Goal: Task Accomplishment & Management: Complete application form

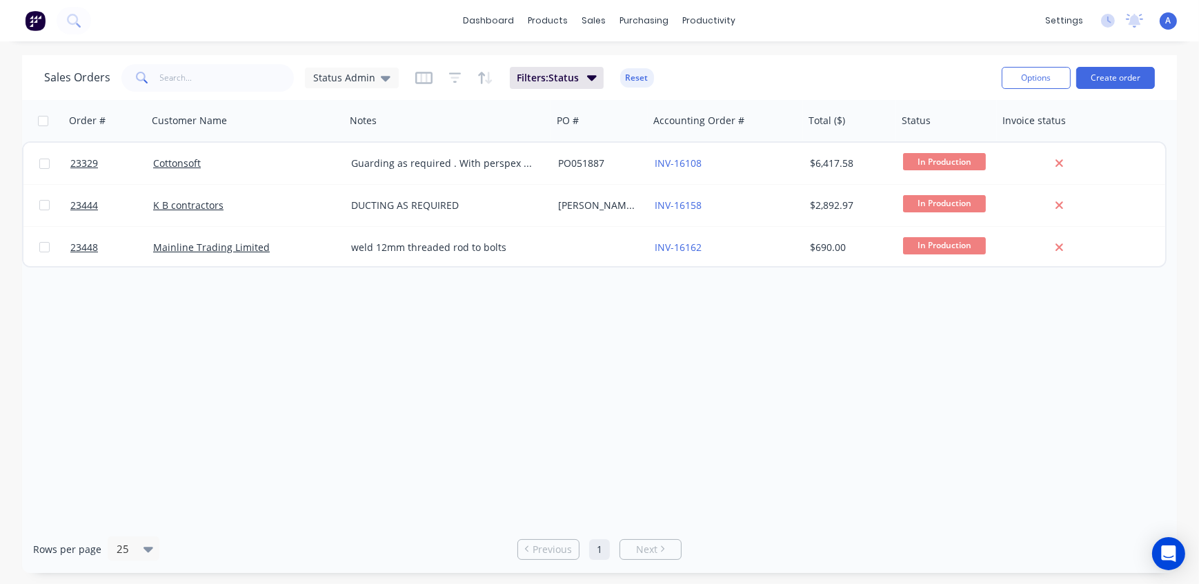
click at [566, 339] on div "Order # Customer Name Notes PO # Accounting Order # Total ($) Status Invoice st…" at bounding box center [599, 313] width 1155 height 426
click at [627, 89] on div "Customers" at bounding box center [643, 94] width 50 height 12
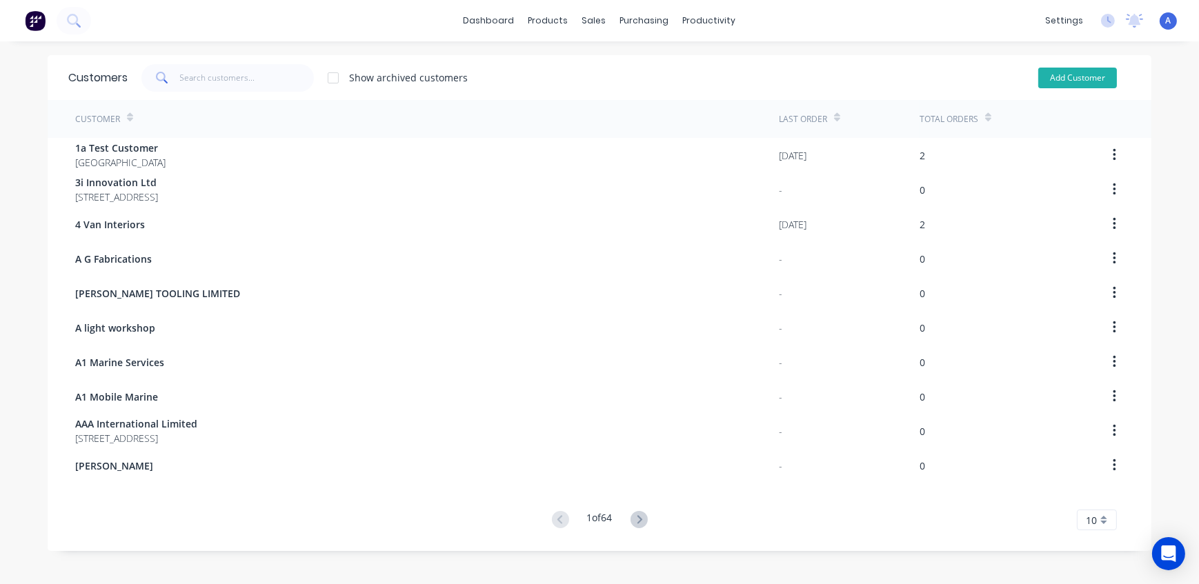
click at [1076, 81] on button "Add Customer" at bounding box center [1077, 78] width 79 height 21
select select "AU"
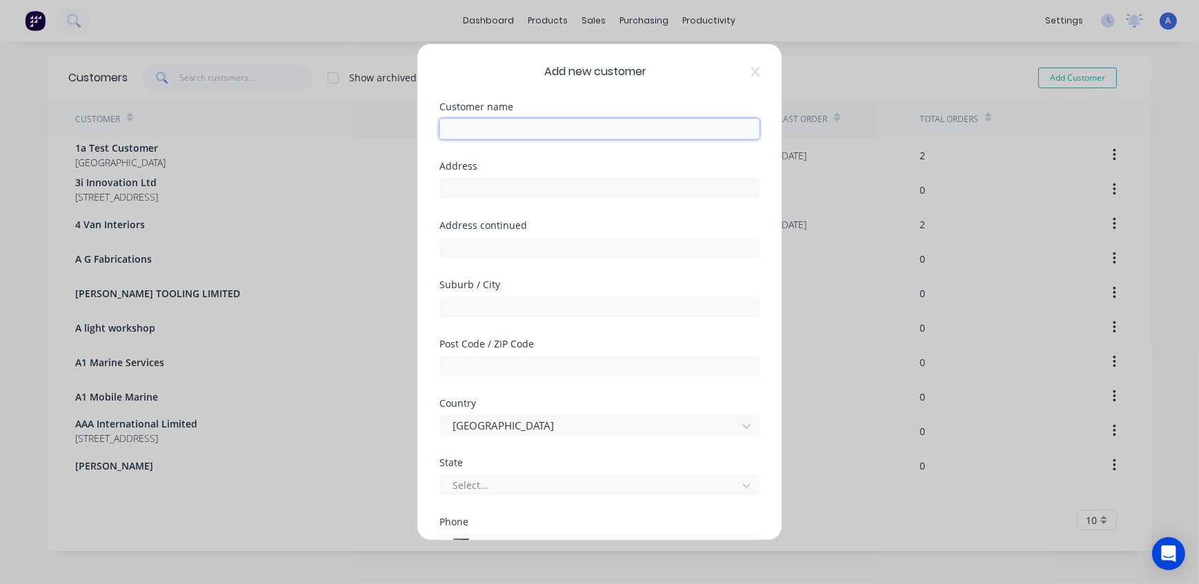
click at [465, 126] on input "text" at bounding box center [600, 129] width 320 height 21
type input "Rollease Acmeda"
click at [490, 186] on input "text" at bounding box center [600, 188] width 320 height 21
click at [493, 193] on input "text" at bounding box center [600, 188] width 320 height 21
click at [486, 186] on input "text" at bounding box center [600, 188] width 320 height 21
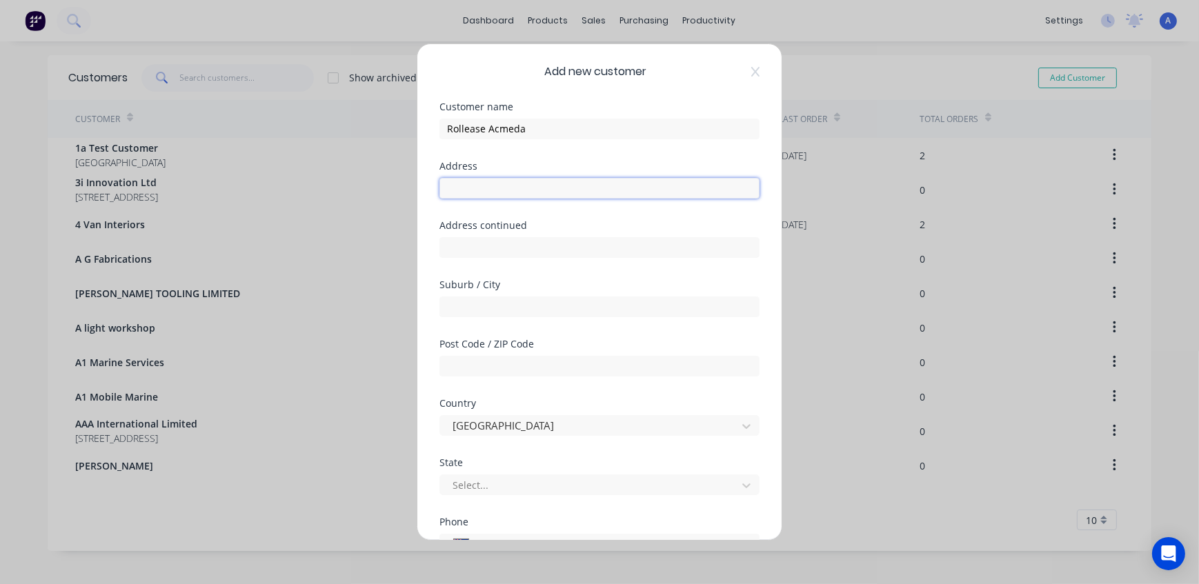
paste input "[STREET_ADDRESS]"
type input "[STREET_ADDRESS]"
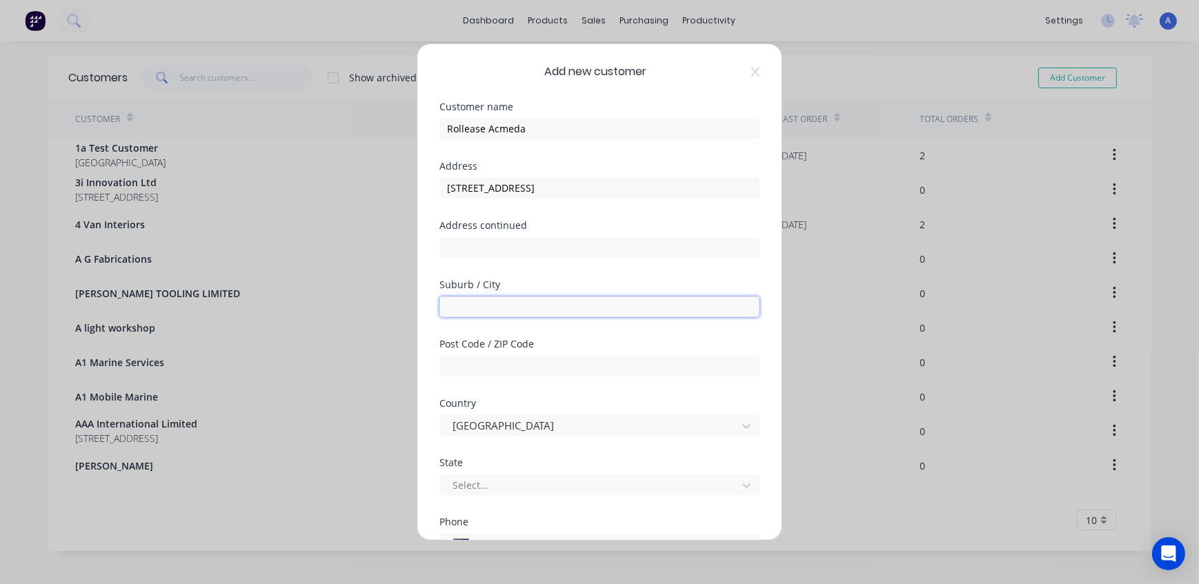
click at [502, 302] on input "text" at bounding box center [600, 307] width 320 height 21
paste input "East Tamaki"
type input "East Tamaki"
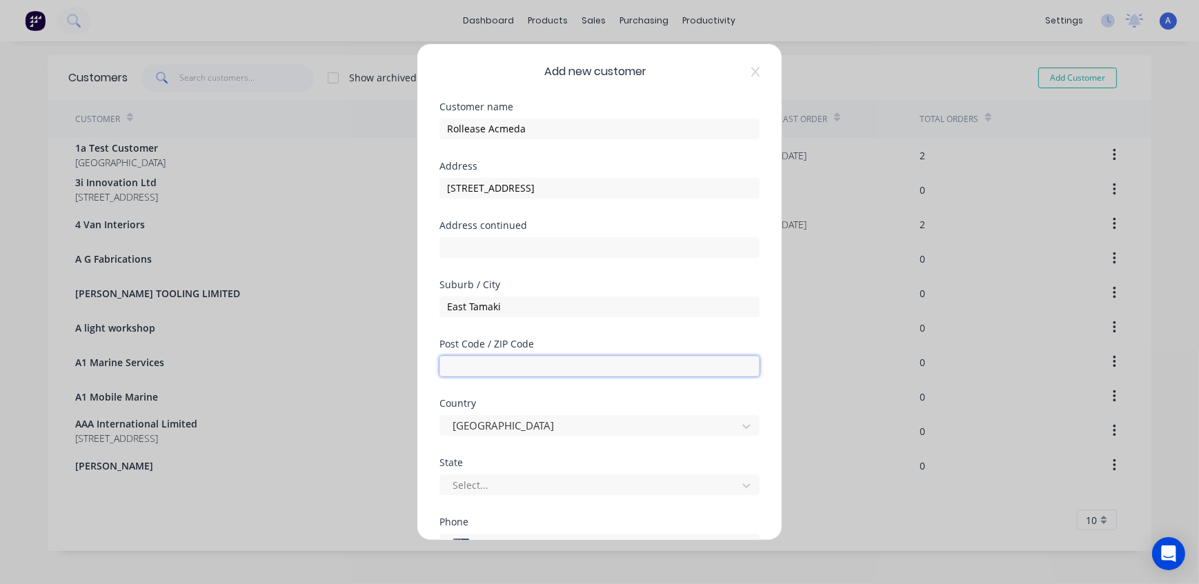
click at [493, 371] on input "text" at bounding box center [600, 366] width 320 height 21
type input "2013"
click at [1176, 373] on div "Add new customer Customer name Rollease Acmeda Address [STREET_ADDRESS] Address…" at bounding box center [599, 292] width 1199 height 584
click at [524, 426] on div at bounding box center [590, 425] width 279 height 17
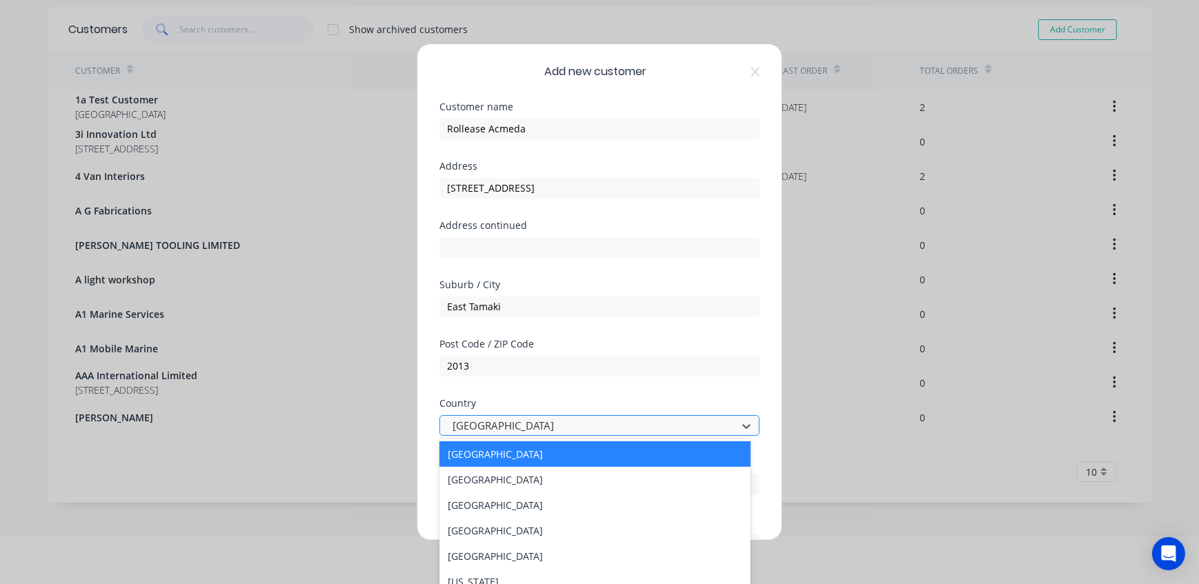
scroll to position [48, 0]
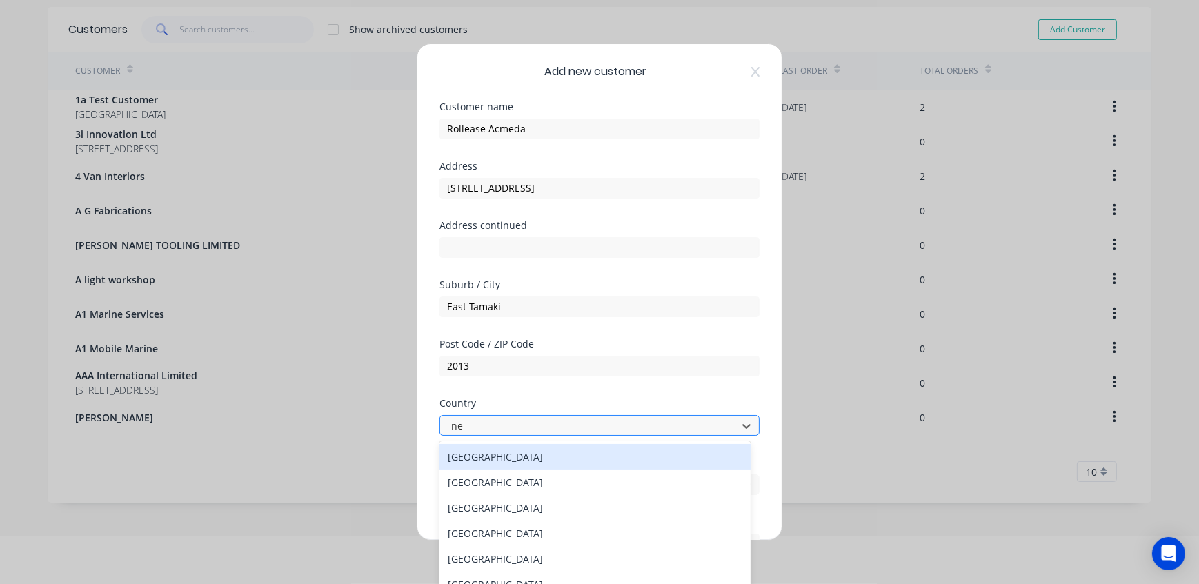
type input "new"
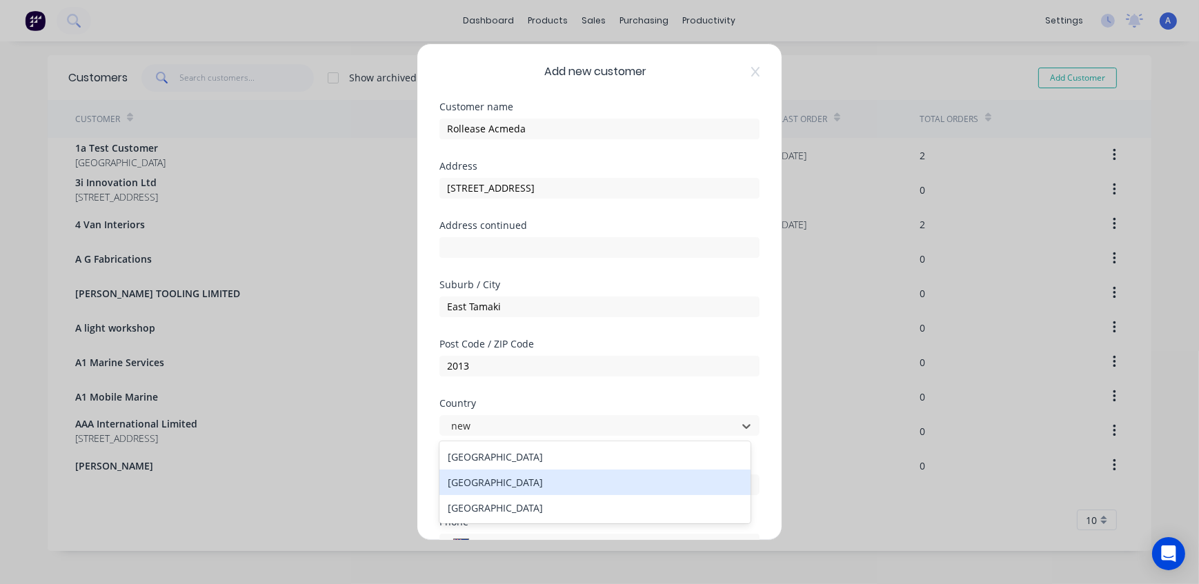
click at [513, 484] on div "[GEOGRAPHIC_DATA]" at bounding box center [595, 483] width 311 height 26
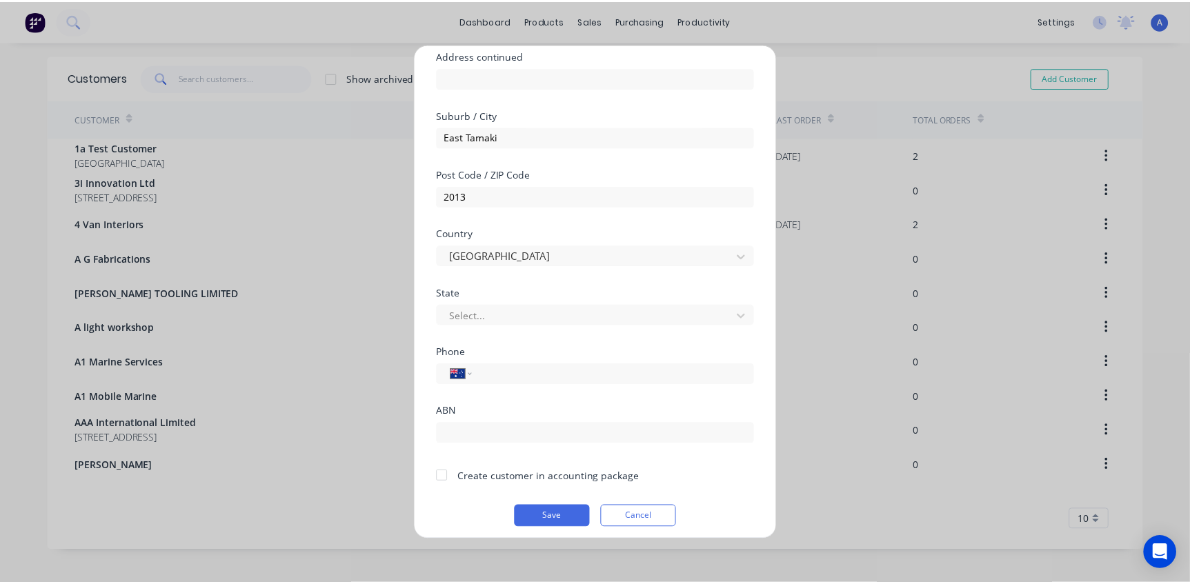
scroll to position [176, 0]
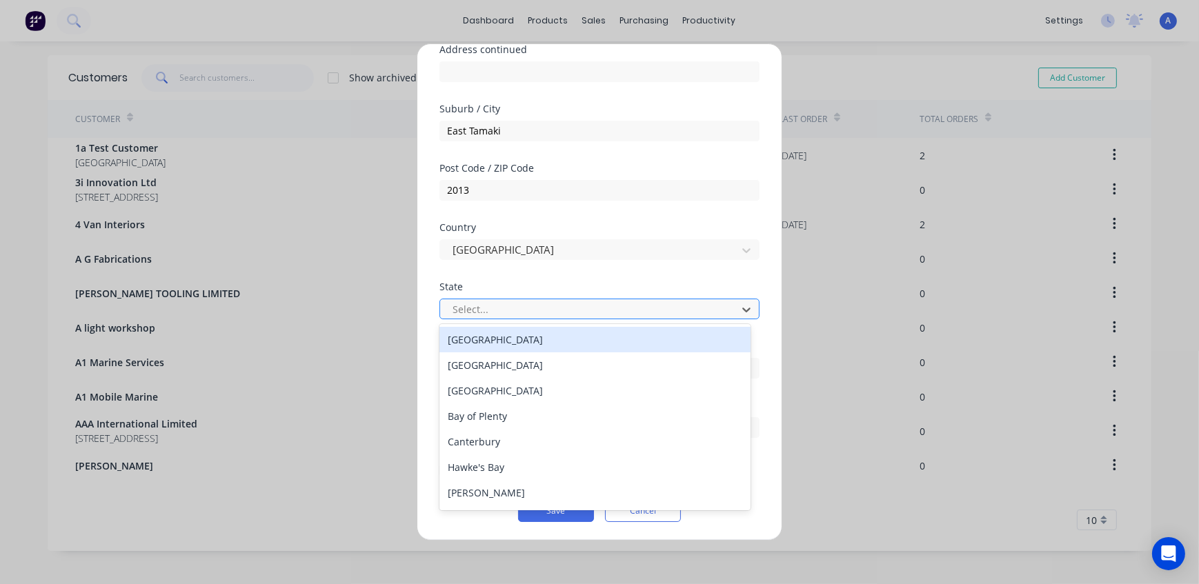
click at [512, 310] on div at bounding box center [590, 309] width 279 height 17
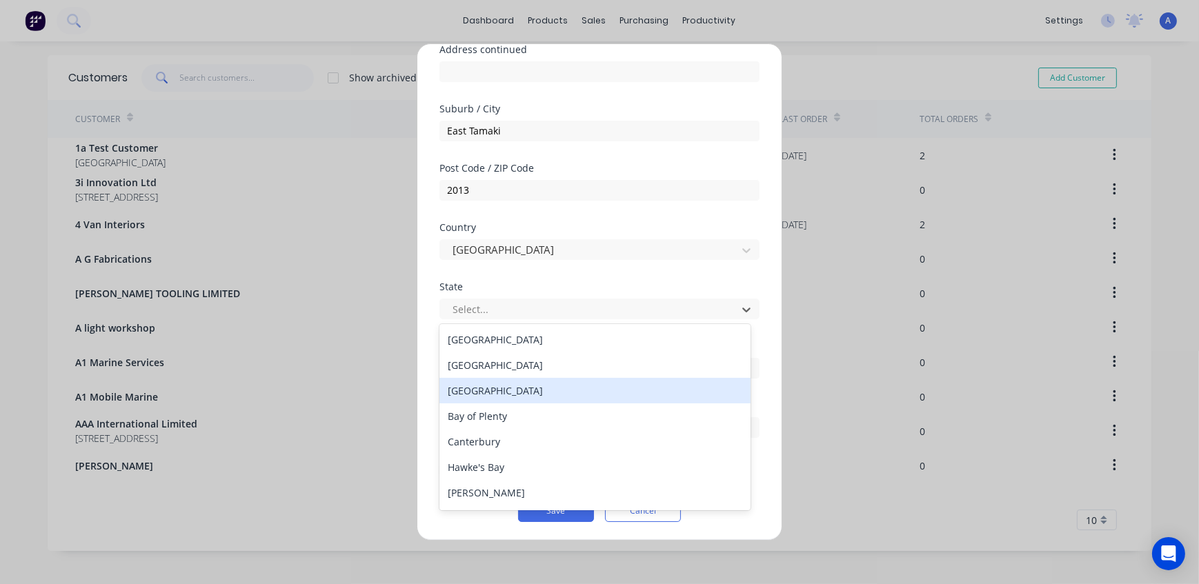
click at [492, 392] on div "[GEOGRAPHIC_DATA]" at bounding box center [595, 391] width 311 height 26
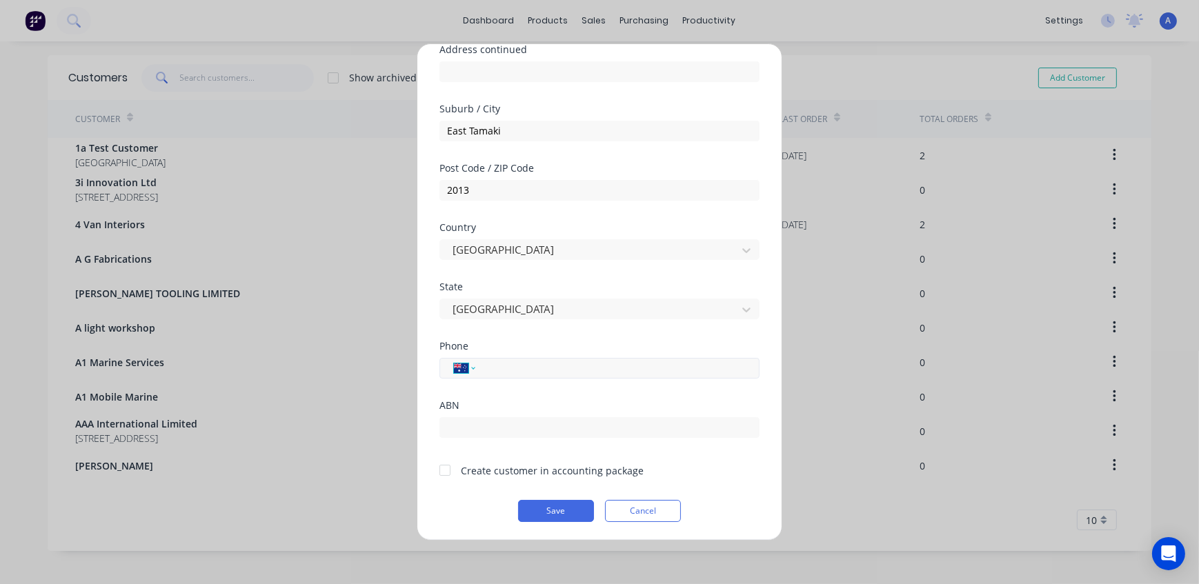
click at [468, 368] on select "International [GEOGRAPHIC_DATA] [GEOGRAPHIC_DATA] [GEOGRAPHIC_DATA] [GEOGRAPHIC…" at bounding box center [464, 368] width 21 height 19
select select "NZ"
click at [454, 359] on select "International [GEOGRAPHIC_DATA] [GEOGRAPHIC_DATA] [GEOGRAPHIC_DATA] [GEOGRAPHIC…" at bounding box center [464, 368] width 21 height 19
click at [544, 373] on input "tel" at bounding box center [615, 368] width 260 height 16
paste input "09 271 1131"
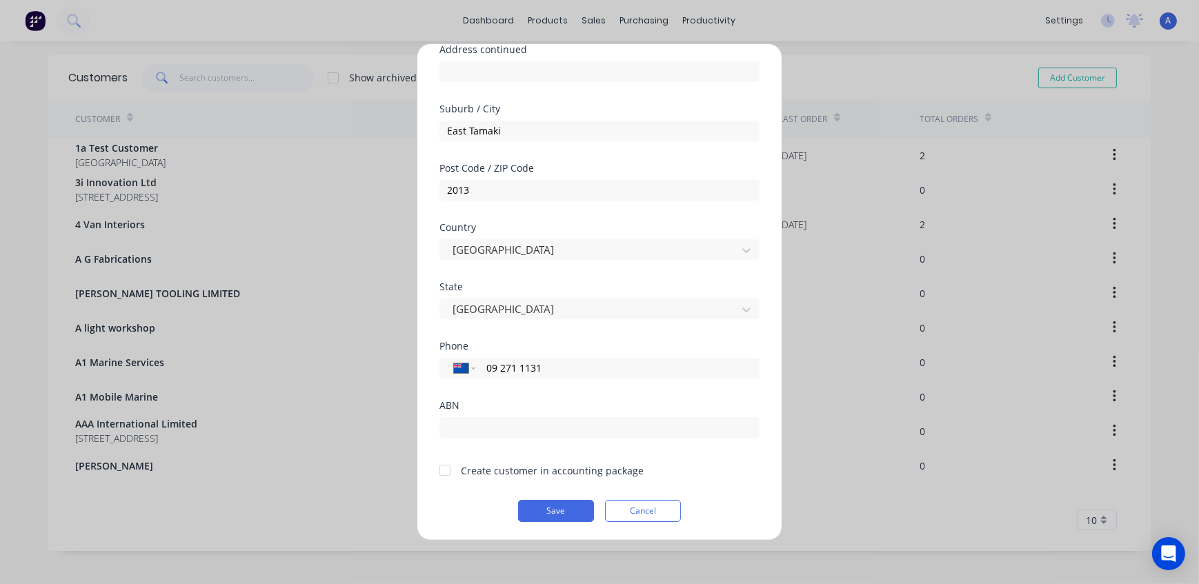
type input "09 271 1131"
click at [886, 517] on div "Add new customer Customer name Rollease Acmeda Address [STREET_ADDRESS] Address…" at bounding box center [599, 292] width 1199 height 584
click at [452, 469] on div at bounding box center [445, 471] width 28 height 28
click at [562, 509] on button "Save" at bounding box center [556, 511] width 76 height 22
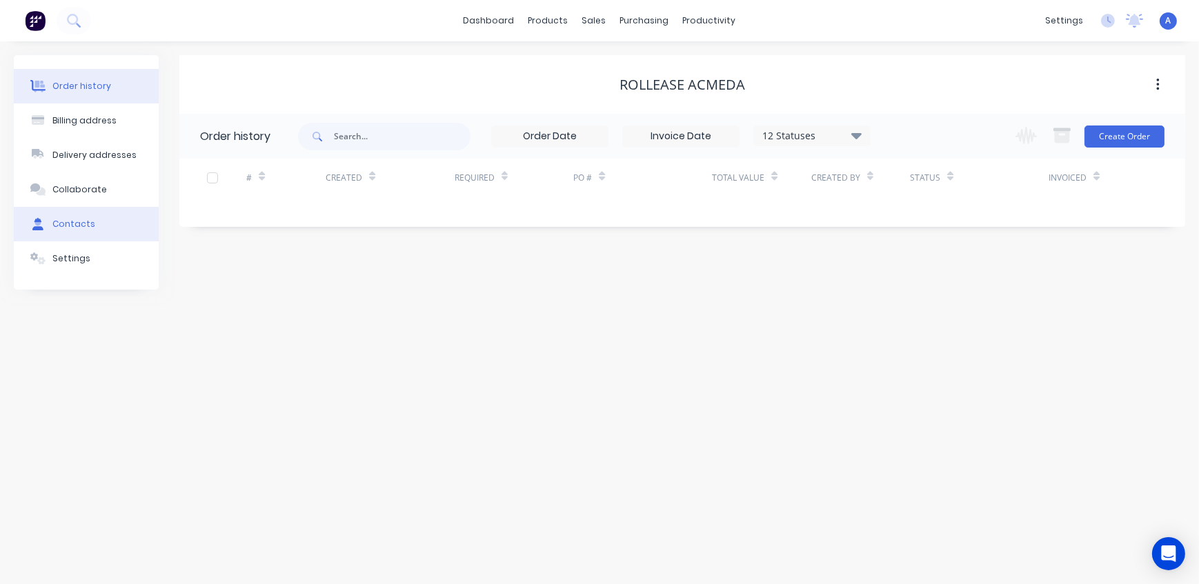
click at [75, 230] on div "Contacts" at bounding box center [73, 224] width 43 height 12
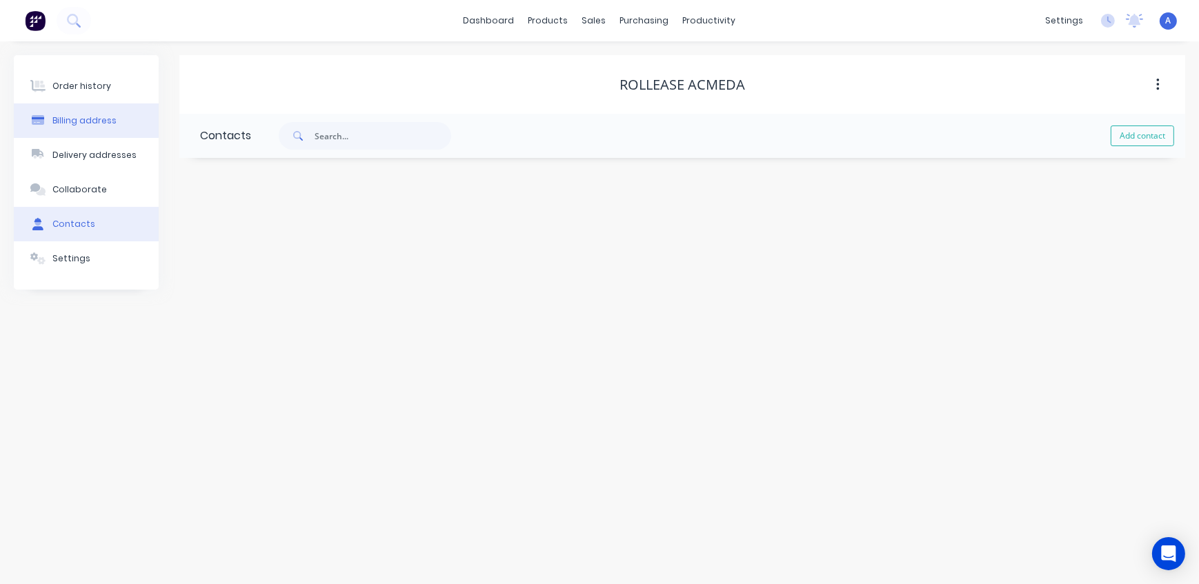
click at [98, 122] on div "Billing address" at bounding box center [84, 121] width 64 height 12
select select "NZ"
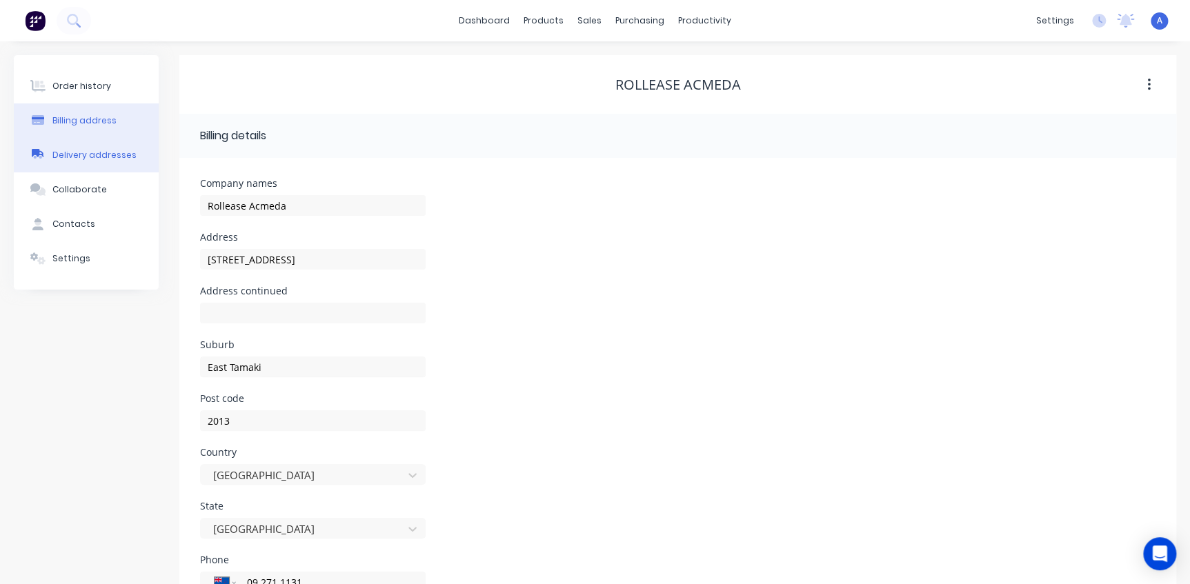
click at [92, 163] on button "Delivery addresses" at bounding box center [86, 155] width 145 height 34
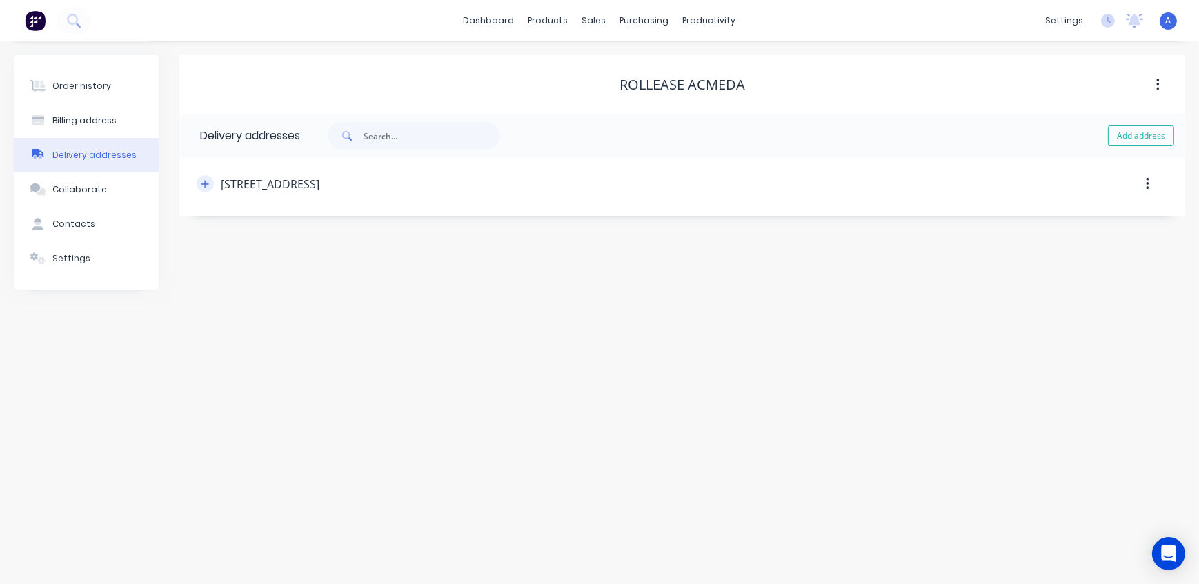
click at [207, 186] on icon "button" at bounding box center [205, 184] width 8 height 10
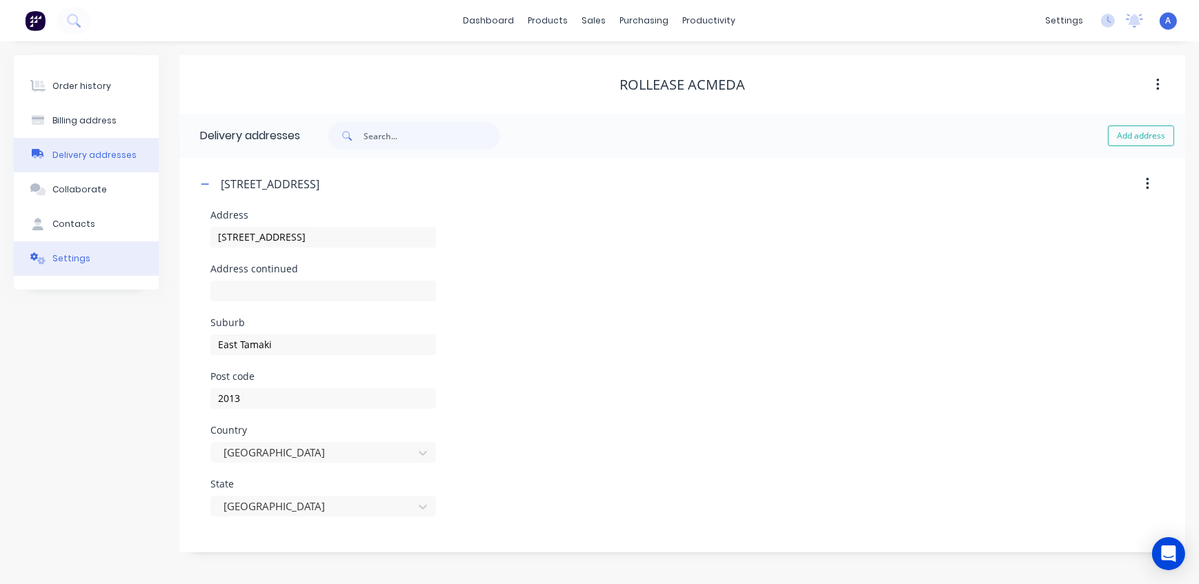
click at [74, 257] on div "Settings" at bounding box center [71, 259] width 38 height 12
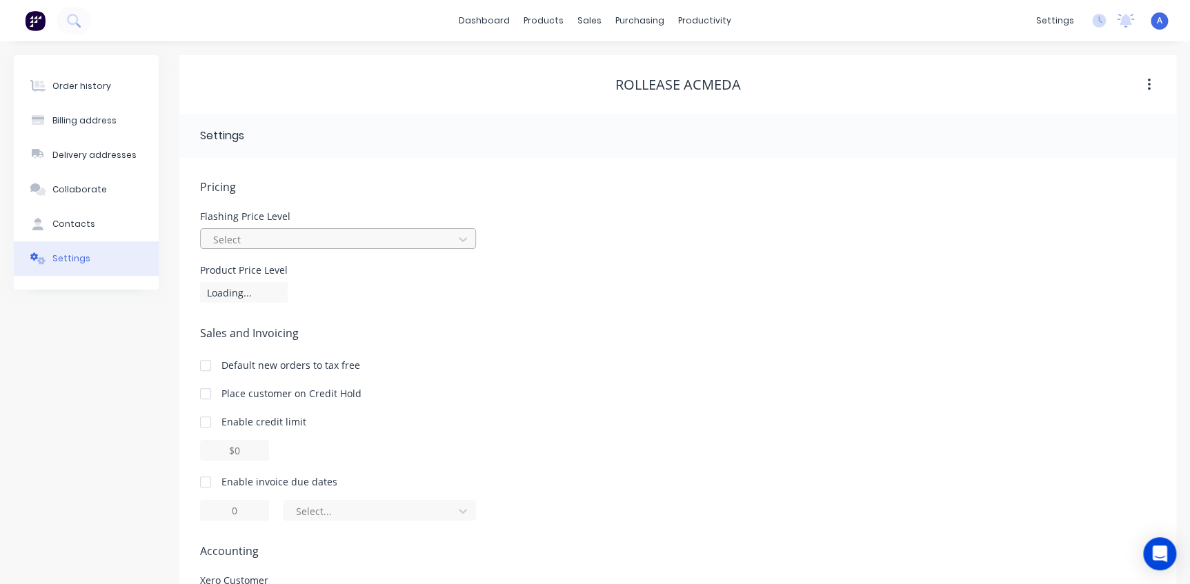
click at [337, 239] on div at bounding box center [329, 239] width 235 height 17
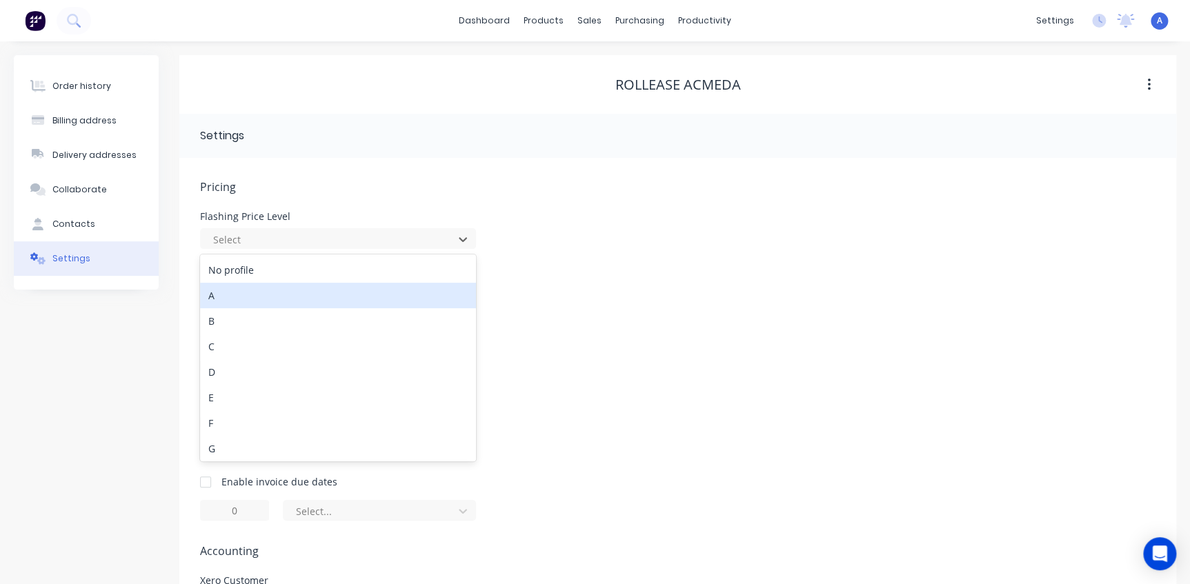
click at [228, 290] on div "A" at bounding box center [338, 296] width 276 height 26
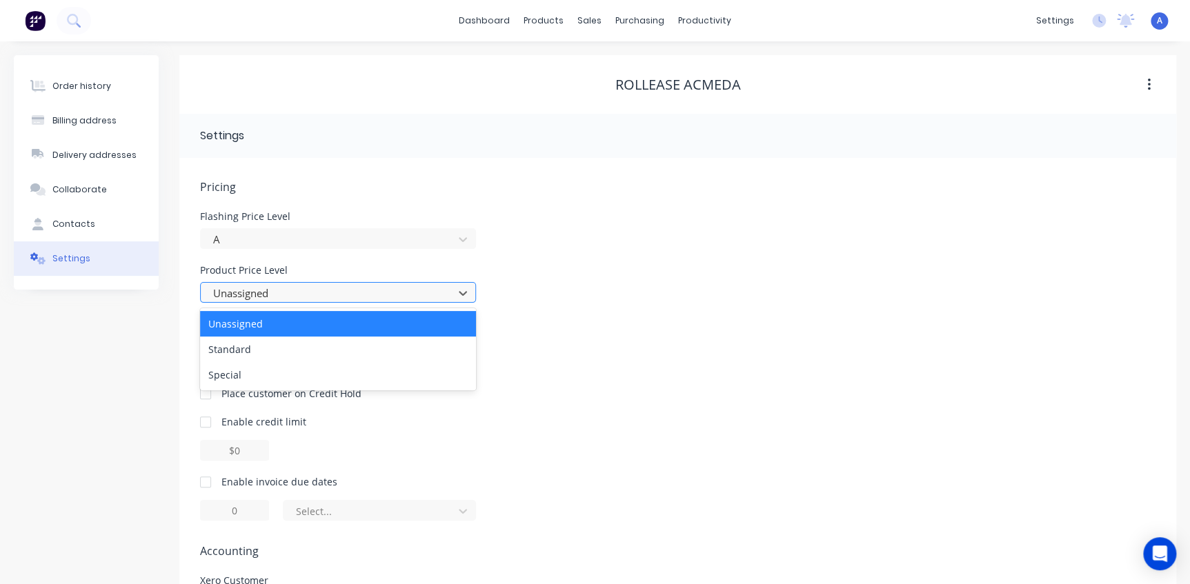
click at [322, 296] on div at bounding box center [329, 293] width 235 height 17
click at [260, 346] on div "Standard" at bounding box center [338, 350] width 276 height 26
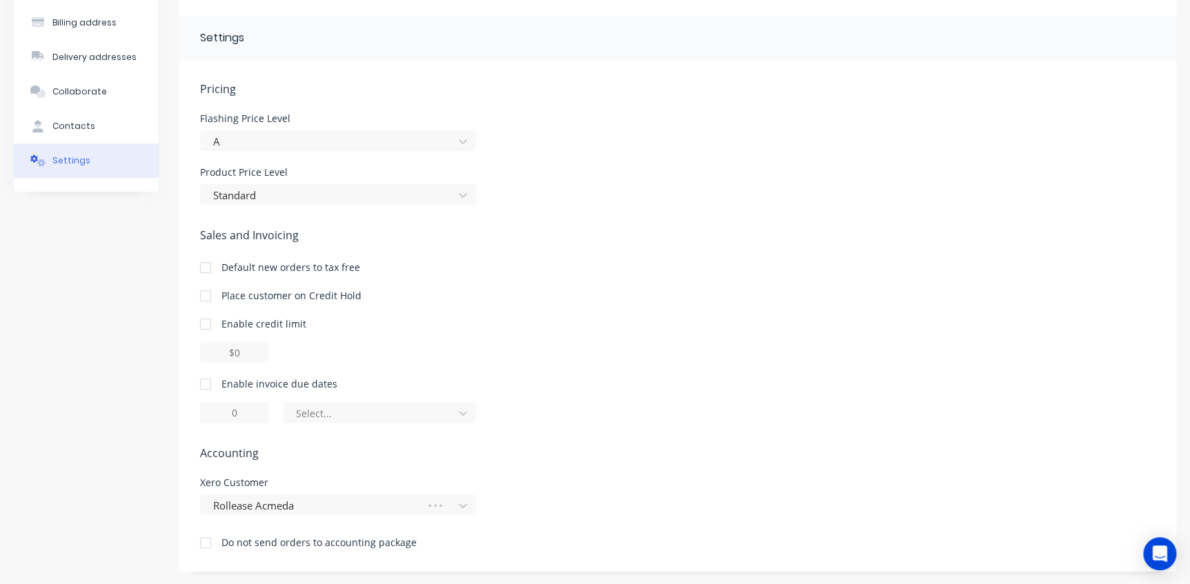
scroll to position [99, 0]
click at [206, 386] on div at bounding box center [206, 384] width 28 height 28
click at [204, 384] on div at bounding box center [206, 384] width 28 height 28
click at [207, 382] on div at bounding box center [206, 384] width 28 height 28
click at [227, 382] on div "Enable invoice due dates" at bounding box center [279, 383] width 116 height 14
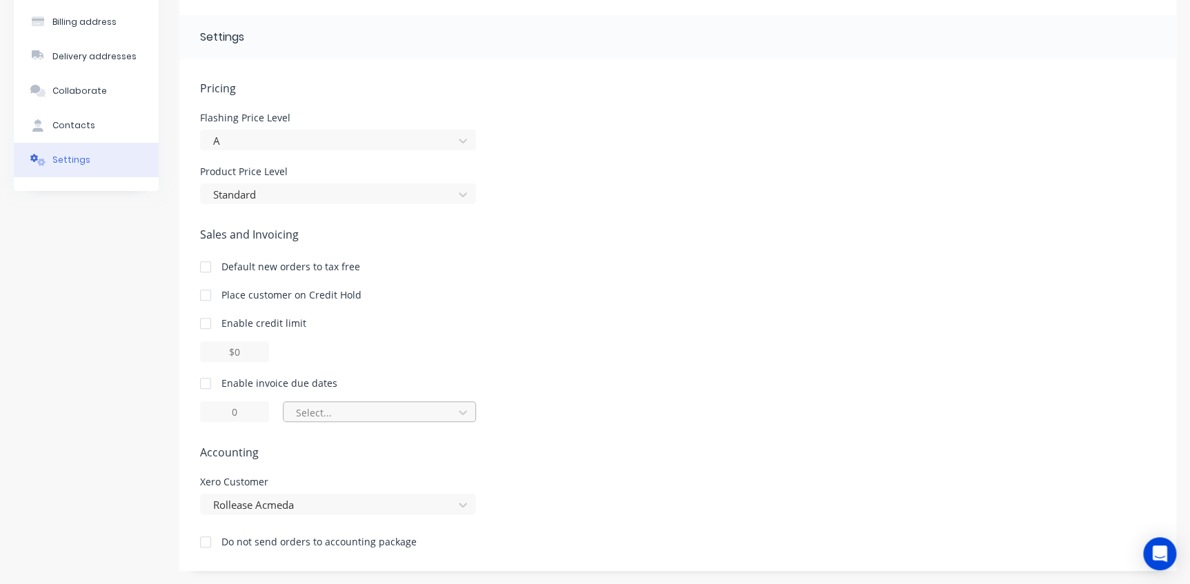
click at [350, 412] on div "Select..." at bounding box center [370, 413] width 149 height 14
click at [207, 383] on div at bounding box center [206, 384] width 28 height 28
click at [348, 415] on div at bounding box center [371, 412] width 152 height 17
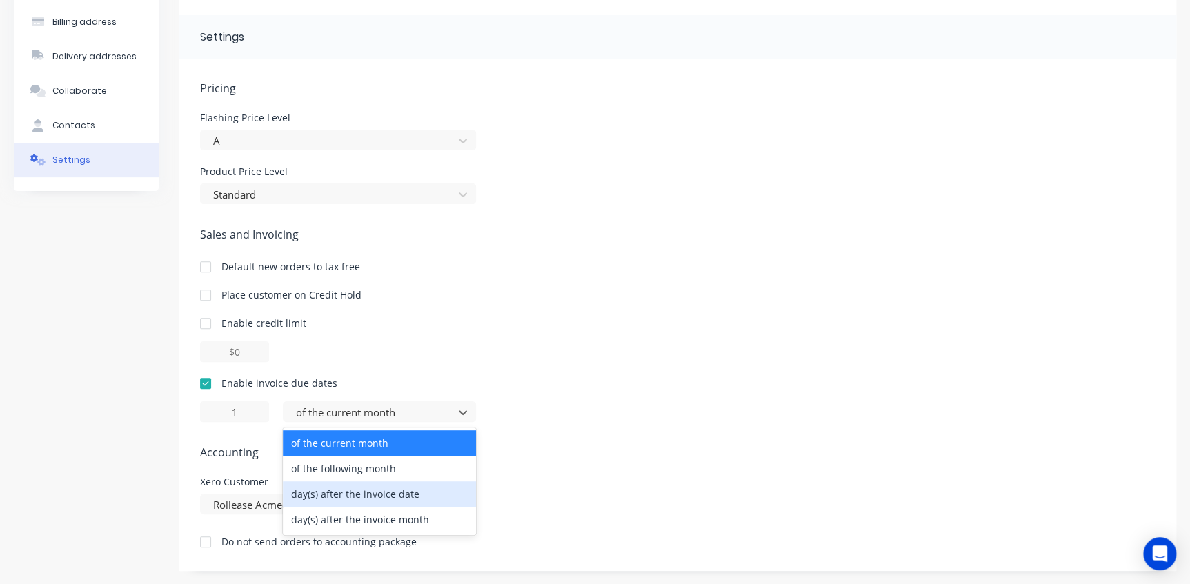
click at [380, 491] on div "day(s) after the invoice date" at bounding box center [379, 495] width 193 height 26
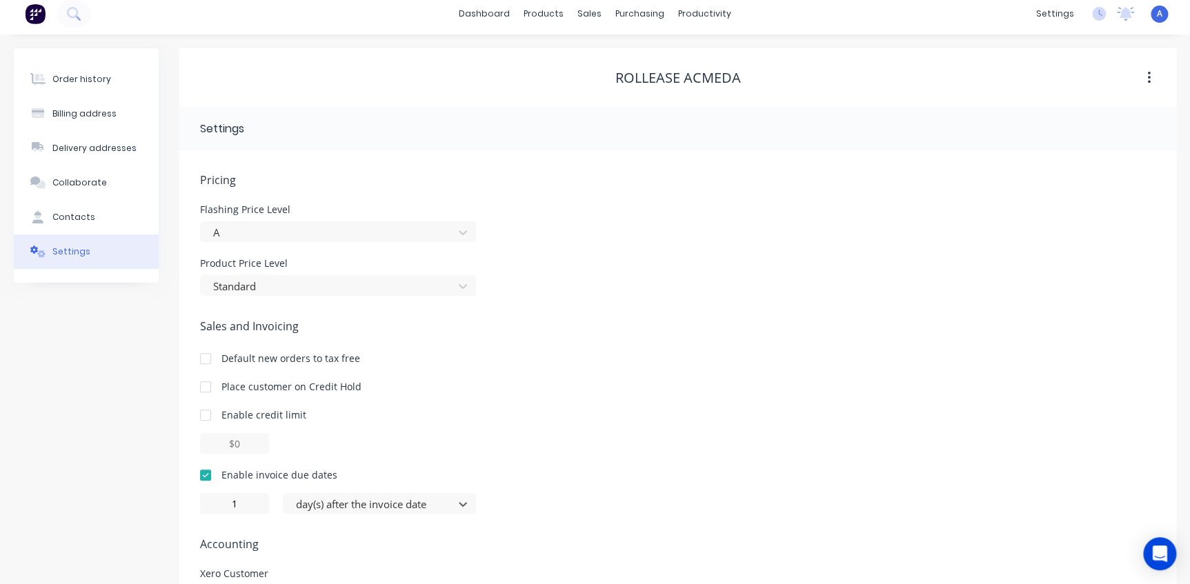
scroll to position [0, 0]
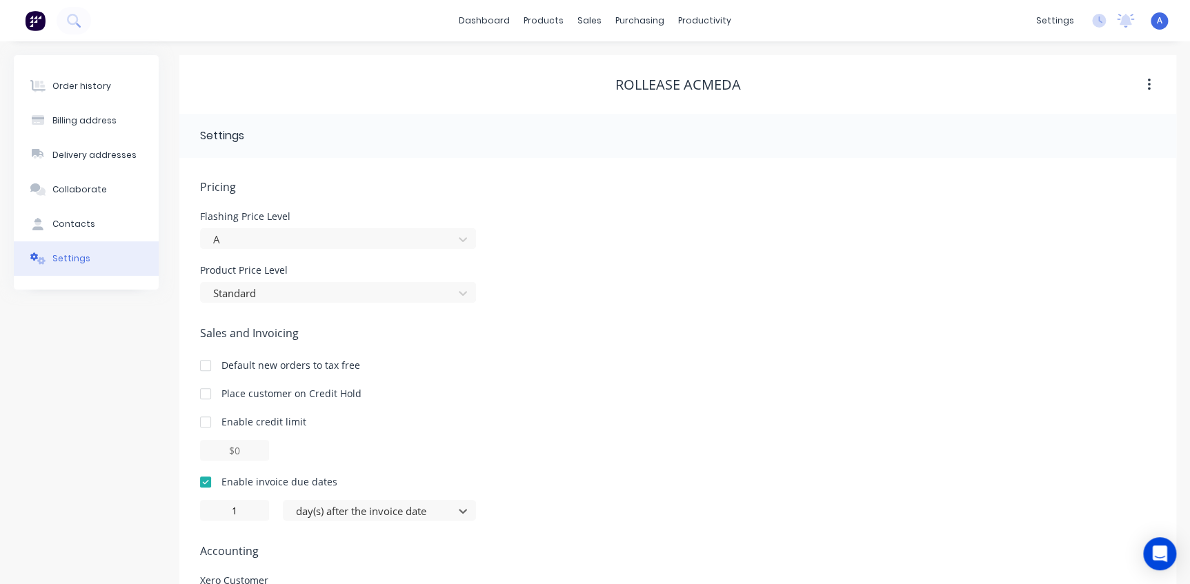
type input "0"
click at [106, 82] on button "Order history" at bounding box center [86, 86] width 145 height 34
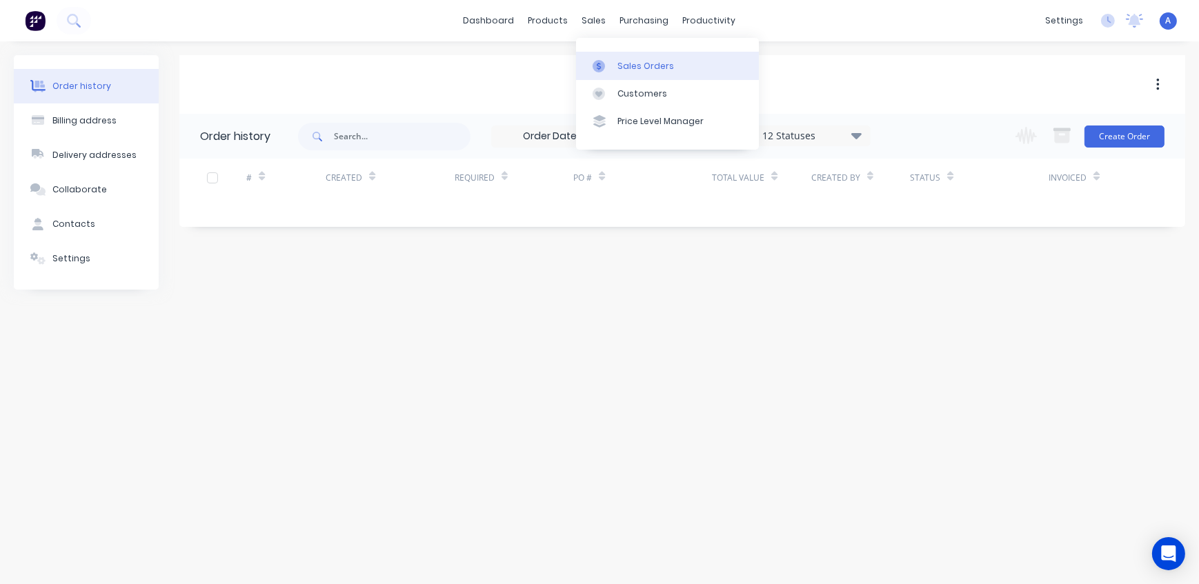
click at [608, 63] on div at bounding box center [603, 66] width 21 height 12
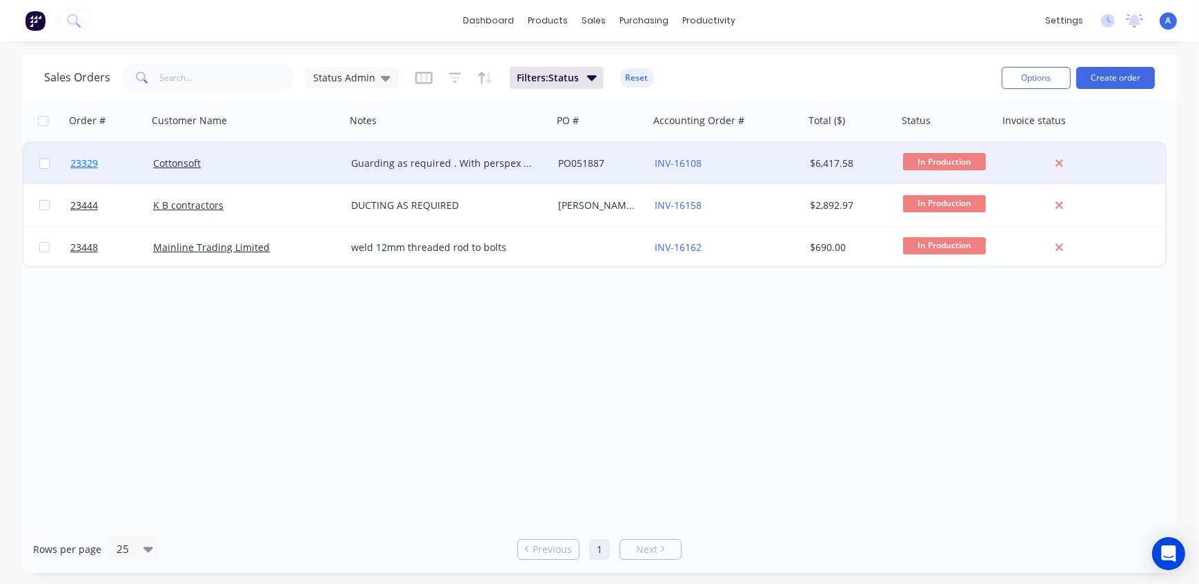
click at [86, 161] on span "23329" at bounding box center [84, 164] width 28 height 14
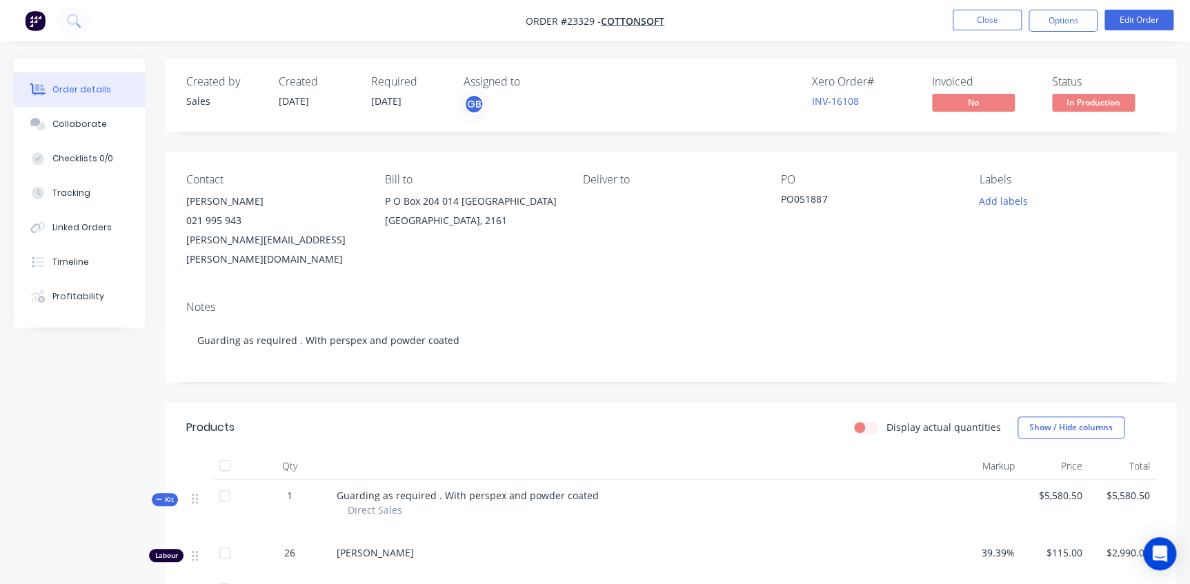
click at [638, 87] on div "Xero Order # INV-16108 Invoiced No Status In Production" at bounding box center [879, 95] width 554 height 40
click at [993, 19] on button "Close" at bounding box center [987, 20] width 69 height 21
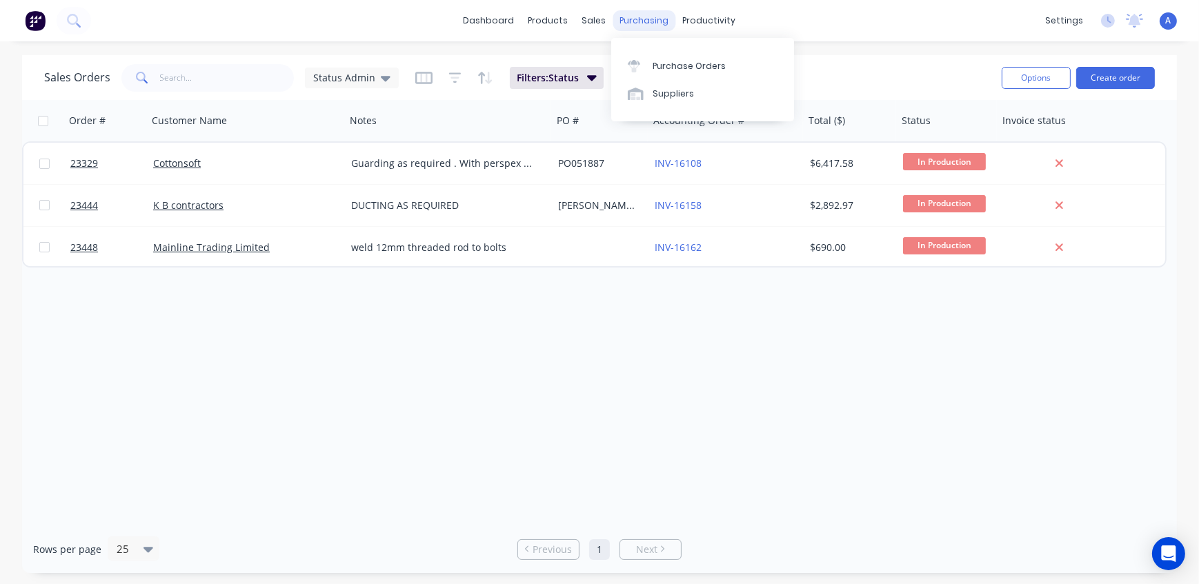
click at [642, 18] on div "purchasing" at bounding box center [644, 20] width 63 height 21
click at [664, 66] on div "Purchase Orders" at bounding box center [689, 66] width 73 height 12
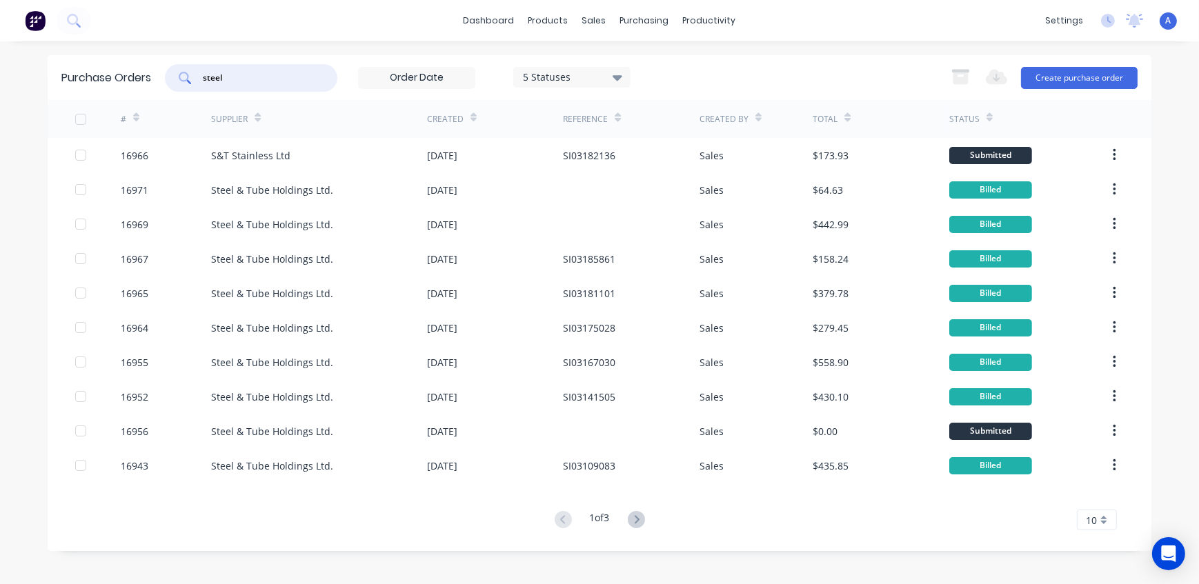
drag, startPoint x: 255, startPoint y: 74, endPoint x: 148, endPoint y: 75, distance: 106.3
click at [148, 75] on div "Purchase Orders steel 5 Statuses 5 Statuses Export to Excel (XLSX) Create purch…" at bounding box center [600, 77] width 1104 height 45
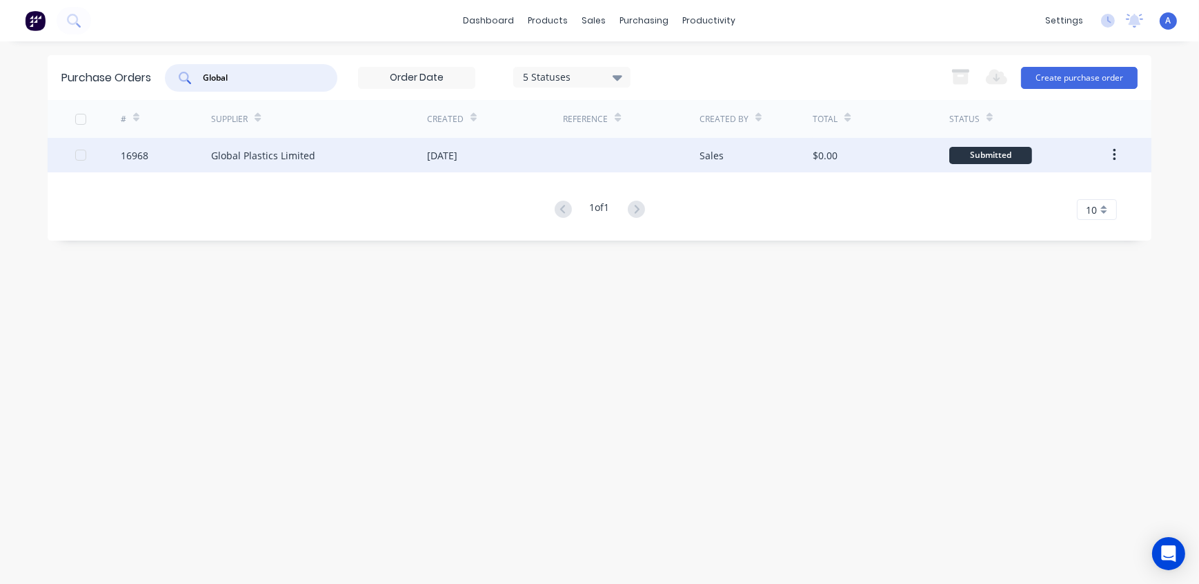
type input "Global"
click at [264, 158] on div "Global Plastics Limited" at bounding box center [263, 155] width 104 height 14
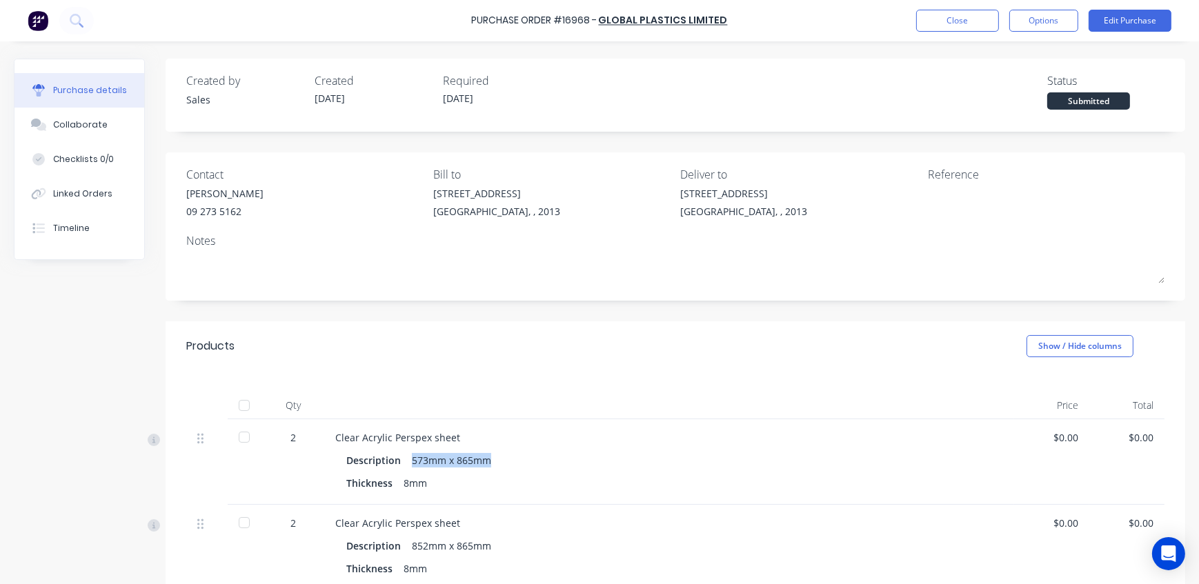
drag, startPoint x: 495, startPoint y: 459, endPoint x: 397, endPoint y: 461, distance: 98.0
click at [397, 461] on div "Description 573mm x 865mm" at bounding box center [669, 461] width 646 height 20
copy div "573mm x 865mm"
click at [971, 24] on button "Close" at bounding box center [957, 21] width 83 height 22
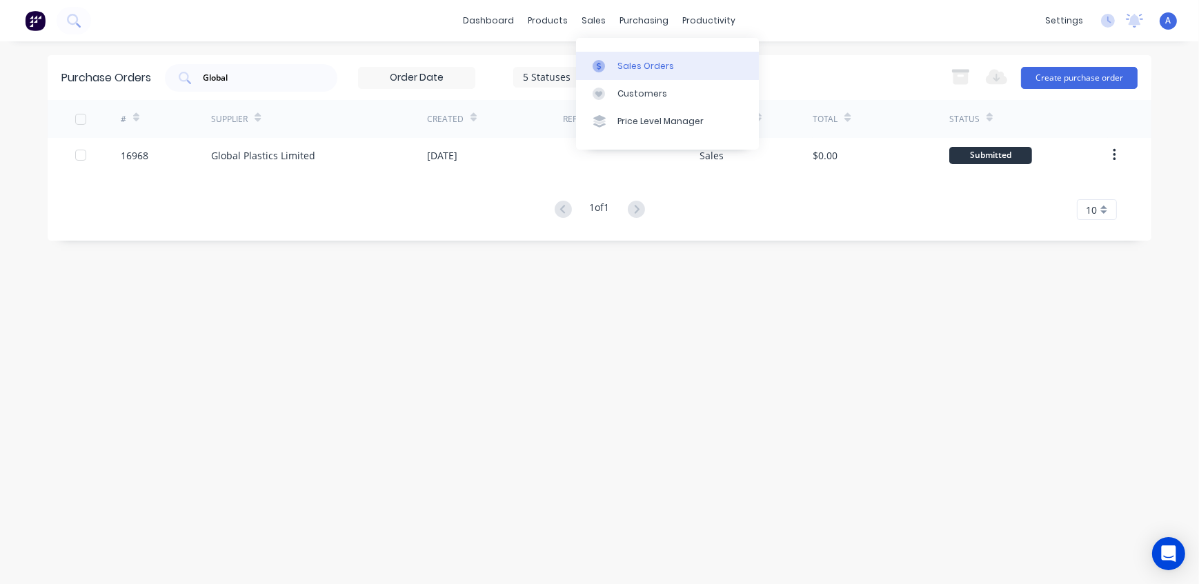
click at [620, 67] on div "Sales Orders" at bounding box center [646, 66] width 57 height 12
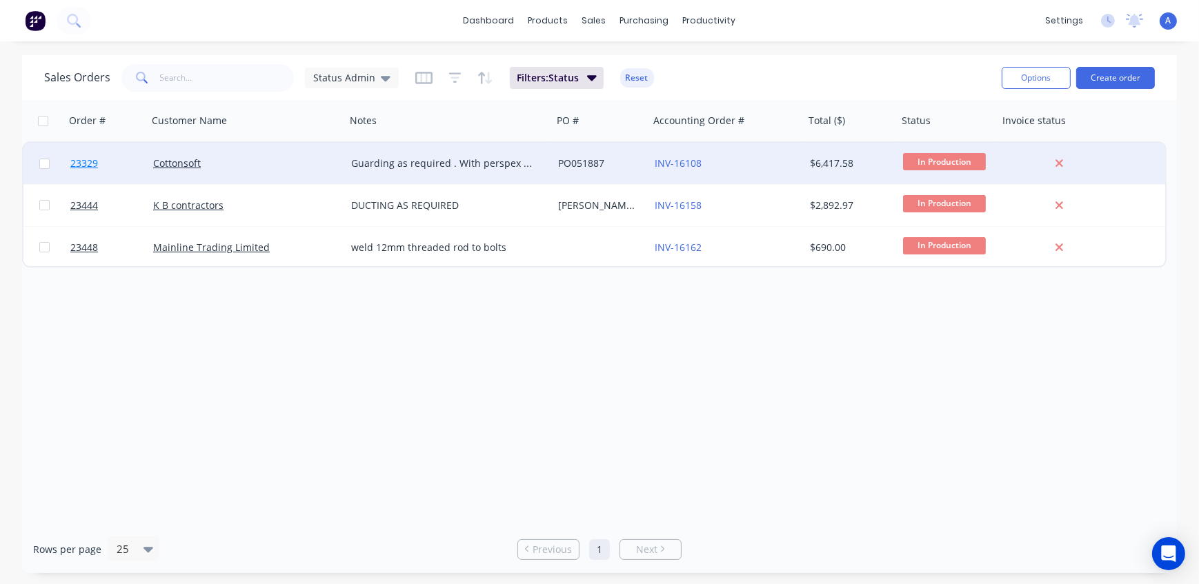
click at [88, 164] on span "23329" at bounding box center [84, 164] width 28 height 14
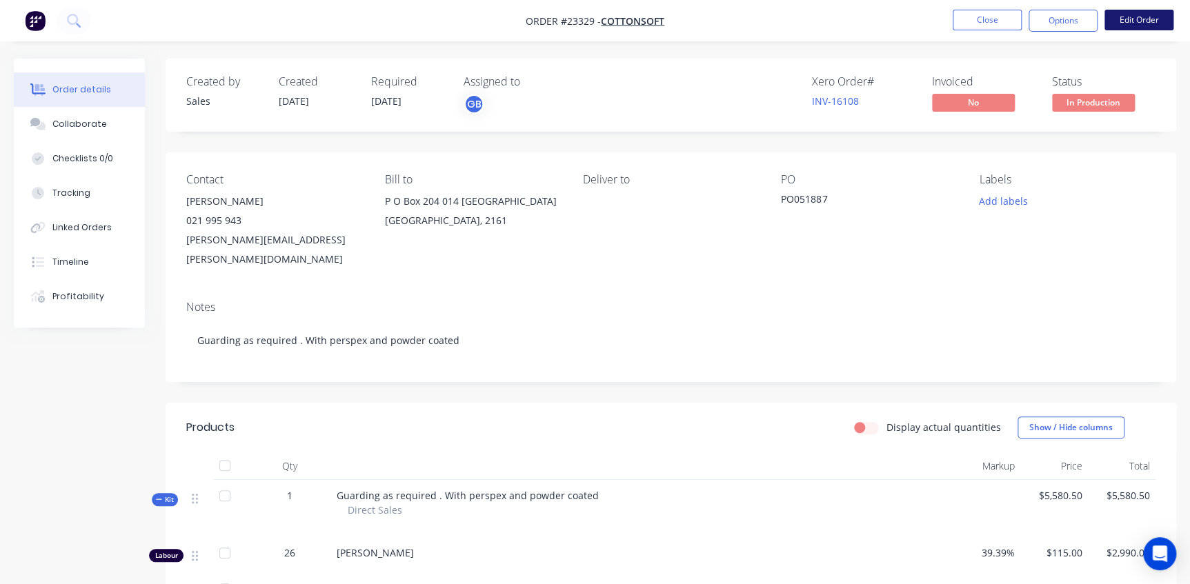
click at [1159, 20] on button "Edit Order" at bounding box center [1139, 20] width 69 height 21
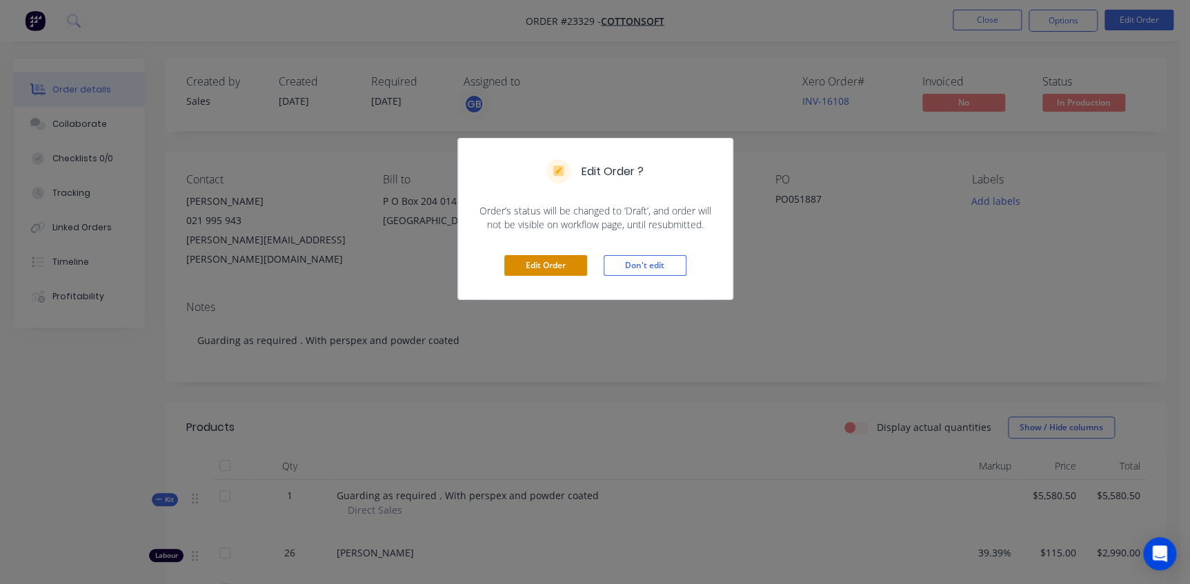
click at [557, 260] on button "Edit Order" at bounding box center [545, 265] width 83 height 21
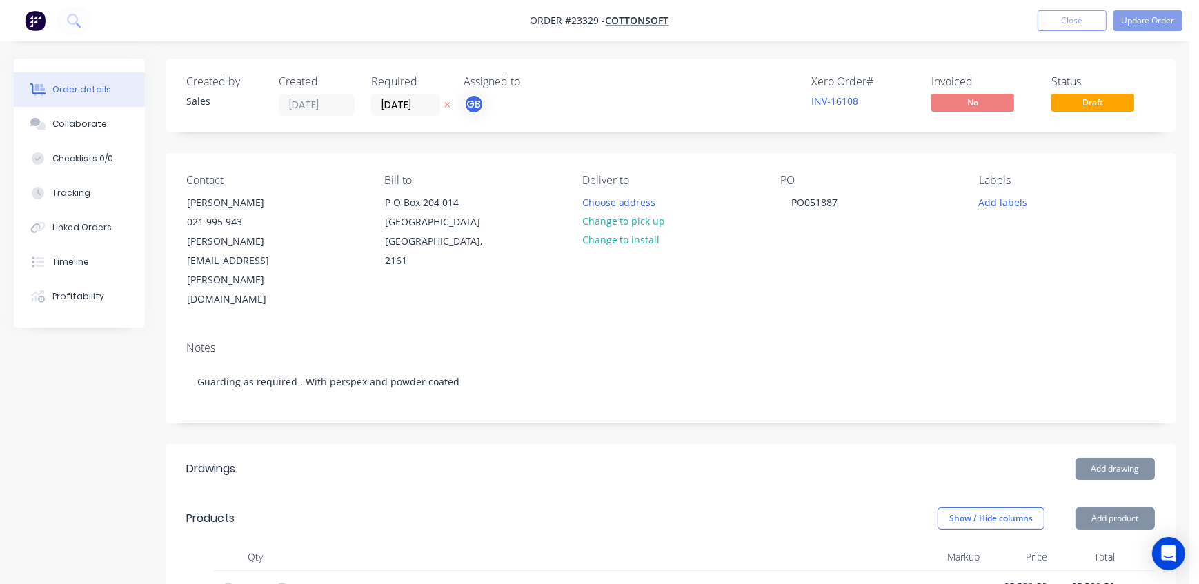
type input "39.39"
type input "$115.00"
type input "$2,990.00"
type input "39.39"
type input "$115.00"
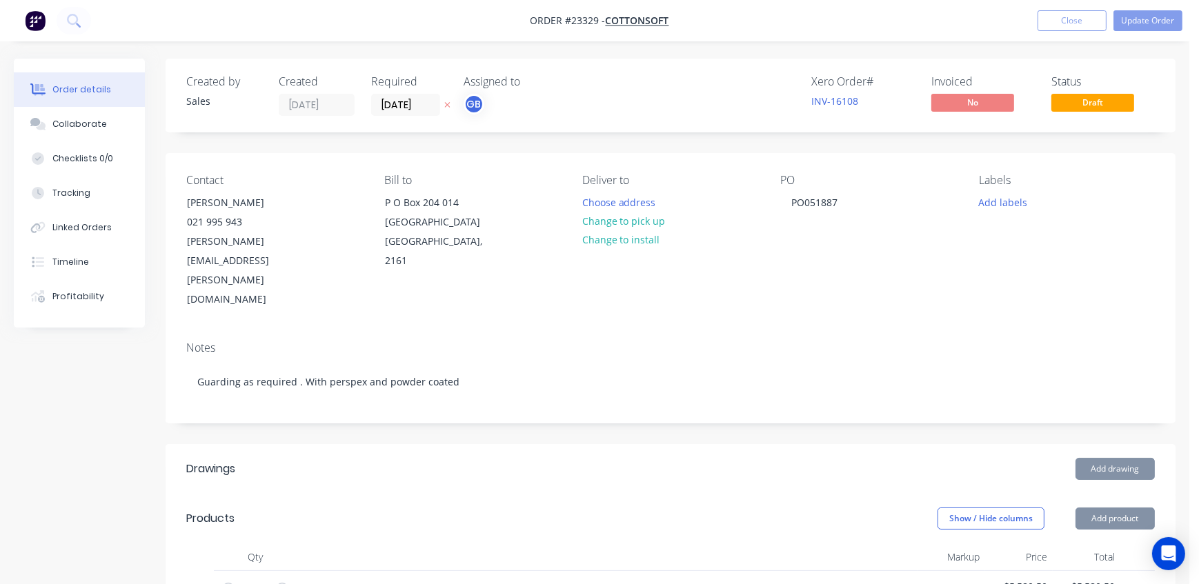
type input "65"
type input "$181.50"
type input "$363.00"
type input "65"
type input "$1,237.50"
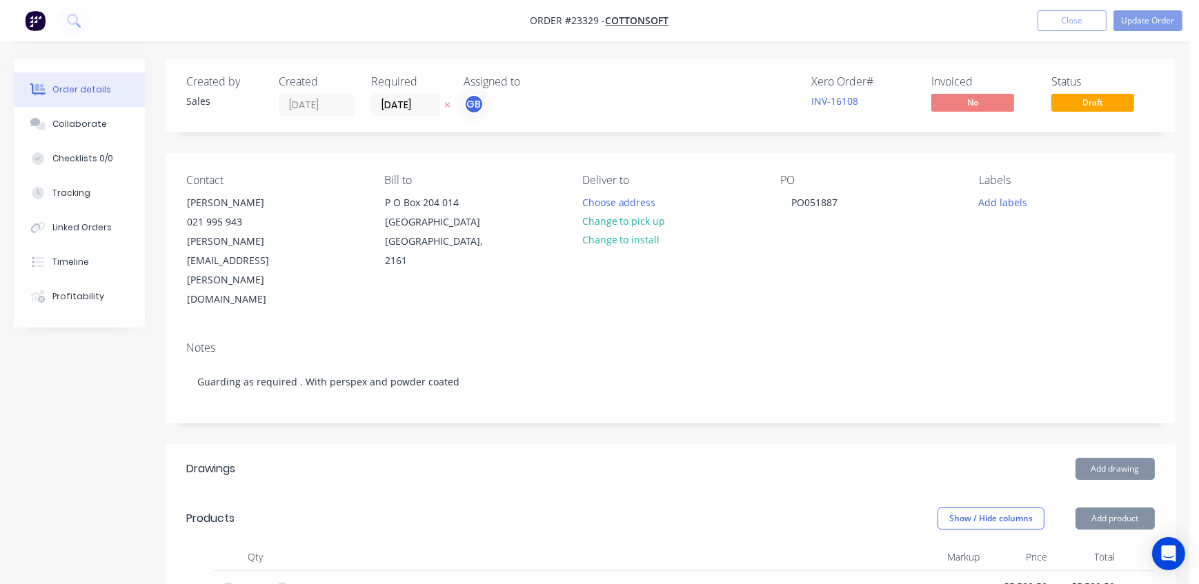
type input "$1,237.50"
type input "65"
type input "$165.00"
type input "$330.00"
type input "65"
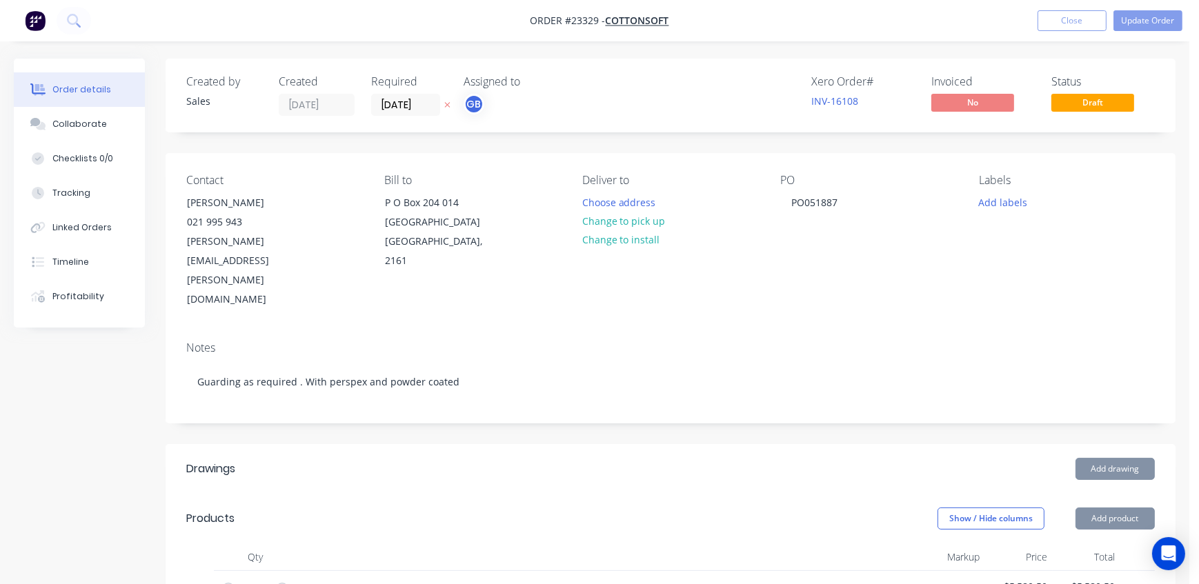
type input "$165.00"
type input "$330.00"
type input "65"
type input "$165.00"
type input "$330.00"
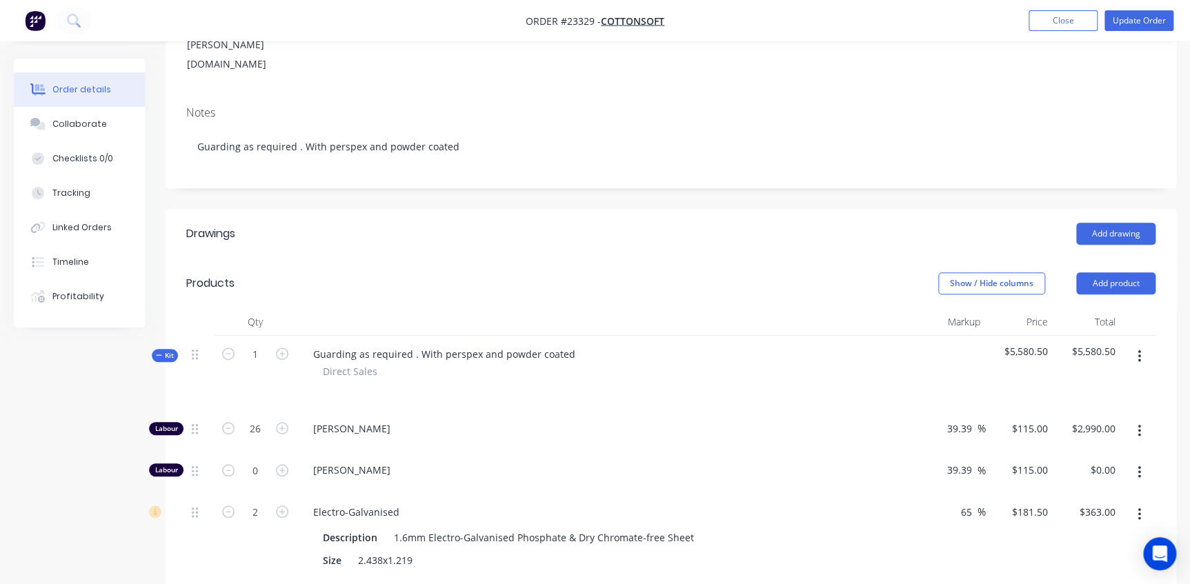
scroll to position [439, 0]
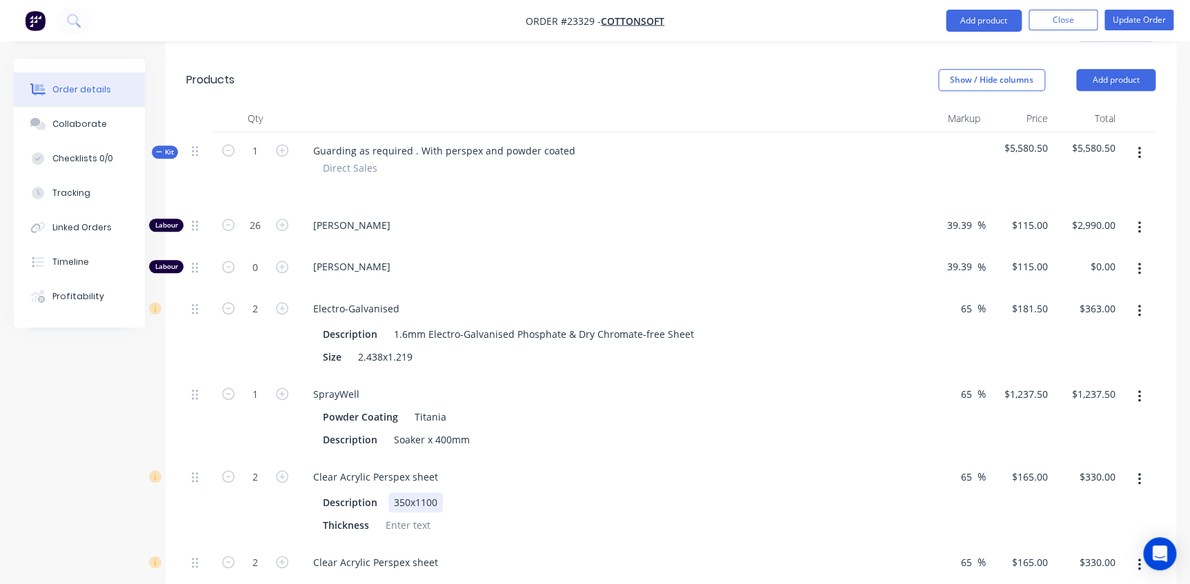
click at [442, 493] on div "350x1100" at bounding box center [415, 503] width 55 height 20
drag, startPoint x: 440, startPoint y: 444, endPoint x: 357, endPoint y: 446, distance: 82.1
click at [357, 493] on div "Description 350x1100" at bounding box center [604, 503] width 574 height 20
paste div
click at [422, 490] on div "Description  573mm x 865mm Thickness" at bounding box center [607, 513] width 610 height 46
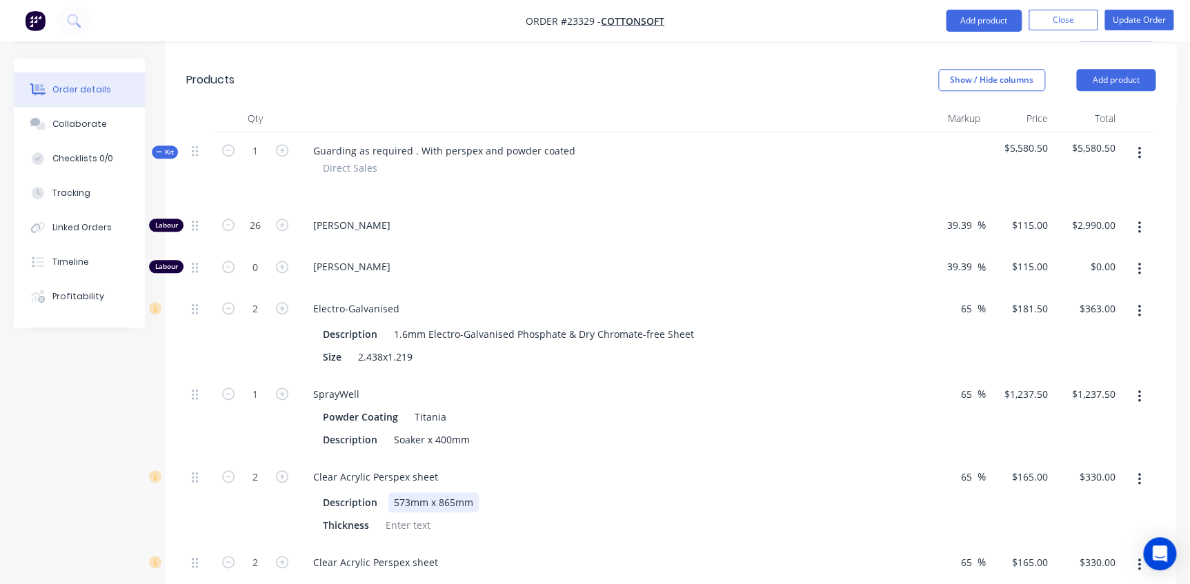
click at [416, 459] on div "Clear Acrylic Perspex sheet Description 573mm x 865mm Thickness" at bounding box center [607, 502] width 621 height 86
click at [405, 515] on div at bounding box center [408, 525] width 56 height 20
click at [724, 553] on div "Clear Acrylic Perspex sheet" at bounding box center [607, 563] width 610 height 20
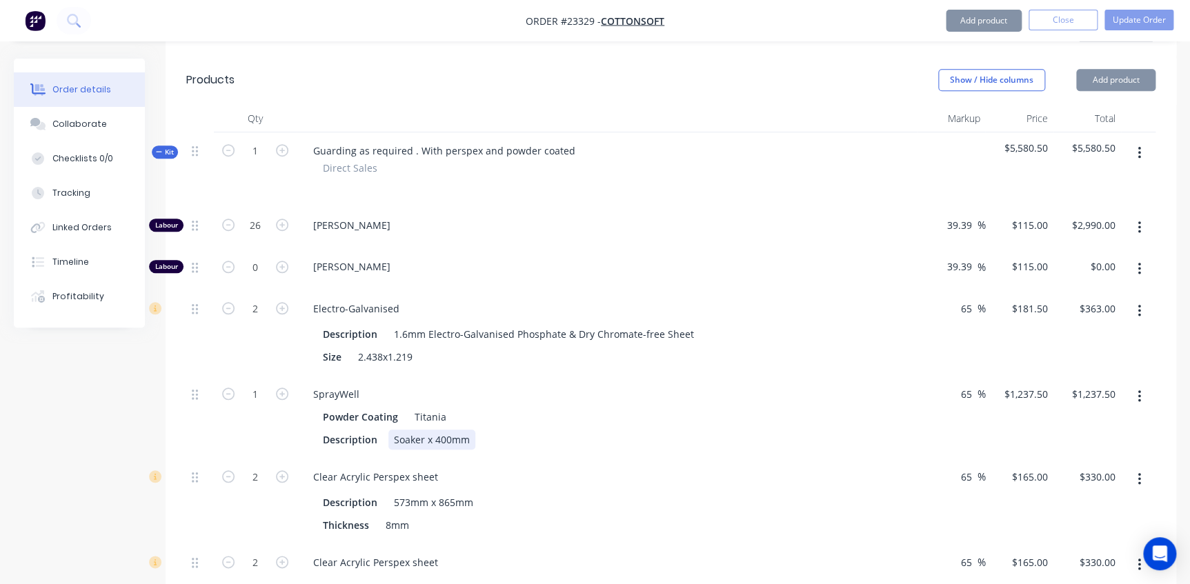
click at [630, 407] on div "Powder Coating Titania Description Soaker x 400mm" at bounding box center [607, 428] width 610 height 43
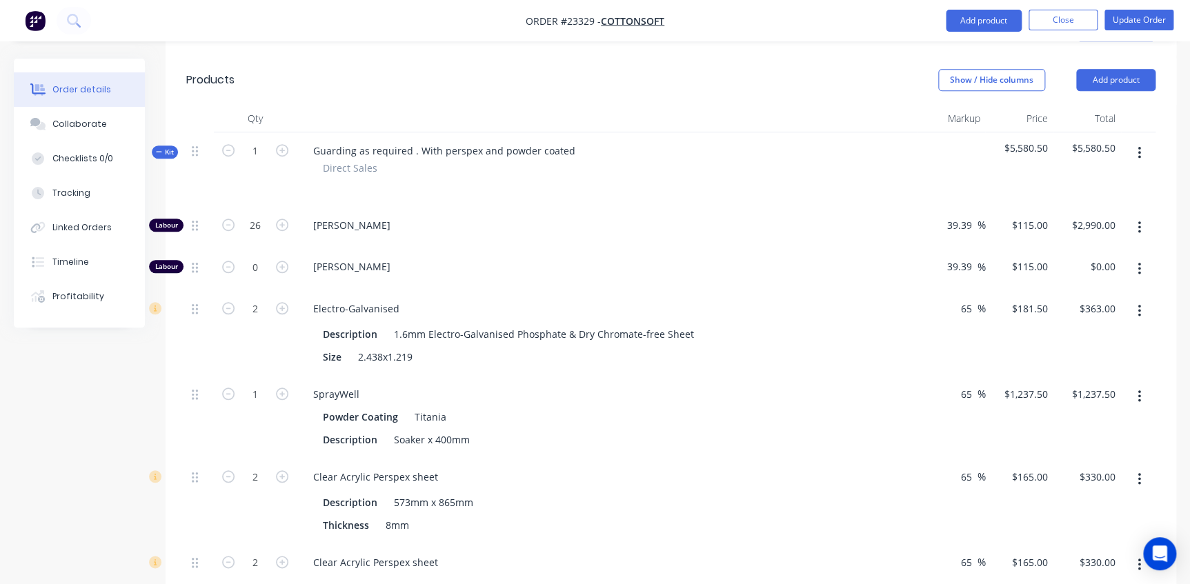
click at [635, 459] on div "Clear Acrylic Perspex sheet Description 573mm x 865mm Thickness 8mm" at bounding box center [607, 502] width 621 height 86
click at [1069, 17] on button "Close" at bounding box center [1063, 20] width 69 height 21
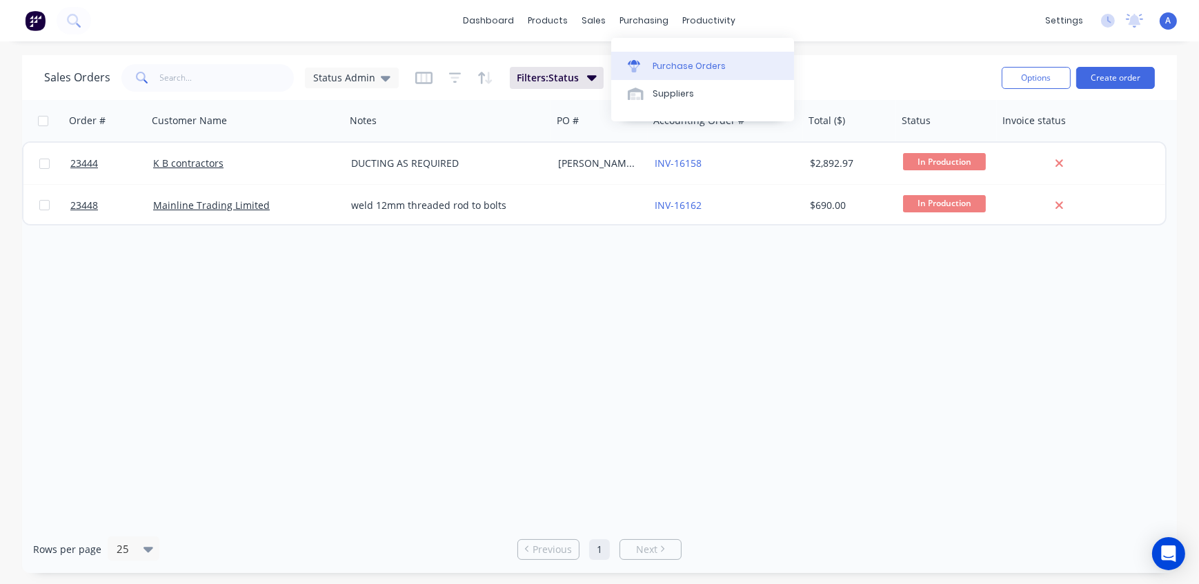
click at [653, 61] on div "Purchase Orders" at bounding box center [689, 66] width 73 height 12
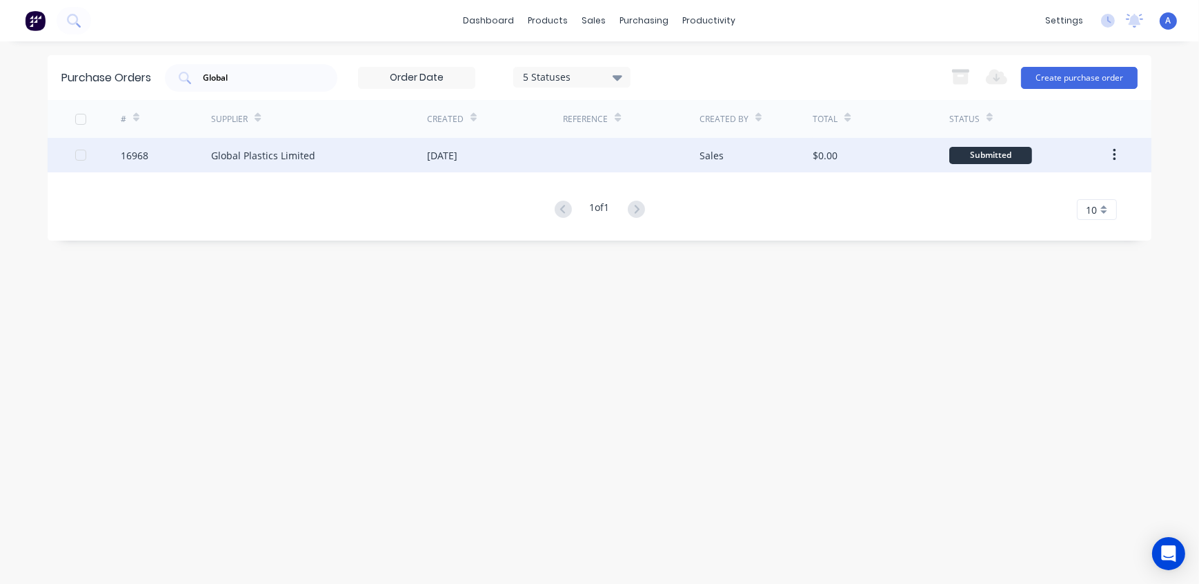
click at [230, 152] on div "Global Plastics Limited" at bounding box center [263, 155] width 104 height 14
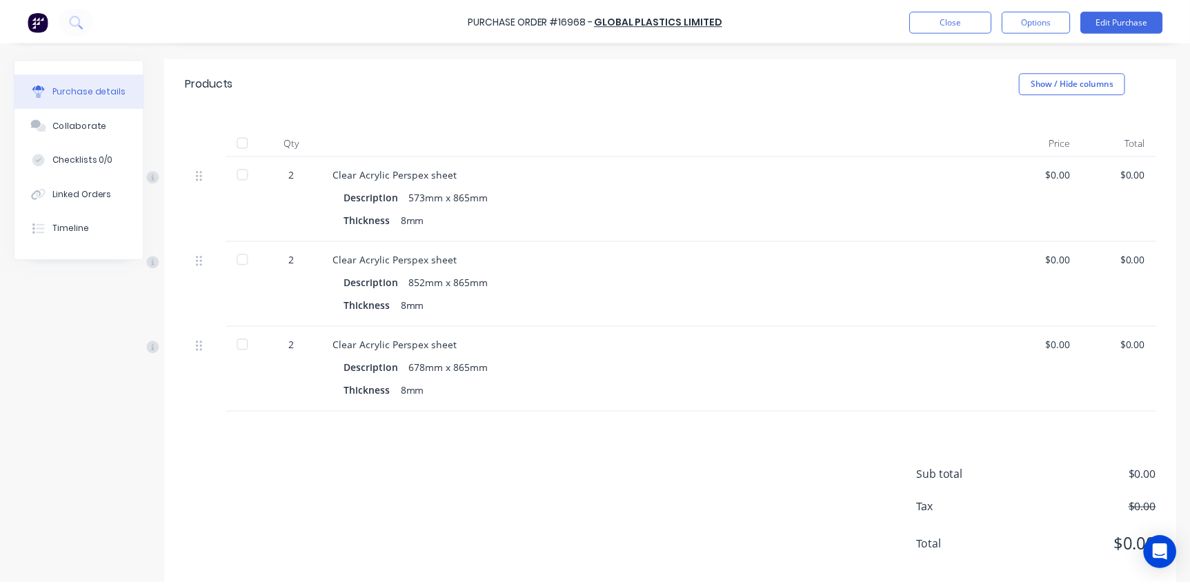
scroll to position [288, 0]
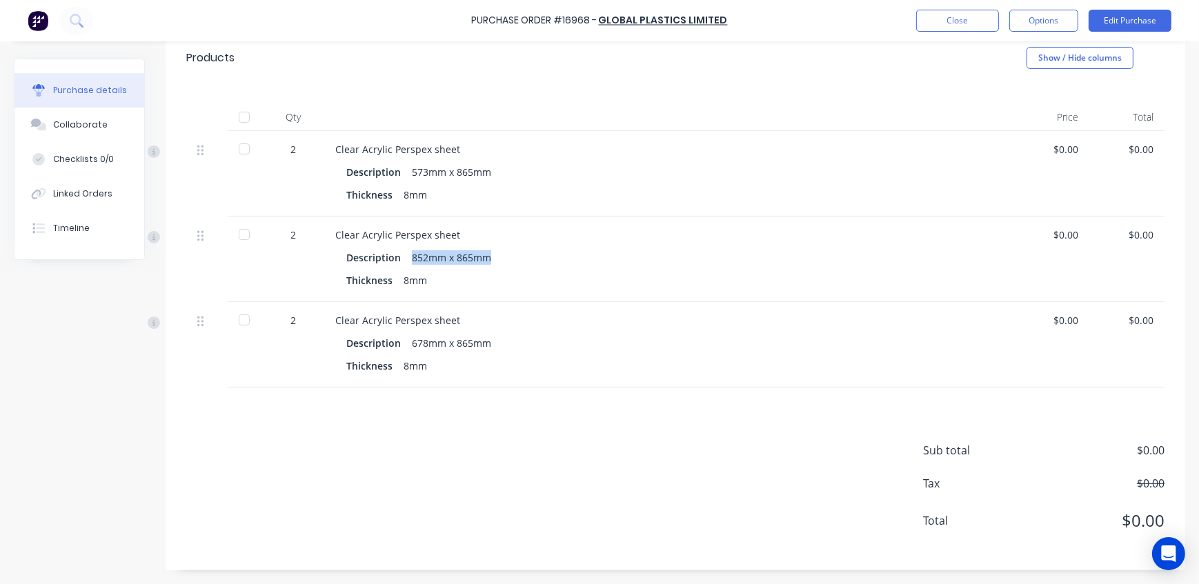
drag, startPoint x: 497, startPoint y: 255, endPoint x: 409, endPoint y: 255, distance: 87.6
click at [409, 255] on div "Description 852mm x 865mm" at bounding box center [669, 258] width 646 height 20
copy div "852mm x 865mm"
click at [969, 22] on button "Close" at bounding box center [957, 21] width 83 height 22
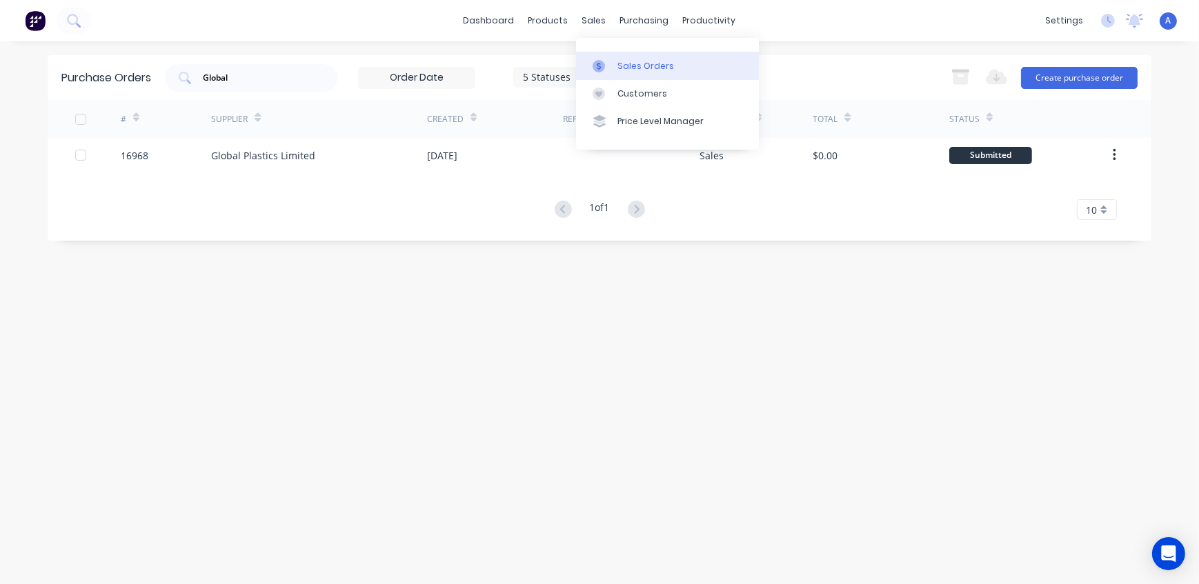
click at [629, 64] on div "Sales Orders" at bounding box center [646, 66] width 57 height 12
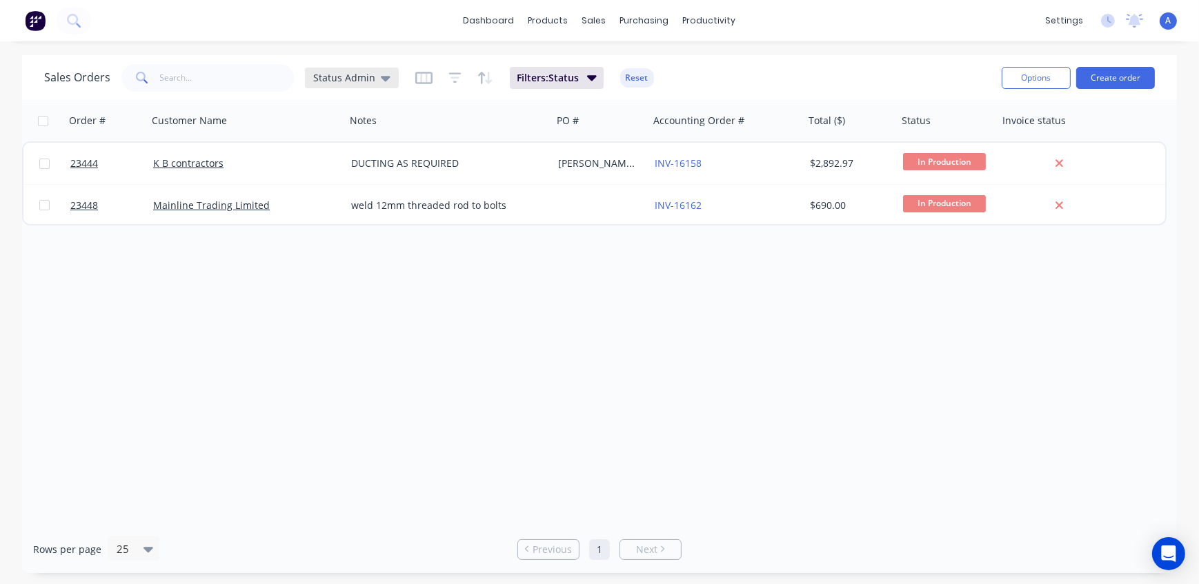
click at [355, 81] on span "Status Admin" at bounding box center [344, 77] width 62 height 14
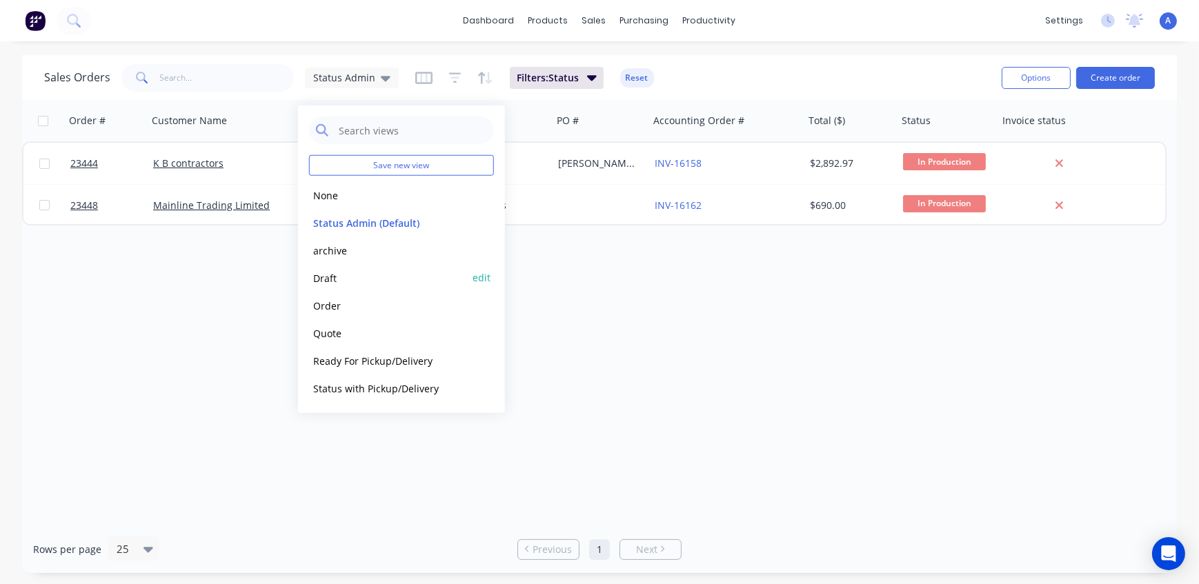
click at [339, 268] on div "Draft edit" at bounding box center [401, 278] width 185 height 28
click at [337, 279] on button "Draft" at bounding box center [387, 278] width 157 height 16
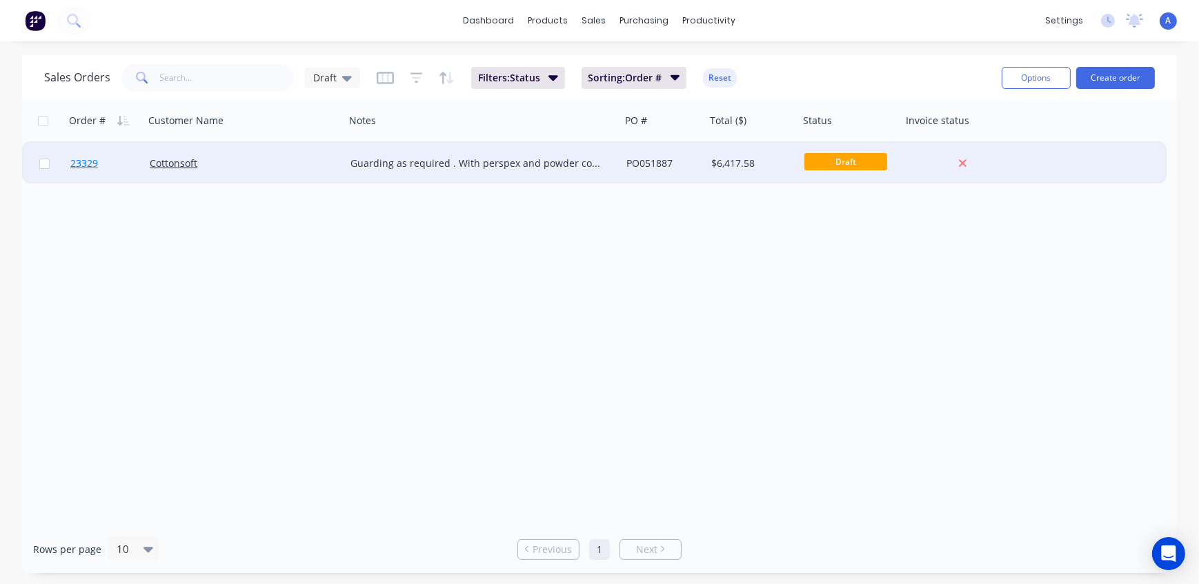
click at [79, 165] on span "23329" at bounding box center [84, 164] width 28 height 14
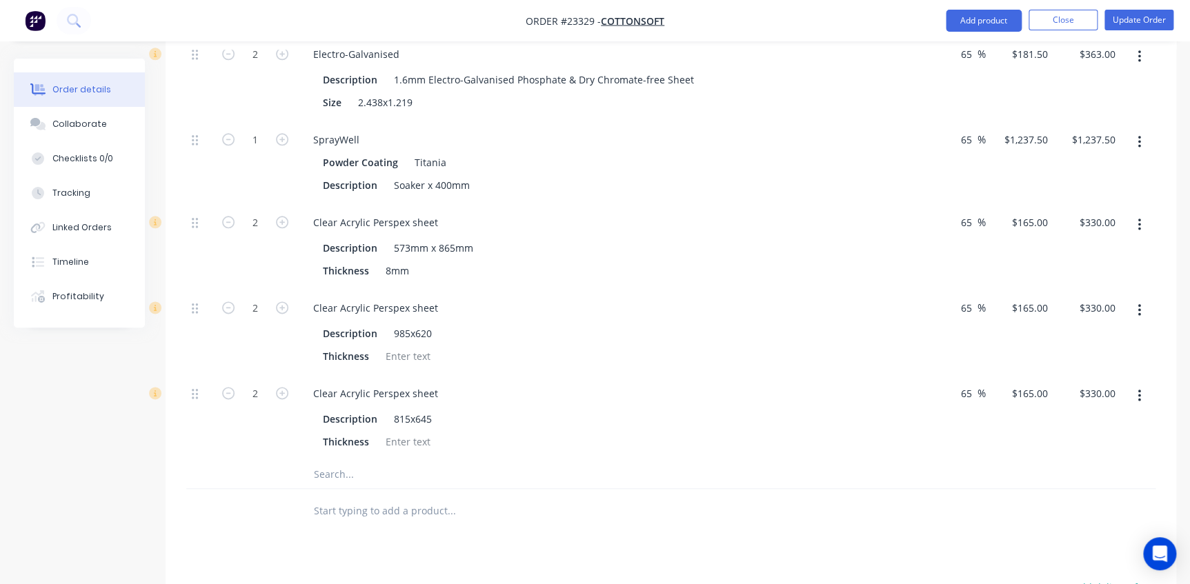
scroll to position [684, 0]
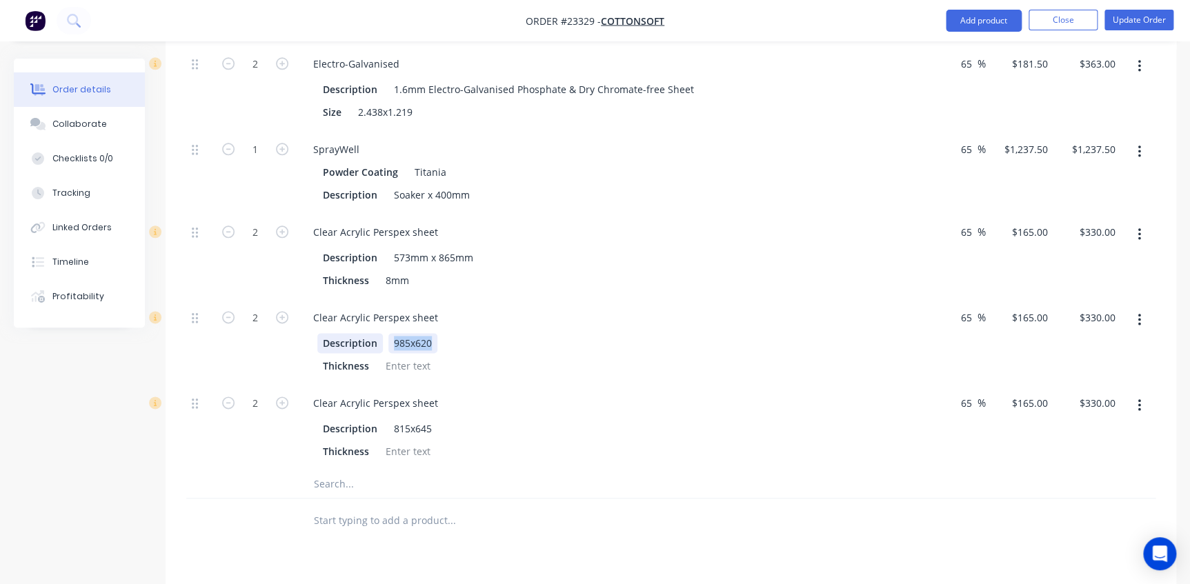
drag, startPoint x: 435, startPoint y: 286, endPoint x: 371, endPoint y: 287, distance: 63.5
click at [380, 333] on div "Description 985x620" at bounding box center [604, 343] width 574 height 20
paste div
click at [402, 330] on div "Description  852mm x 865mm Thickness" at bounding box center [607, 353] width 610 height 46
click at [428, 333] on div "852mm x 865mm" at bounding box center [433, 343] width 90 height 20
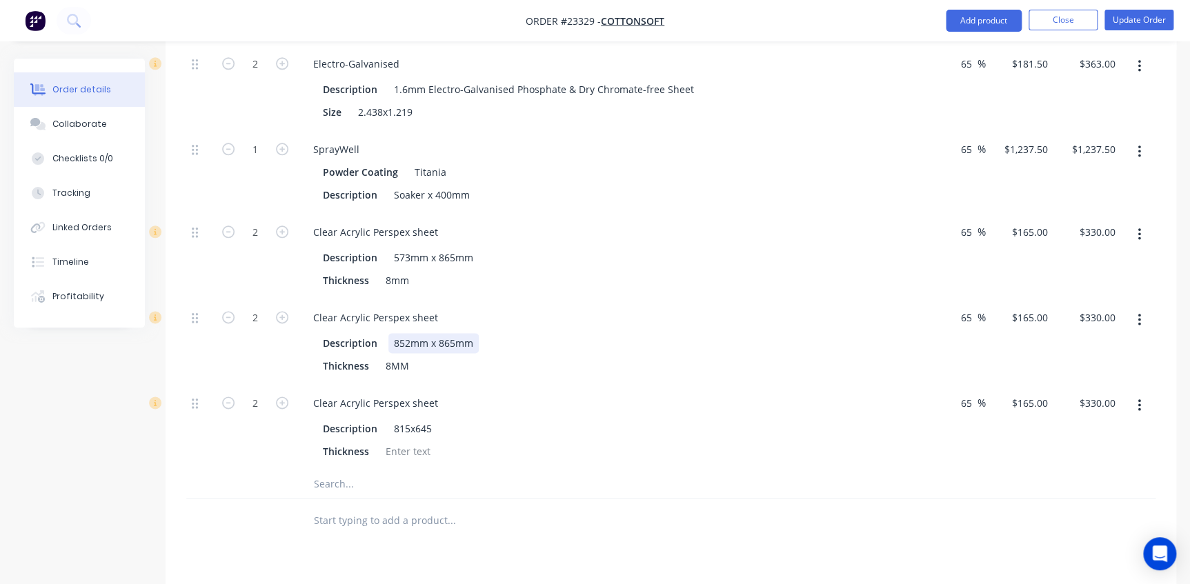
click at [571, 333] on div "Description 852mm x 865mm" at bounding box center [604, 343] width 574 height 20
click at [1069, 19] on button "Close" at bounding box center [1063, 20] width 69 height 21
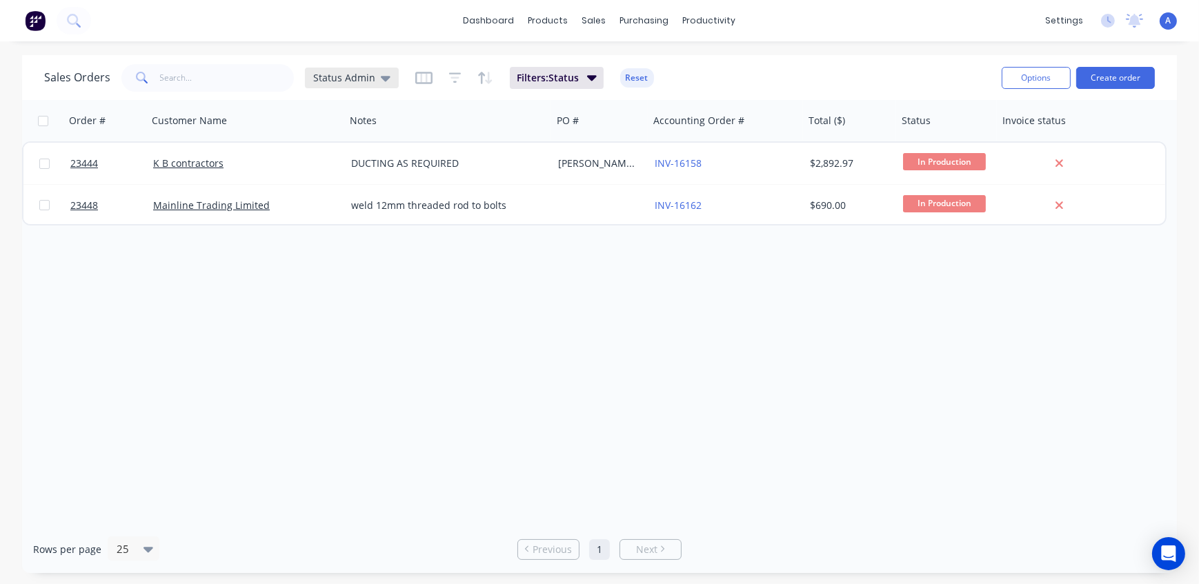
click at [329, 71] on span "Status Admin" at bounding box center [344, 77] width 62 height 14
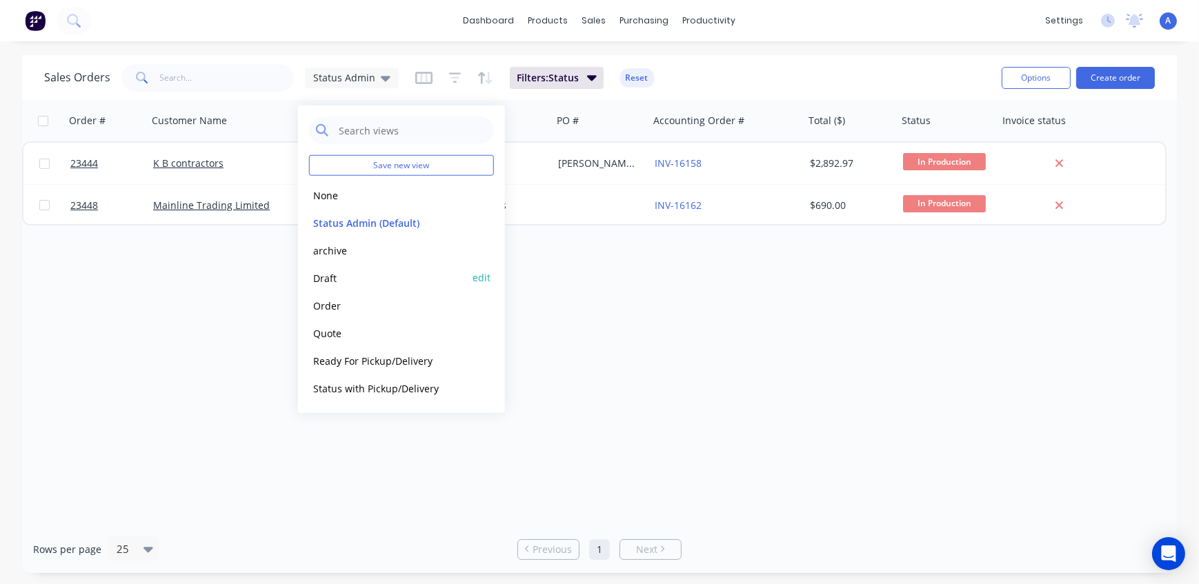
click at [339, 279] on button "Draft" at bounding box center [387, 278] width 157 height 16
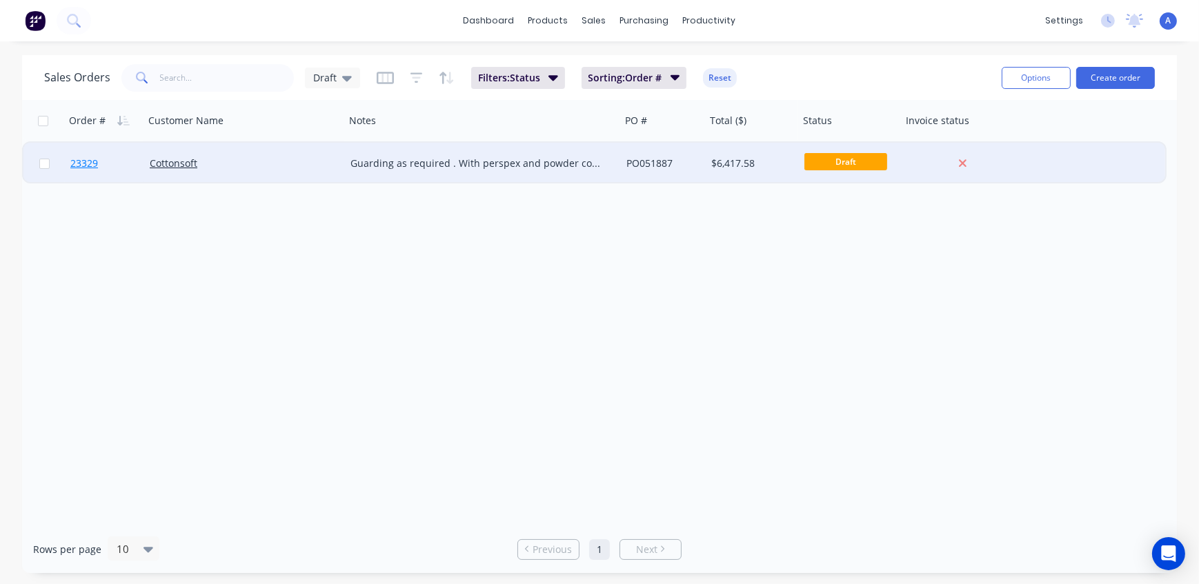
click at [89, 164] on span "23329" at bounding box center [84, 164] width 28 height 14
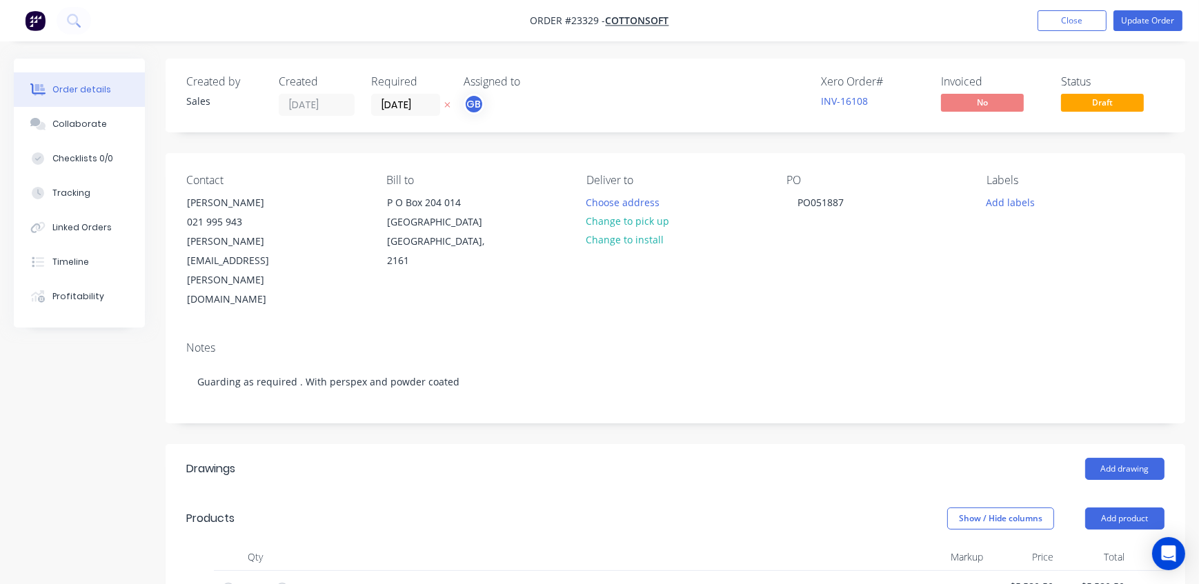
type input "39.39"
type input "$115.00"
type input "$2,990.00"
type input "39.39"
type input "$115.00"
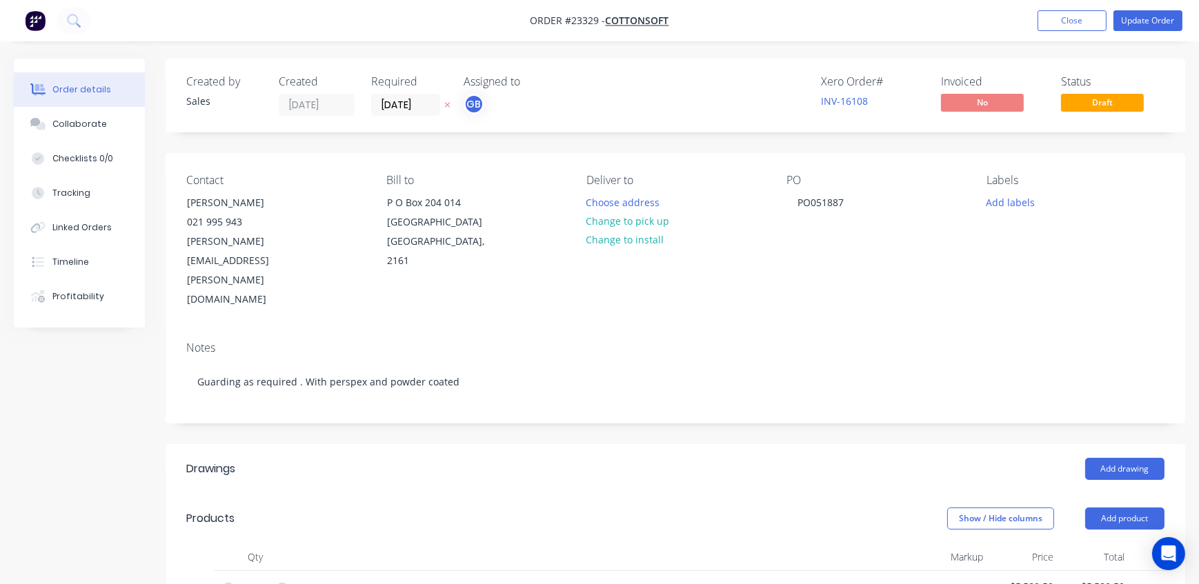
type input "65"
type input "$181.50"
type input "$363.00"
type input "65"
type input "$1,237.50"
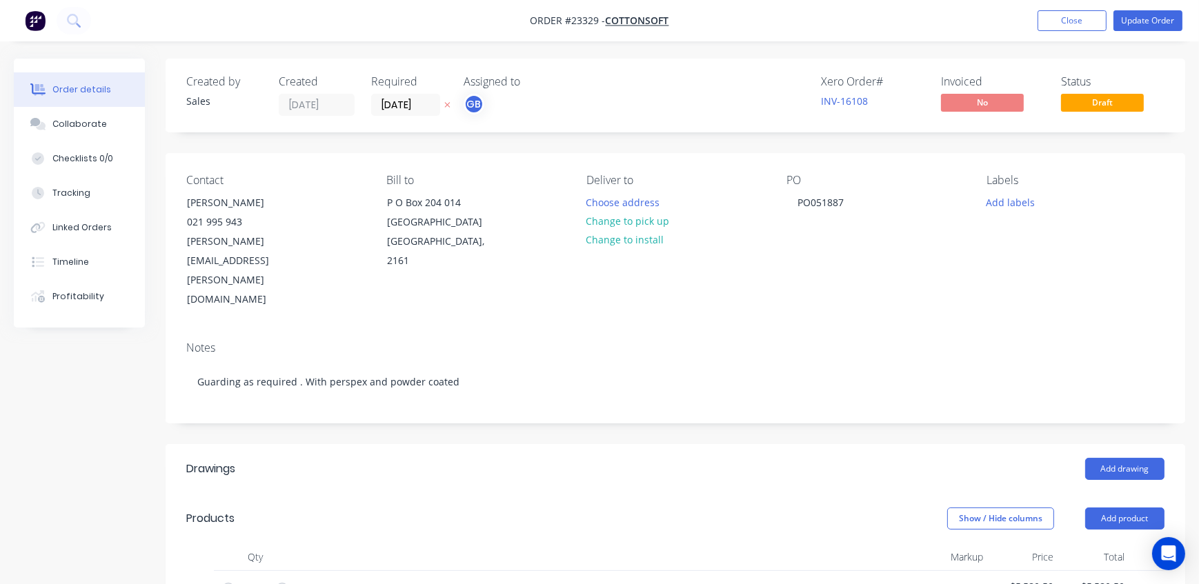
type input "$1,237.50"
type input "65"
type input "$165.00"
type input "$330.00"
type input "65"
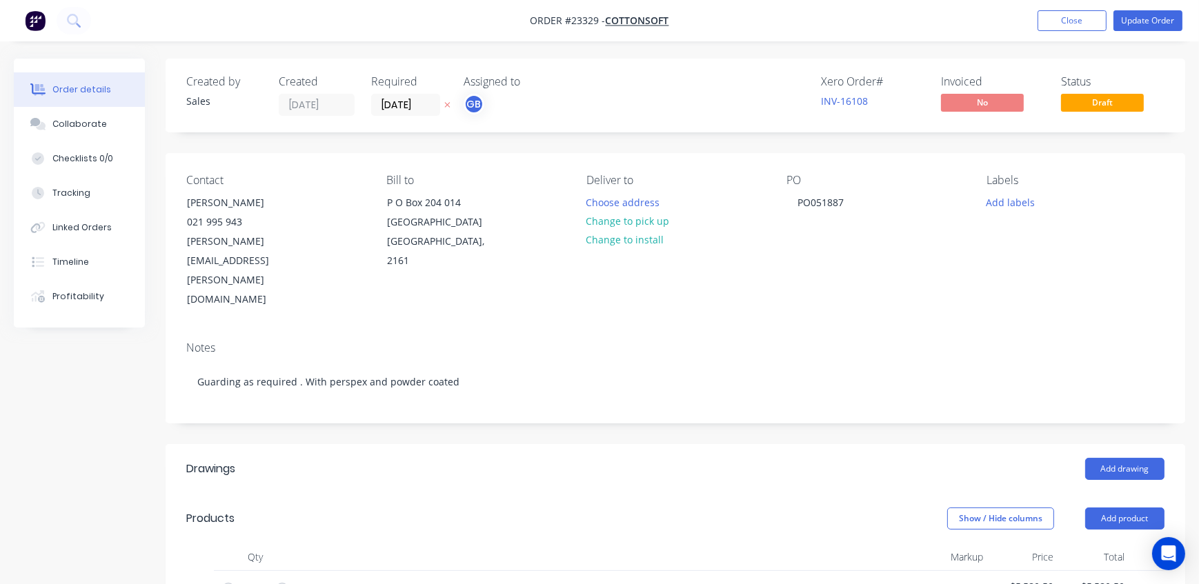
type input "$165.00"
type input "$330.00"
type input "65"
type input "$165.00"
type input "$330.00"
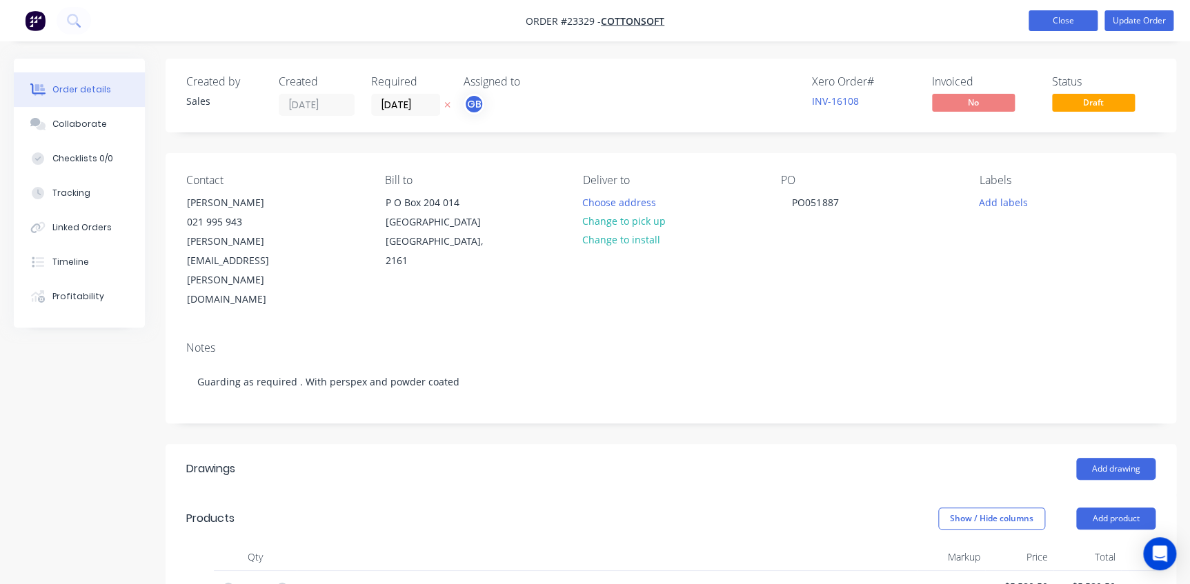
click at [1063, 23] on button "Close" at bounding box center [1063, 20] width 69 height 21
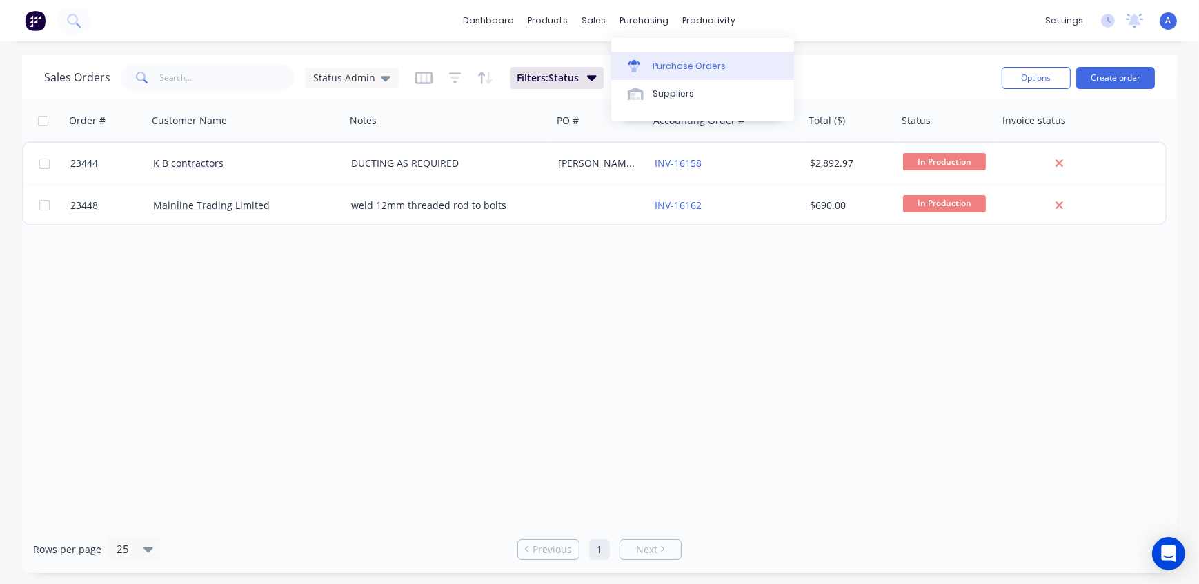
click at [687, 68] on div "Purchase Orders" at bounding box center [689, 66] width 73 height 12
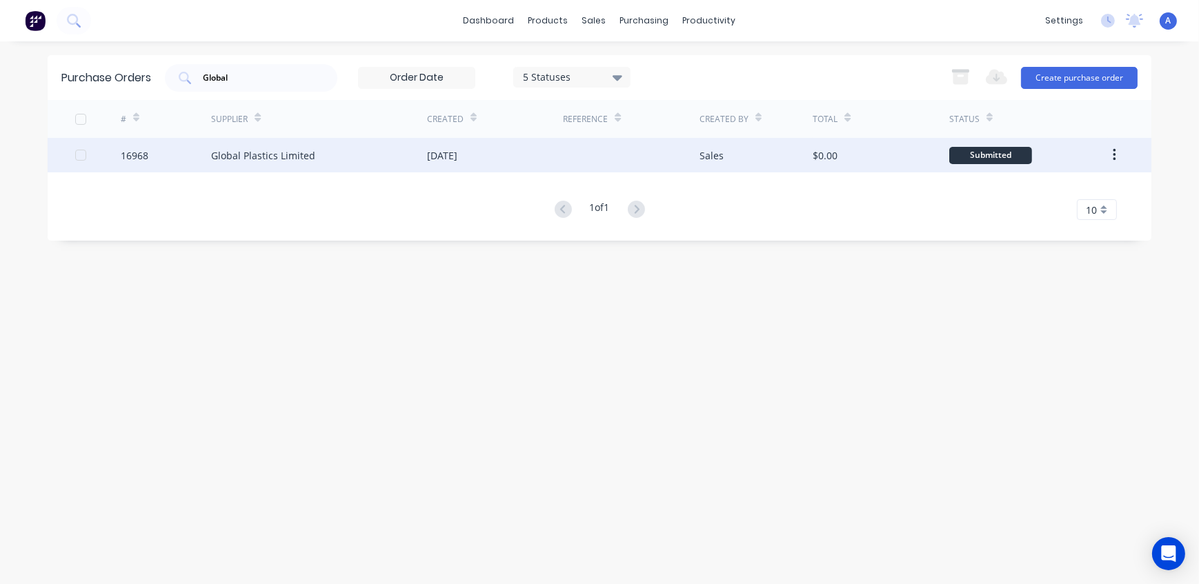
click at [128, 159] on div "16968" at bounding box center [135, 155] width 28 height 14
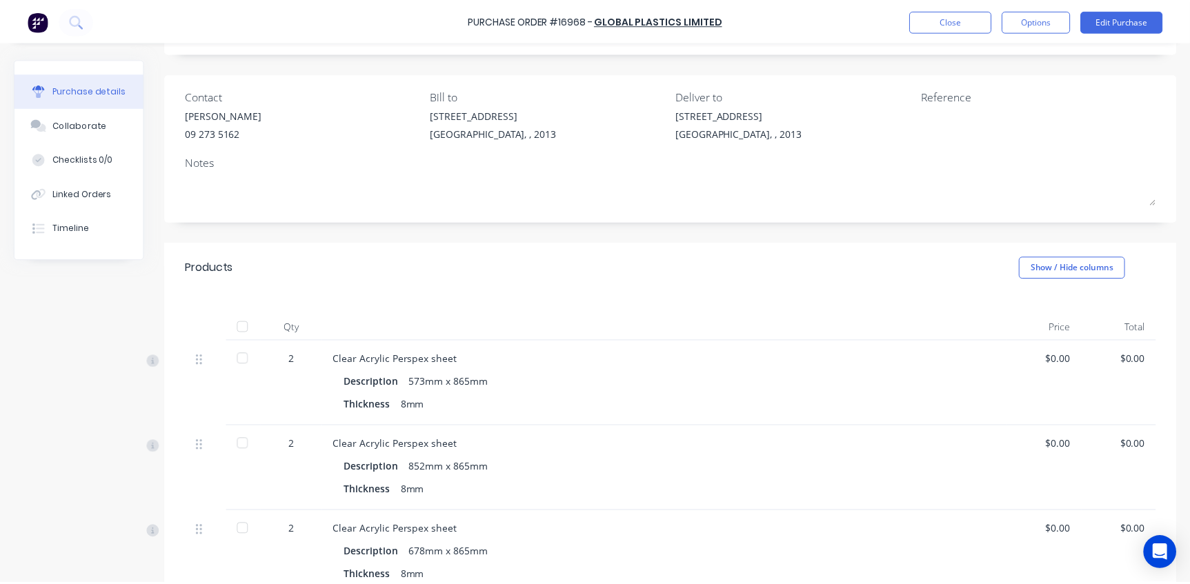
scroll to position [288, 0]
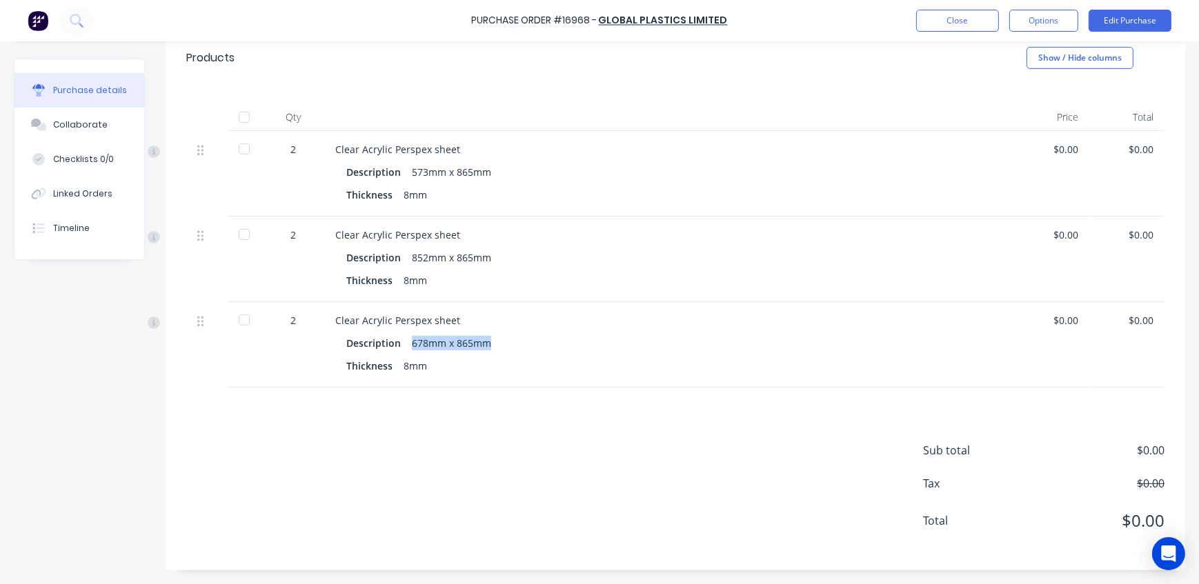
drag, startPoint x: 493, startPoint y: 342, endPoint x: 408, endPoint y: 350, distance: 86.0
click at [408, 350] on div "Description 678mm x 865mm" at bounding box center [669, 343] width 646 height 20
copy div "678mm x 865mm"
click at [971, 20] on button "Close" at bounding box center [957, 21] width 83 height 22
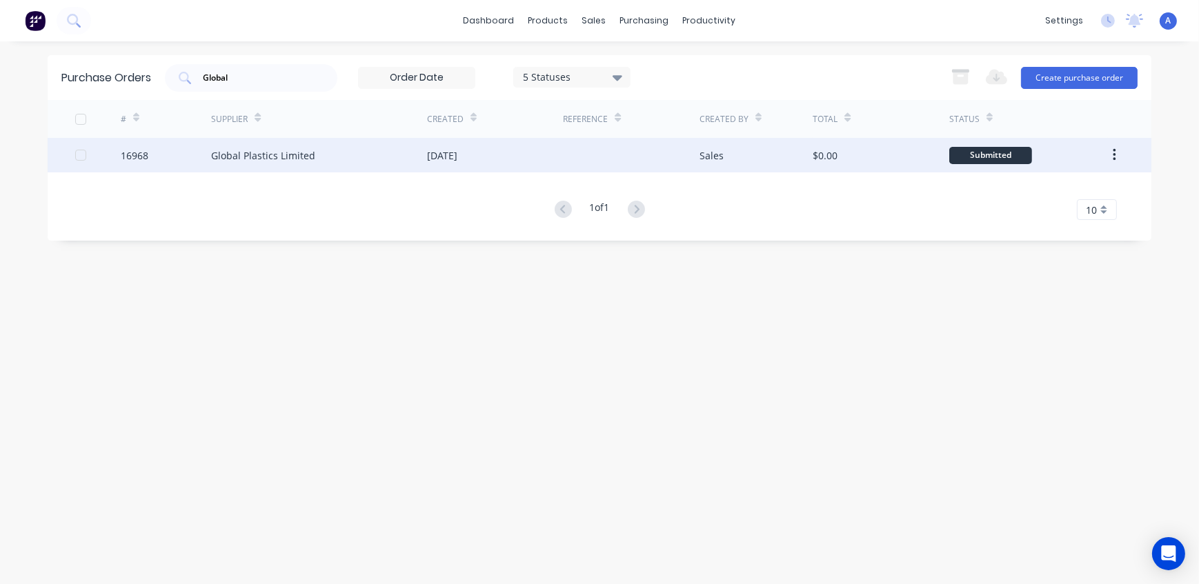
click at [145, 157] on div "16968" at bounding box center [135, 155] width 28 height 14
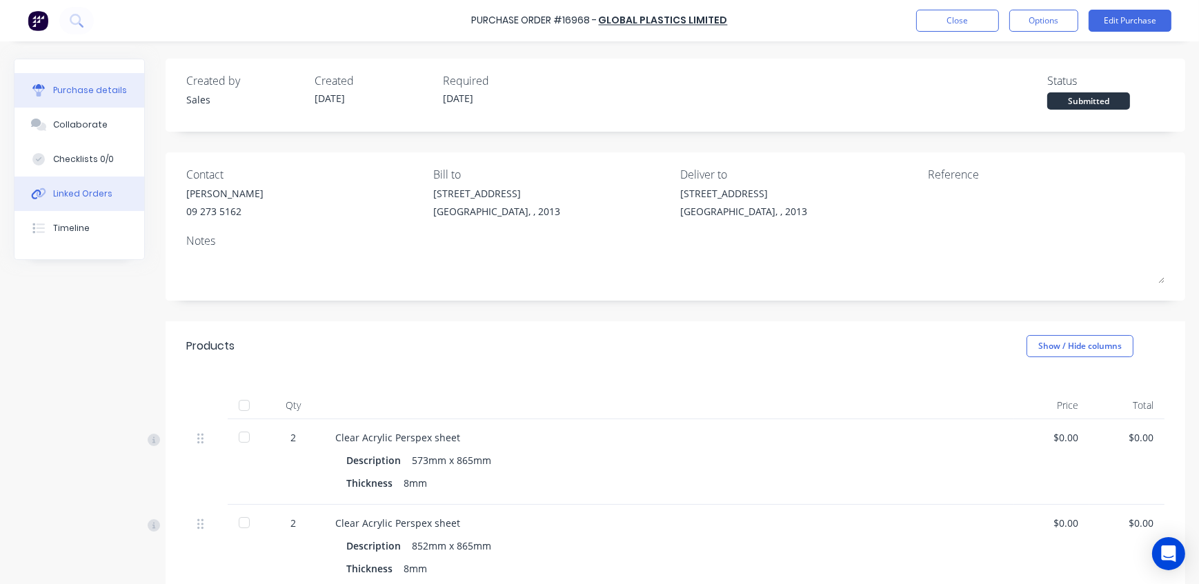
click at [89, 198] on div "Linked Orders" at bounding box center [82, 194] width 59 height 12
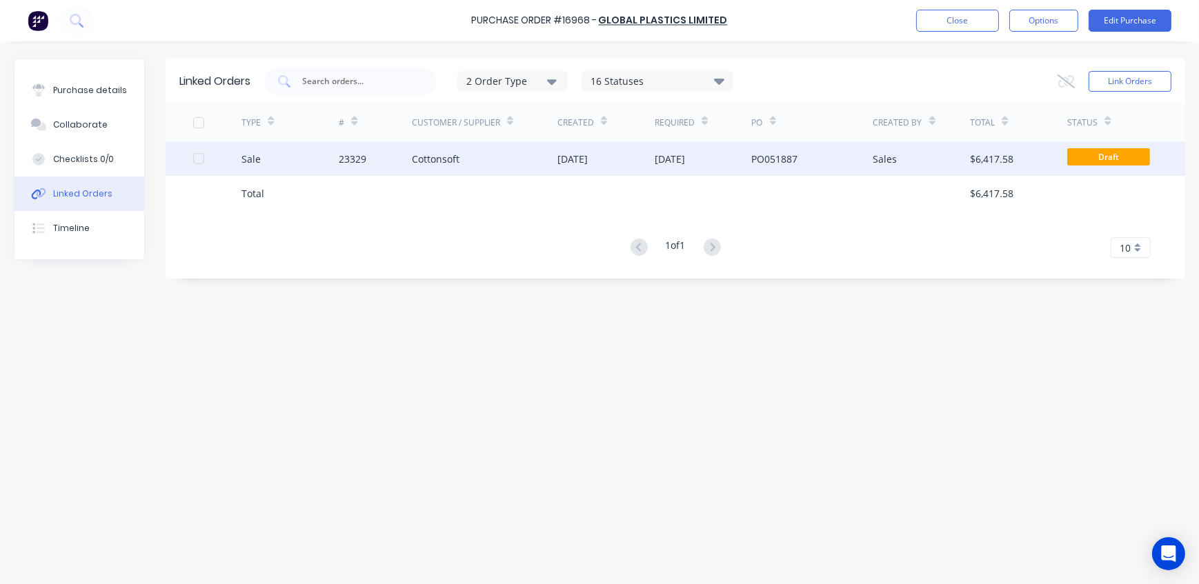
click at [256, 160] on div "Sale" at bounding box center [250, 159] width 19 height 14
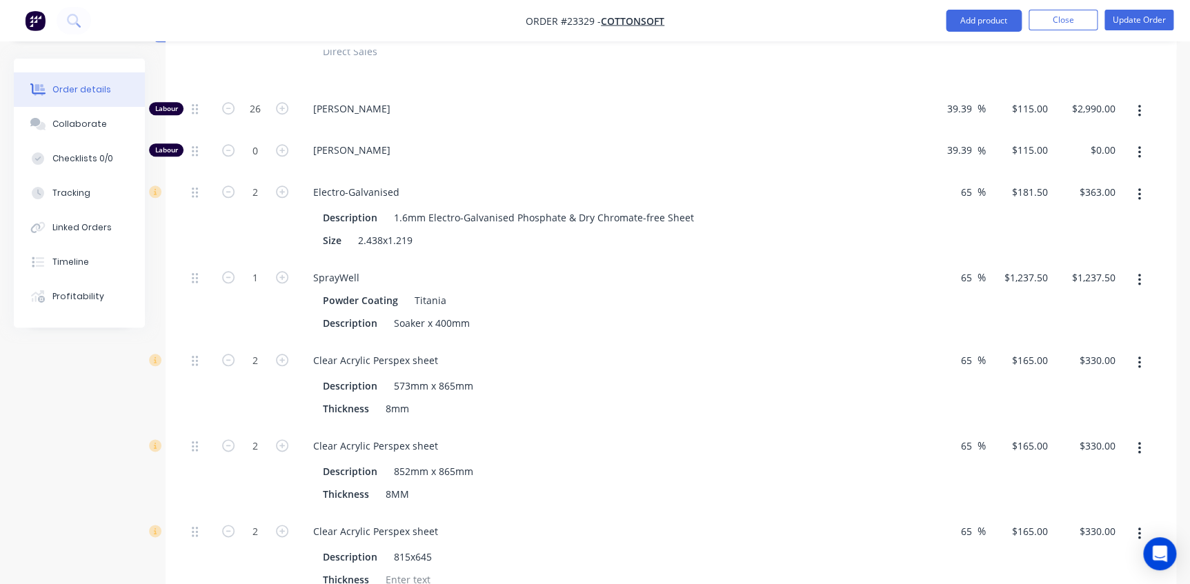
scroll to position [752, 0]
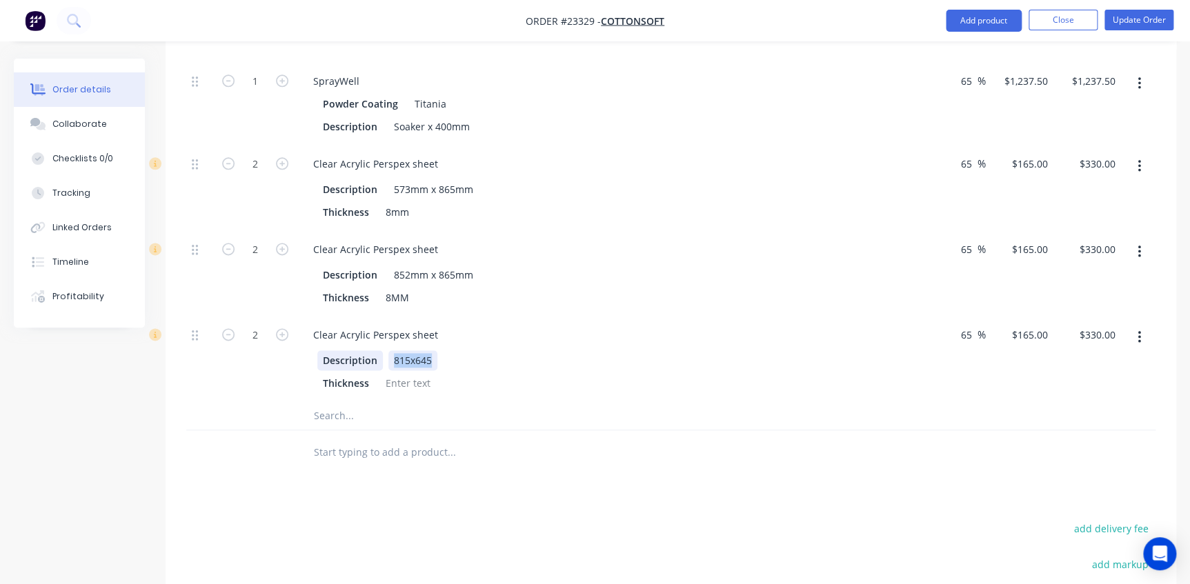
drag, startPoint x: 434, startPoint y: 305, endPoint x: 354, endPoint y: 299, distance: 80.3
click at [354, 351] on div "Description 815x645" at bounding box center [604, 361] width 574 height 20
paste div
click at [620, 402] on div at bounding box center [509, 416] width 414 height 28
click at [449, 351] on div "678mm x 865mm" at bounding box center [433, 361] width 90 height 20
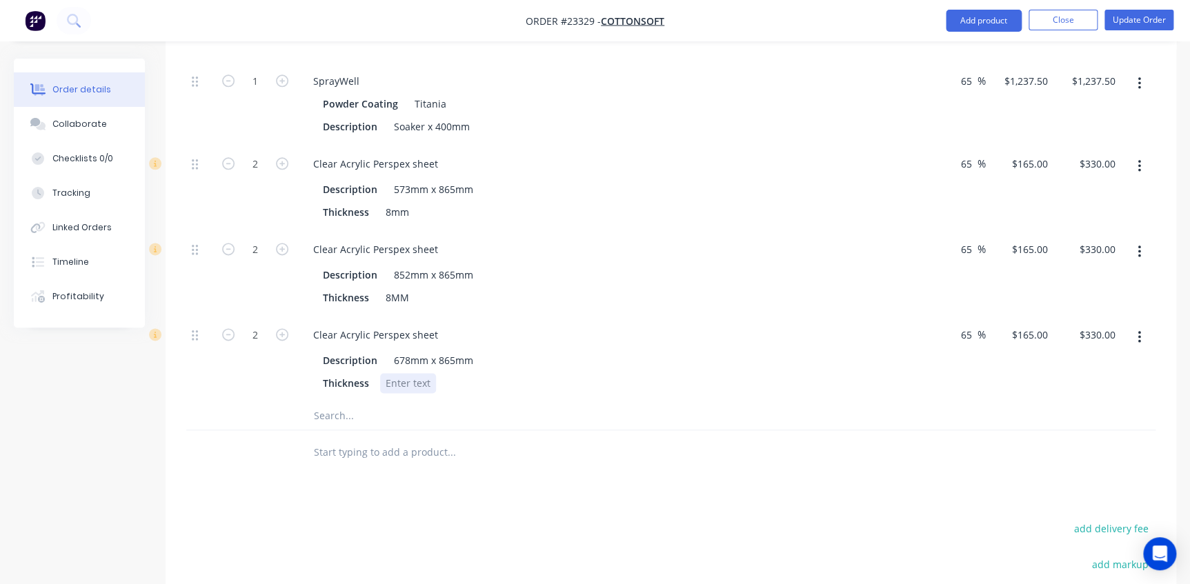
click at [407, 373] on div at bounding box center [408, 383] width 56 height 20
click at [629, 288] on div "Thickness 8MM" at bounding box center [604, 298] width 574 height 20
click at [1132, 24] on button "Update Order" at bounding box center [1139, 20] width 69 height 21
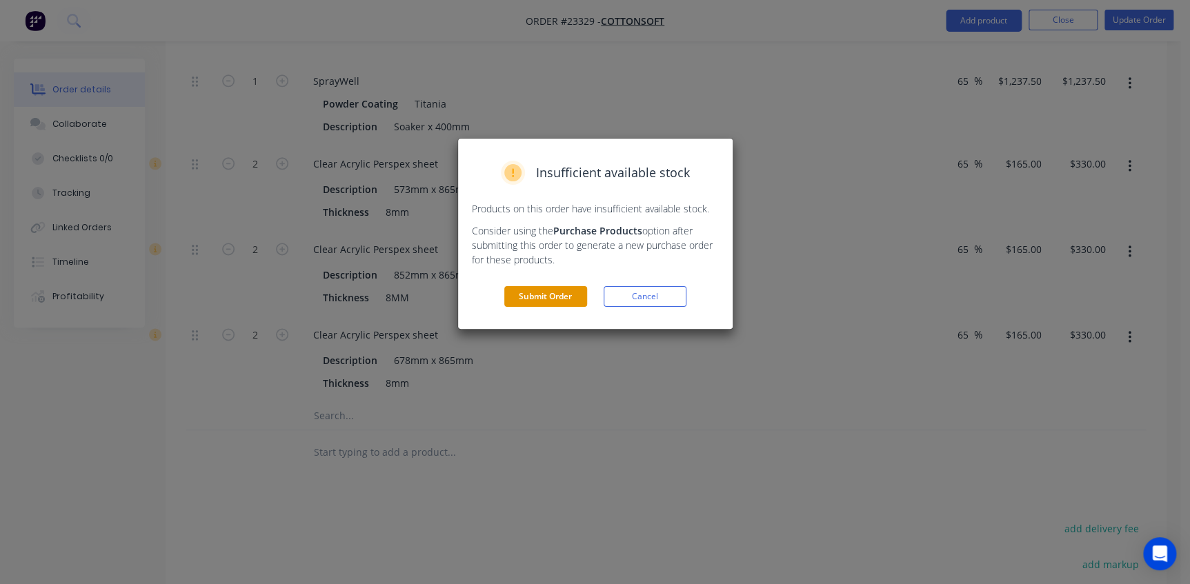
click at [513, 292] on button "Submit Order" at bounding box center [545, 296] width 83 height 21
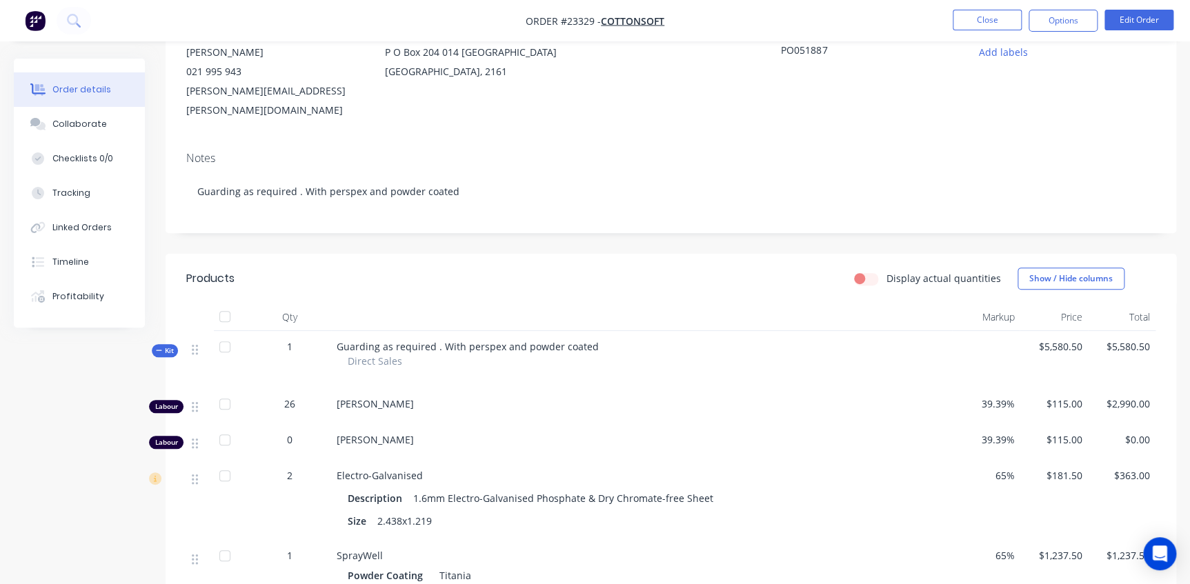
scroll to position [125, 0]
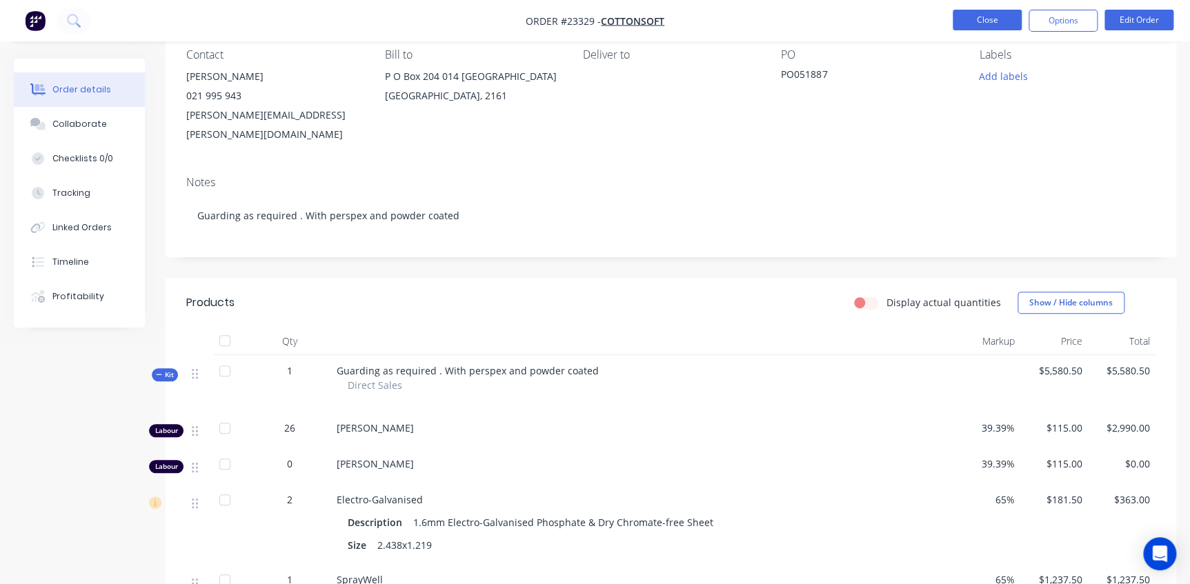
click at [1007, 20] on button "Close" at bounding box center [987, 20] width 69 height 21
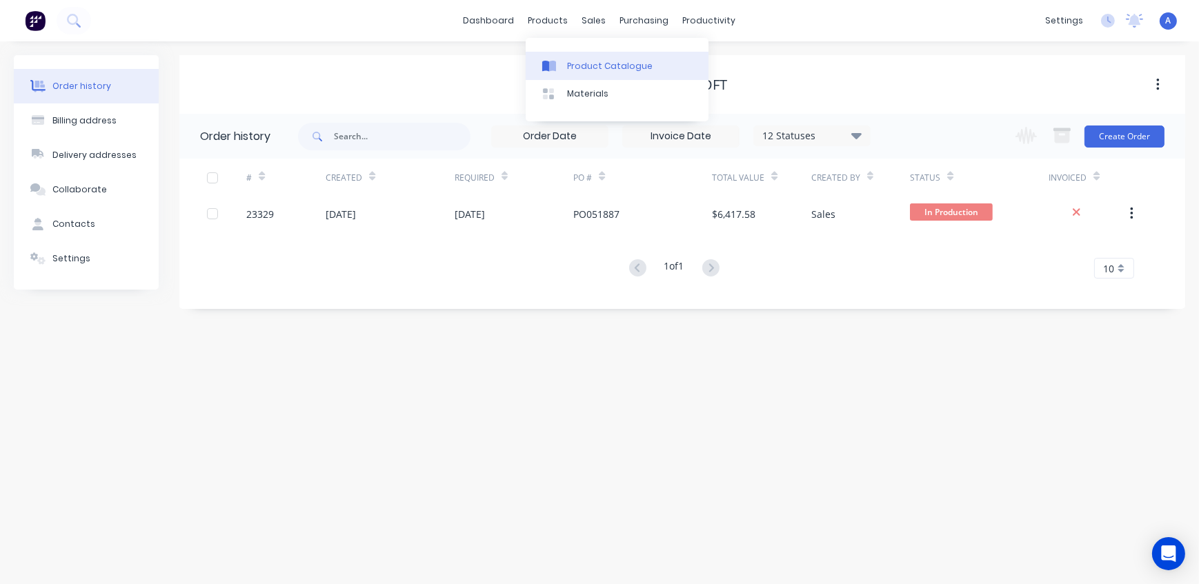
click at [603, 62] on div "Product Catalogue" at bounding box center [610, 66] width 86 height 12
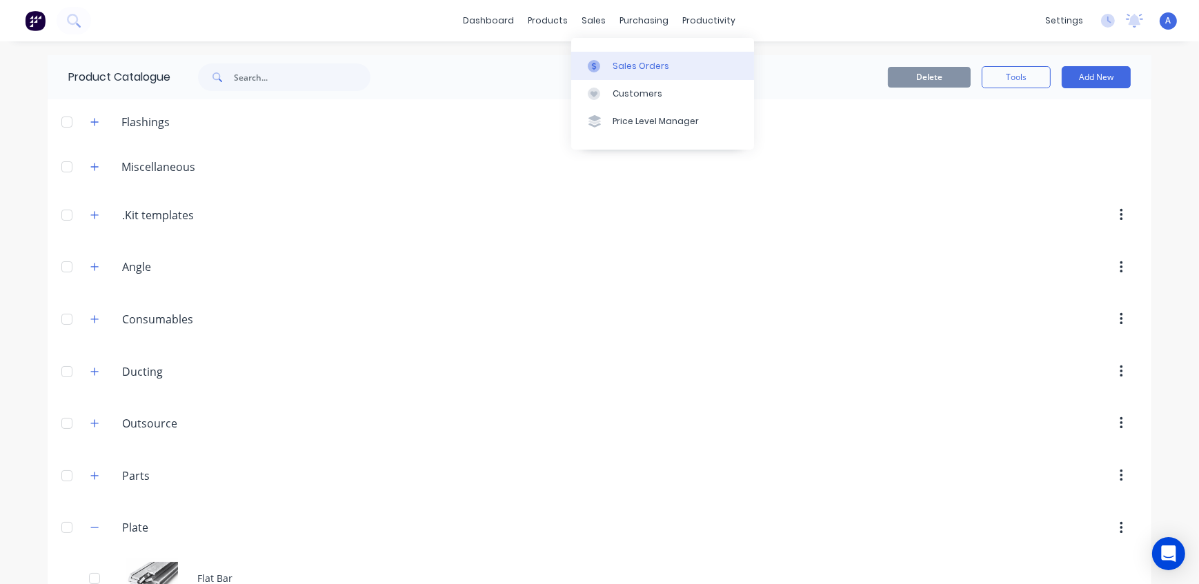
click at [640, 64] on div "Sales Orders" at bounding box center [641, 66] width 57 height 12
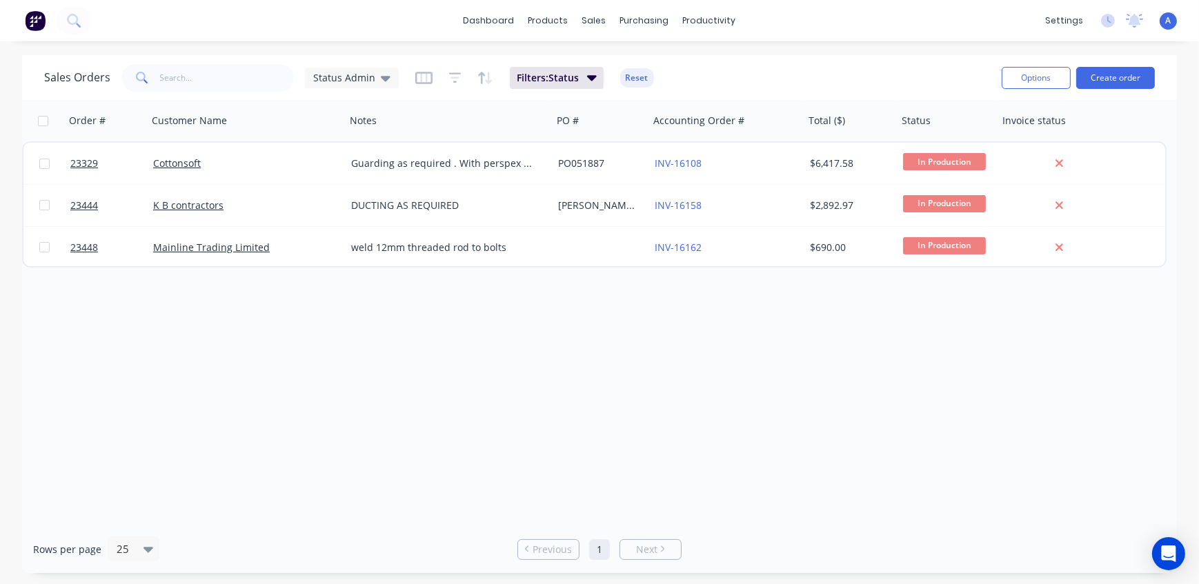
click at [796, 62] on div "Sales Orders Status Admin Filters: Status Reset" at bounding box center [517, 78] width 947 height 34
click at [338, 77] on span "Status Admin" at bounding box center [344, 77] width 62 height 14
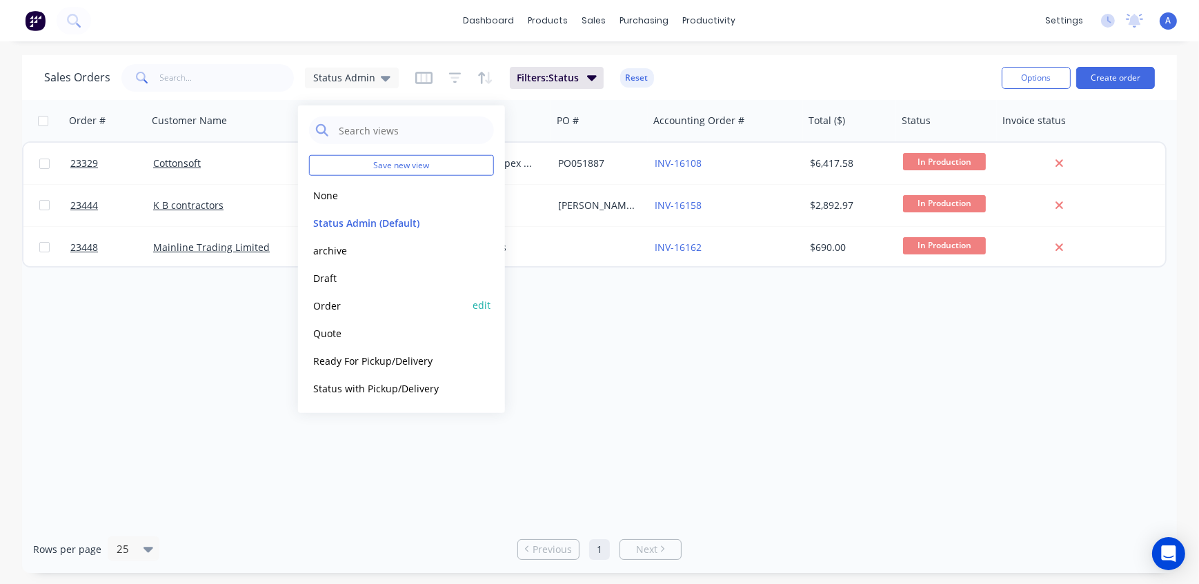
click at [329, 303] on button "Order" at bounding box center [387, 305] width 157 height 16
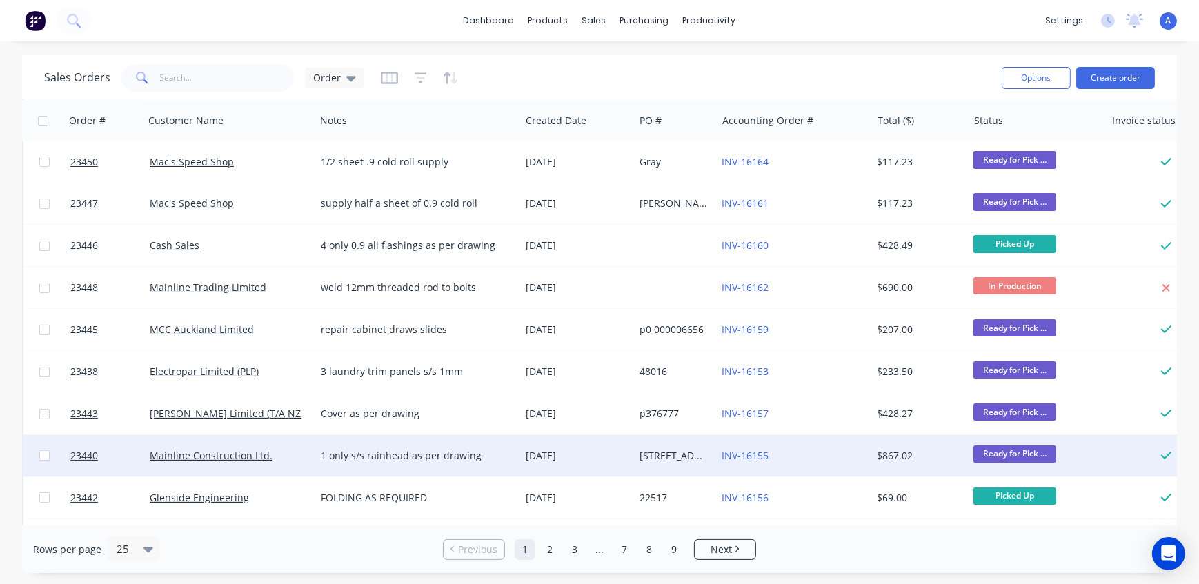
scroll to position [46, 0]
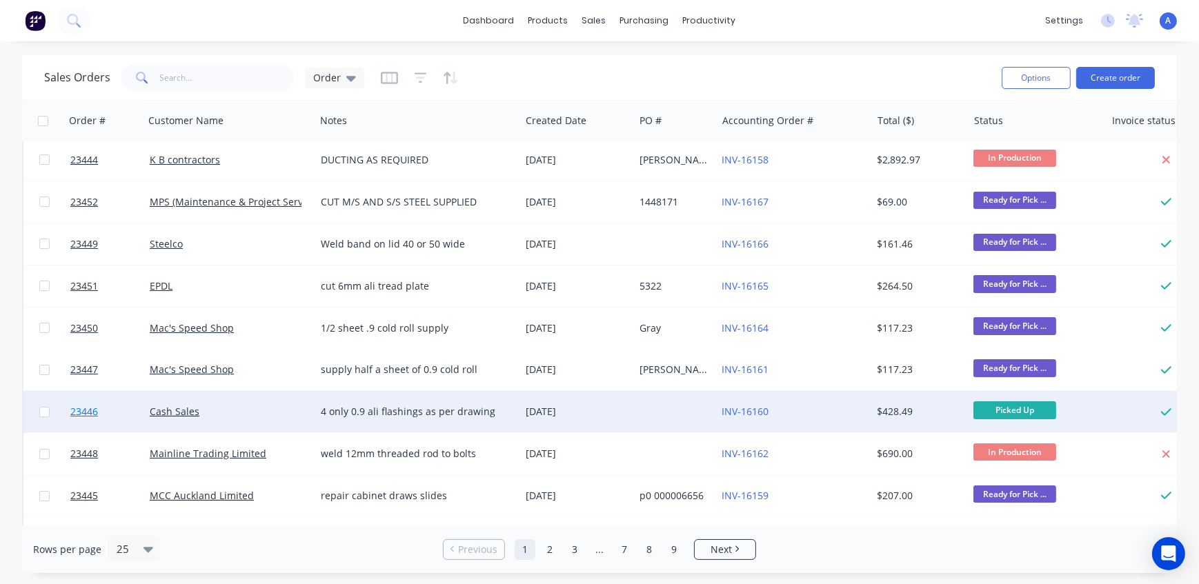
click at [90, 414] on span "23446" at bounding box center [84, 412] width 28 height 14
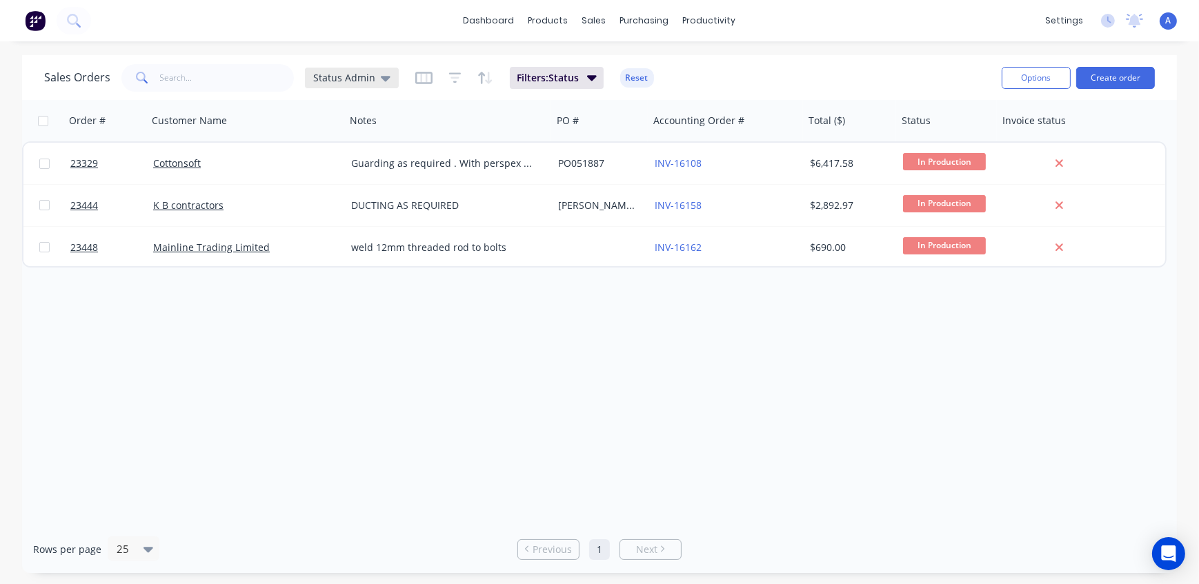
click at [333, 79] on span "Status Admin" at bounding box center [344, 77] width 62 height 14
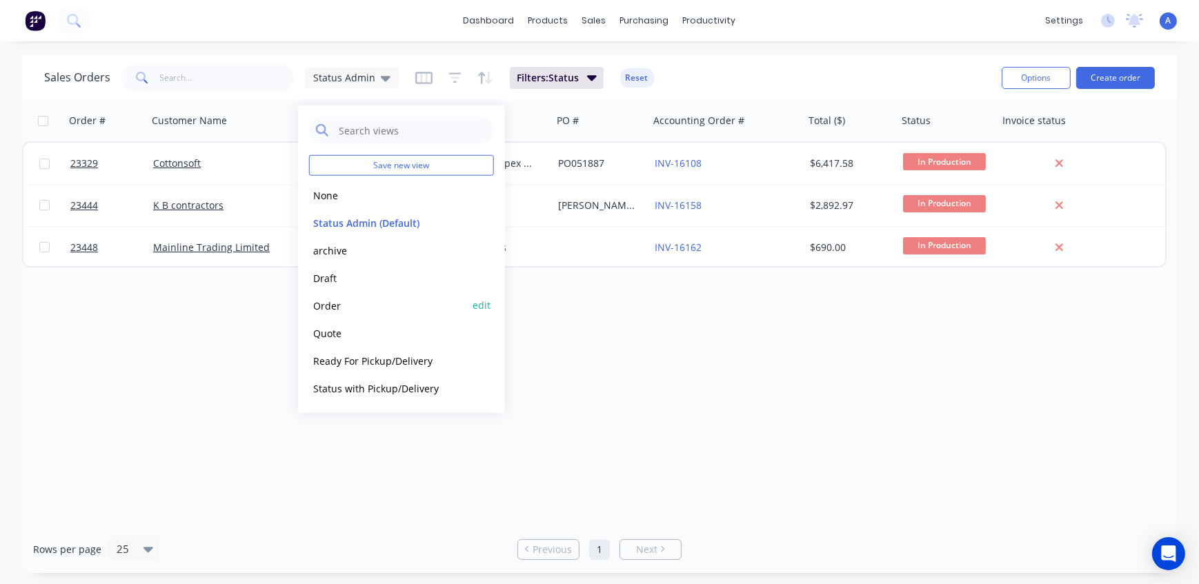
click at [324, 300] on button "Order" at bounding box center [387, 305] width 157 height 16
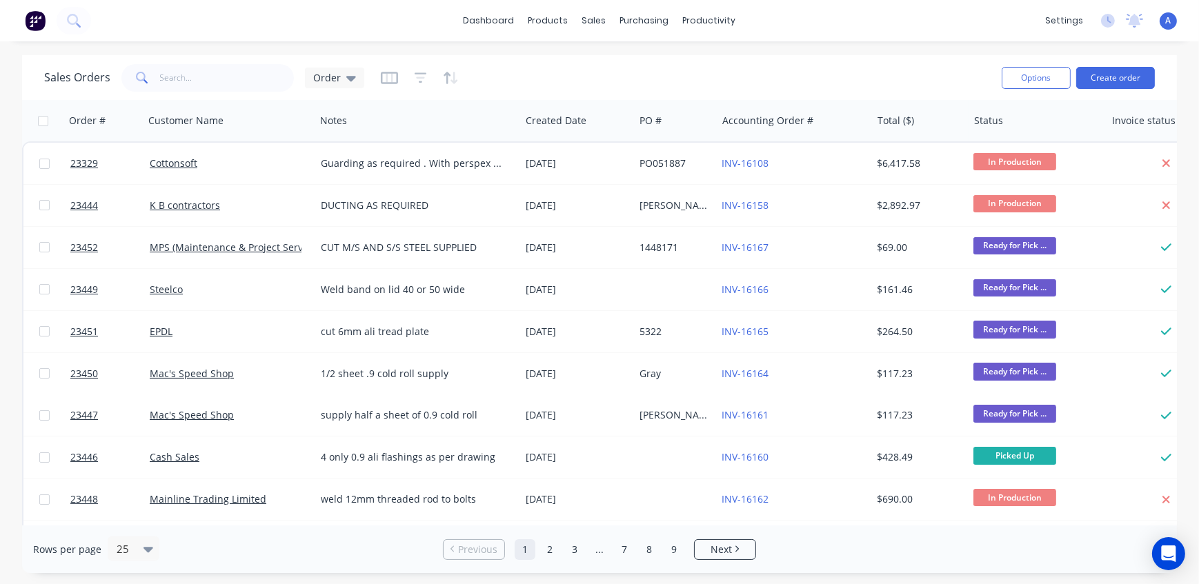
click at [589, 75] on div "Sales Orders Order" at bounding box center [517, 78] width 947 height 34
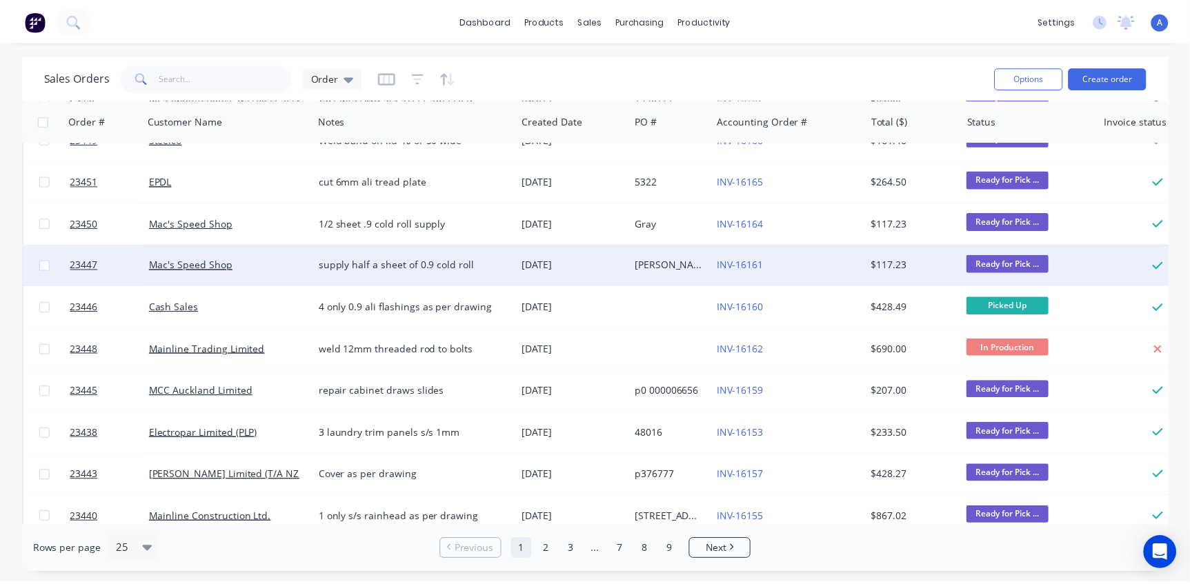
scroll to position [188, 0]
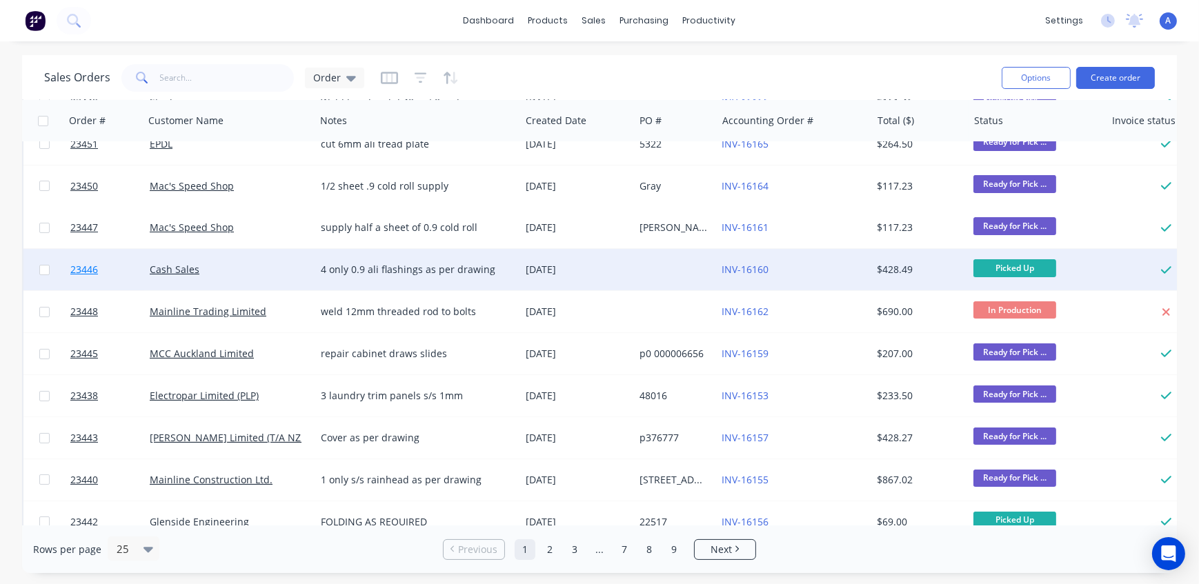
click at [84, 269] on span "23446" at bounding box center [84, 270] width 28 height 14
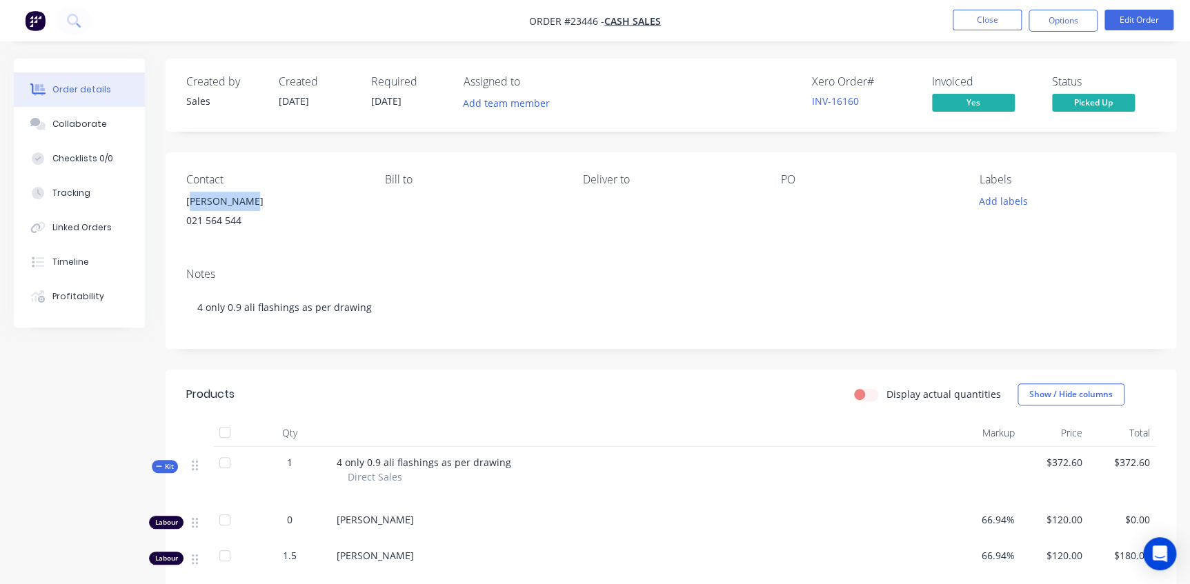
drag, startPoint x: 247, startPoint y: 199, endPoint x: 191, endPoint y: 202, distance: 56.0
click at [191, 202] on div "[PERSON_NAME]" at bounding box center [274, 201] width 176 height 19
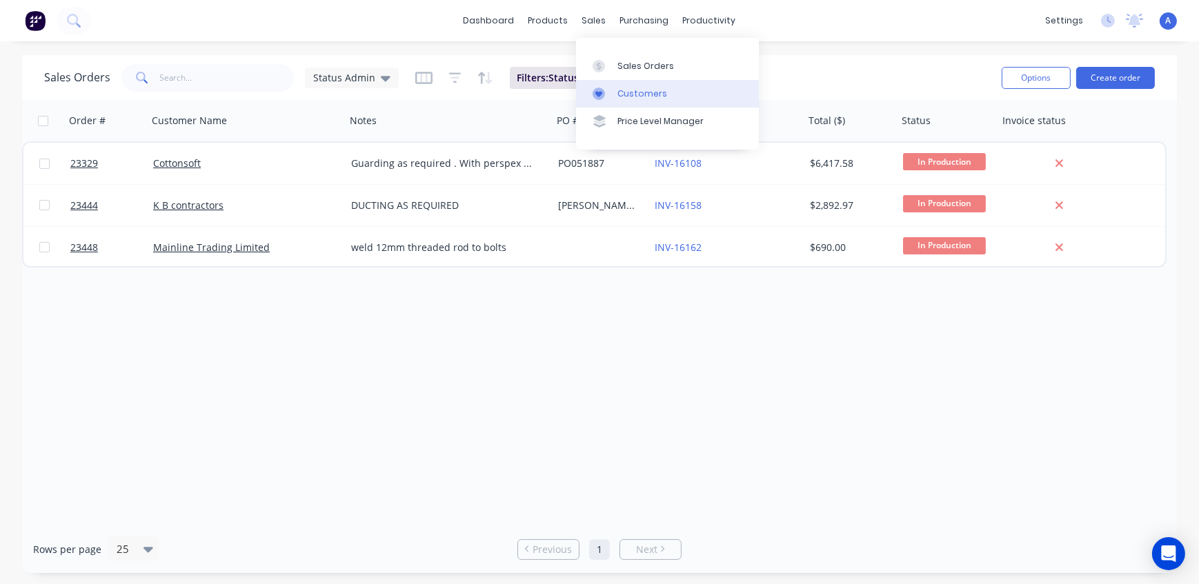
click at [632, 96] on div "Customers" at bounding box center [643, 94] width 50 height 12
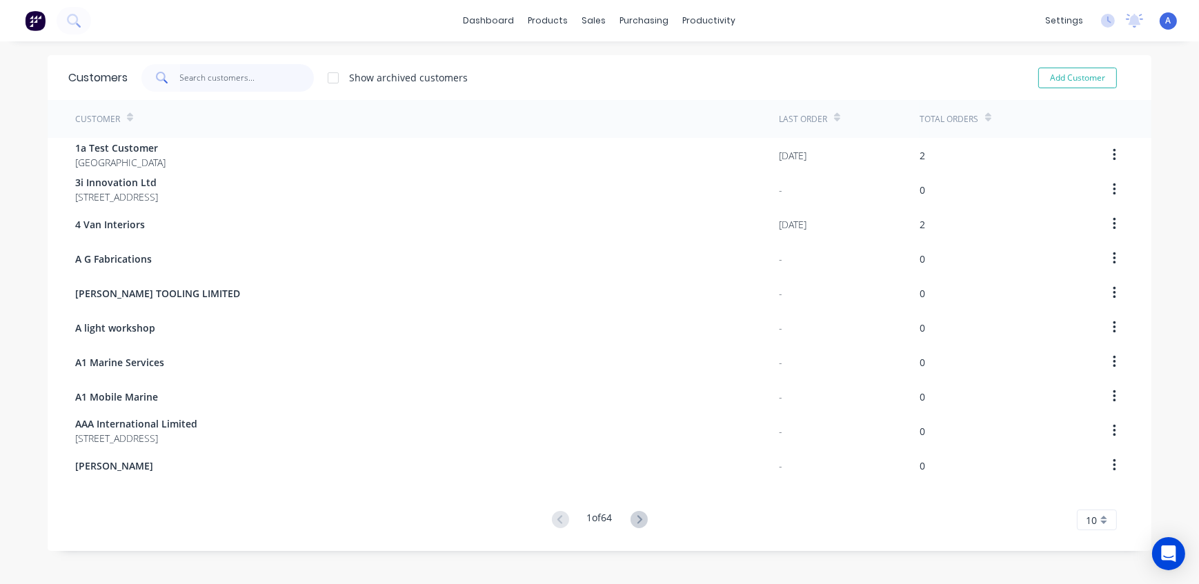
click at [233, 82] on input "text" at bounding box center [247, 78] width 135 height 28
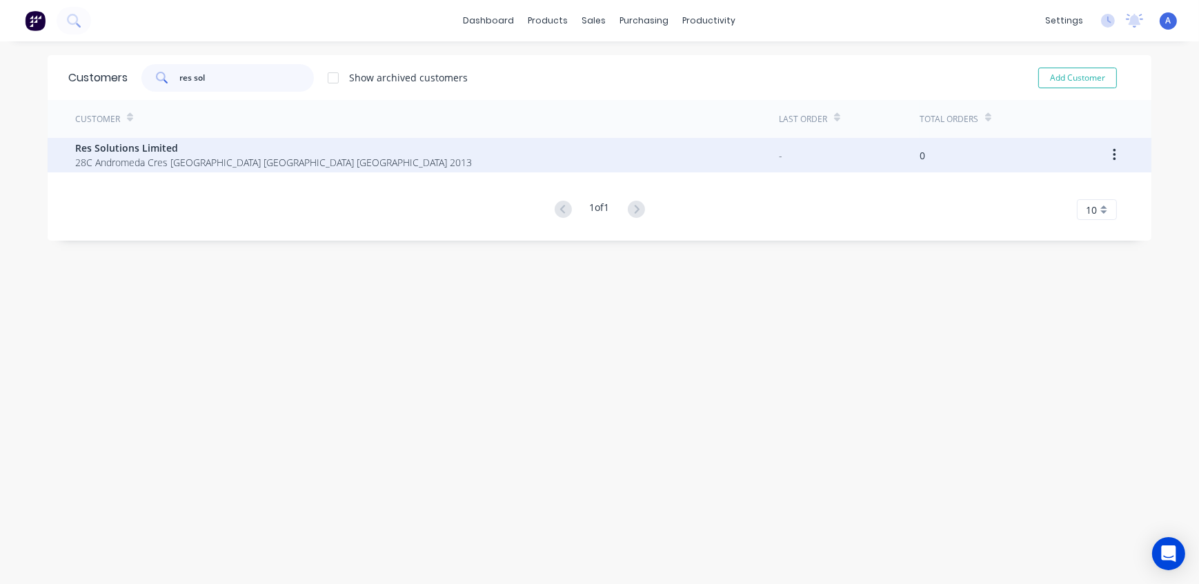
type input "res sol"
click at [177, 165] on span "28C Andromeda Cres [GEOGRAPHIC_DATA] [GEOGRAPHIC_DATA] [GEOGRAPHIC_DATA] 2013" at bounding box center [273, 162] width 397 height 14
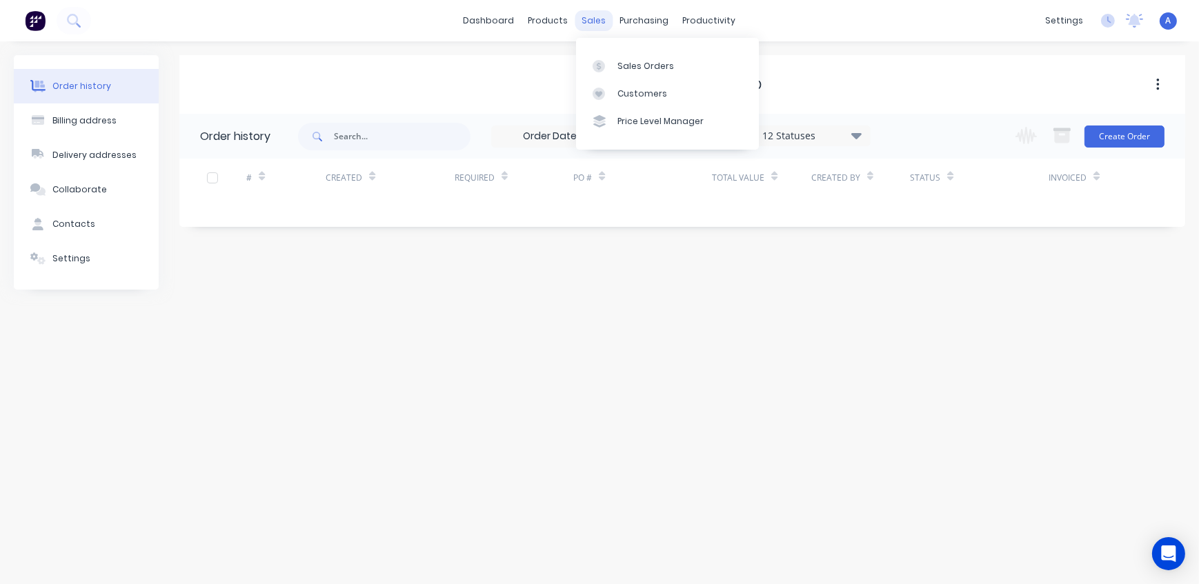
click at [590, 21] on div "sales" at bounding box center [594, 20] width 38 height 21
click at [610, 64] on div at bounding box center [603, 66] width 21 height 12
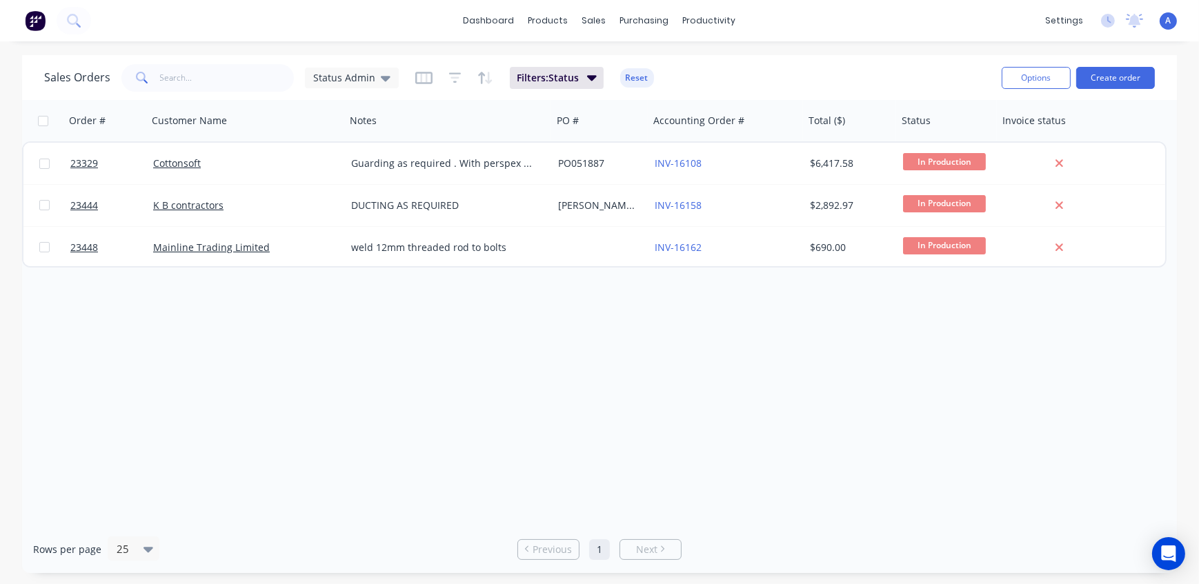
click at [845, 61] on div "Sales Orders Status Admin Filters: Status Reset" at bounding box center [517, 78] width 947 height 34
click at [1165, 22] on div "A Northern Sheetmetals Admin Power User Profile Sign out" at bounding box center [1168, 20] width 17 height 17
click at [1166, 21] on span "A" at bounding box center [1169, 20] width 6 height 12
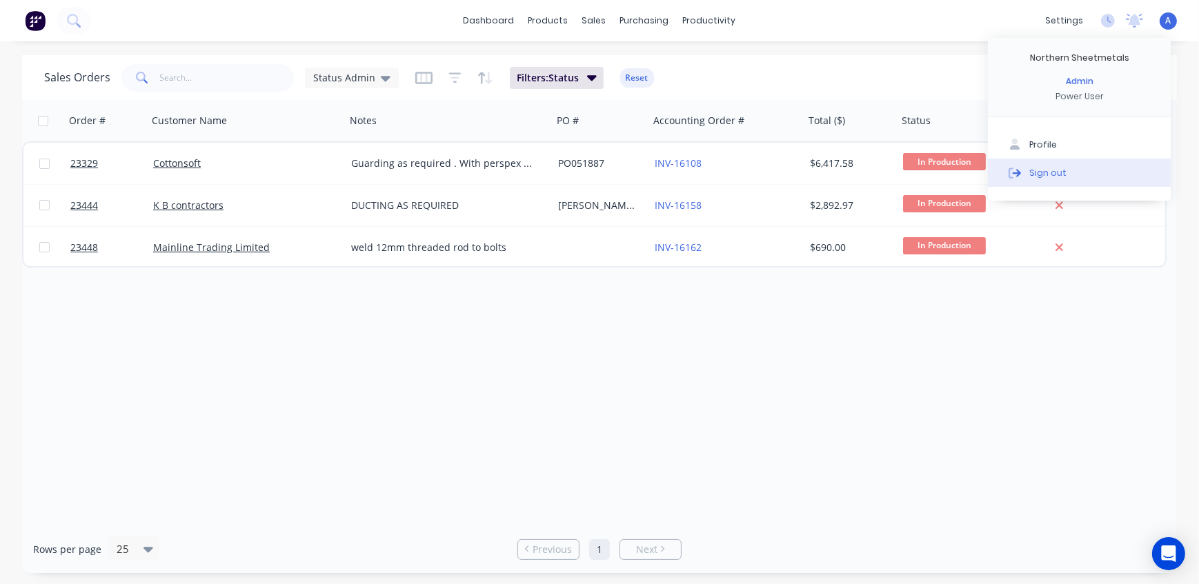
click at [1039, 175] on div "Sign out" at bounding box center [1047, 172] width 37 height 12
